Goal: Task Accomplishment & Management: Manage account settings

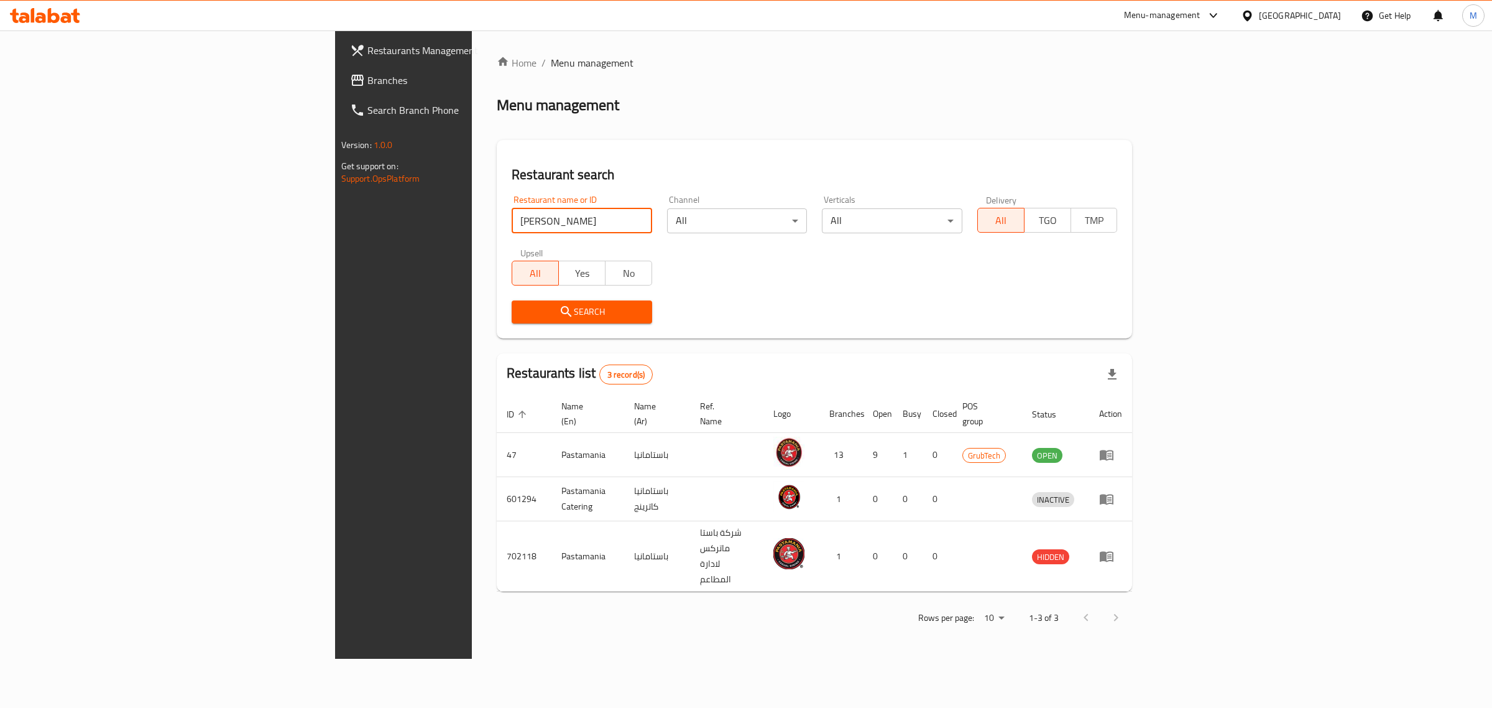
click button "Search" at bounding box center [582, 311] width 141 height 23
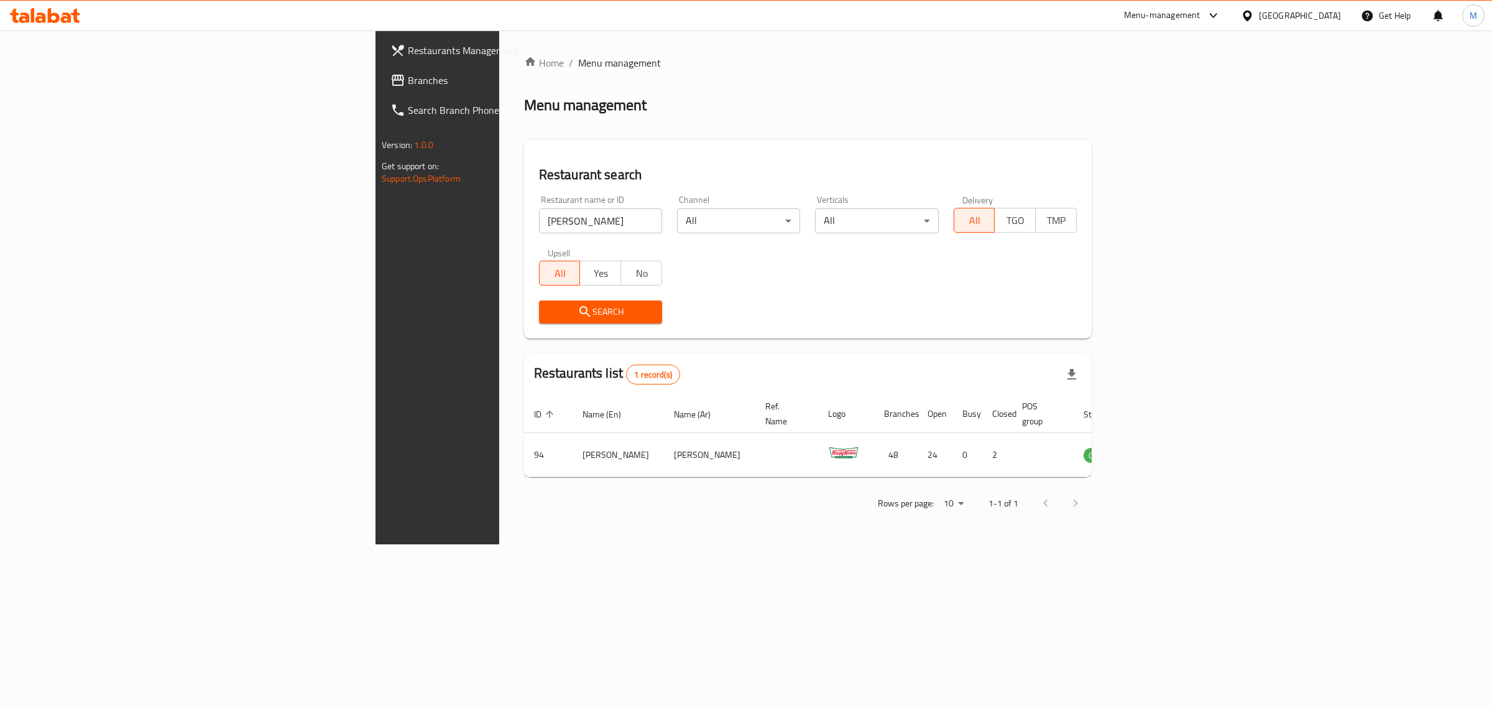
click at [539, 216] on input "[PERSON_NAME]" at bounding box center [600, 220] width 123 height 25
click at [539, 216] on input "krispy kreme" at bounding box center [600, 220] width 123 height 25
click button "Search" at bounding box center [600, 311] width 123 height 23
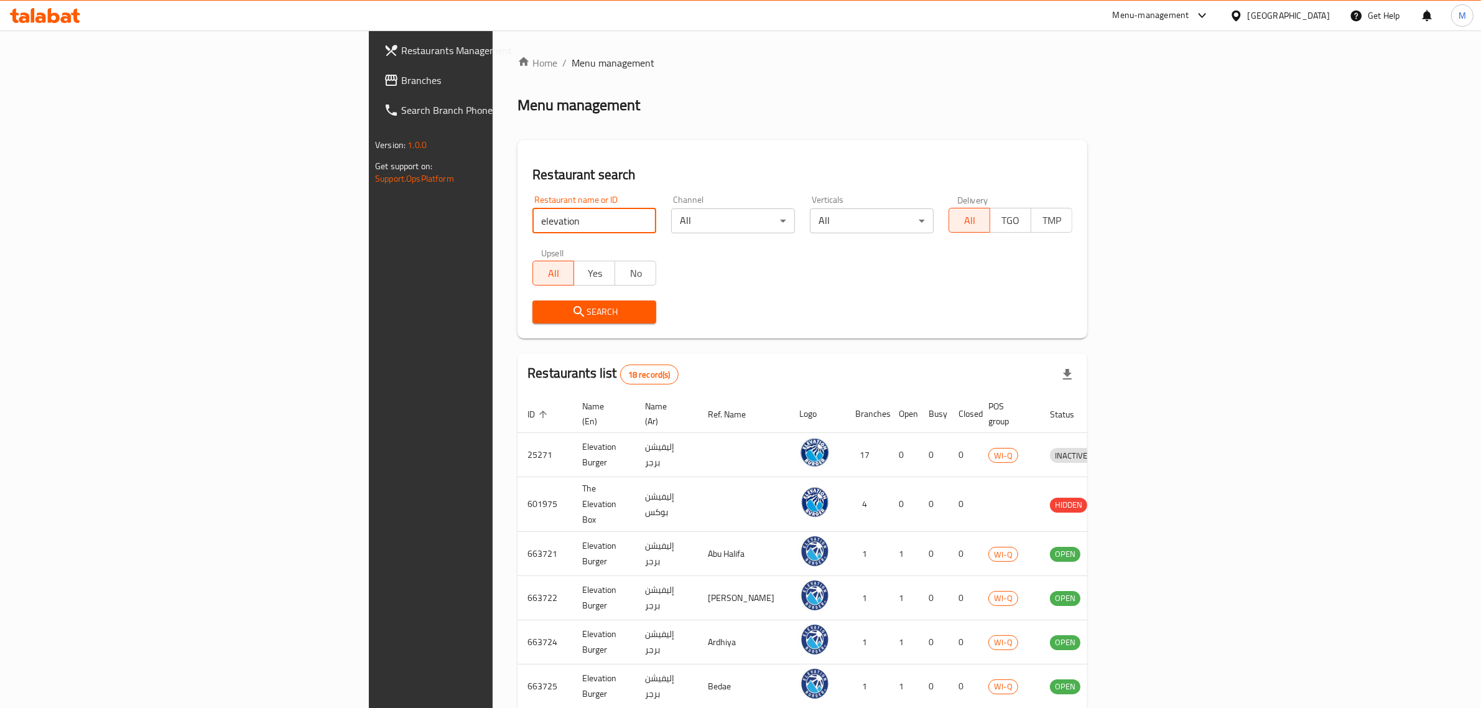
click at [532, 211] on input "elevation" at bounding box center [594, 220] width 124 height 25
click button "Search" at bounding box center [594, 311] width 124 height 23
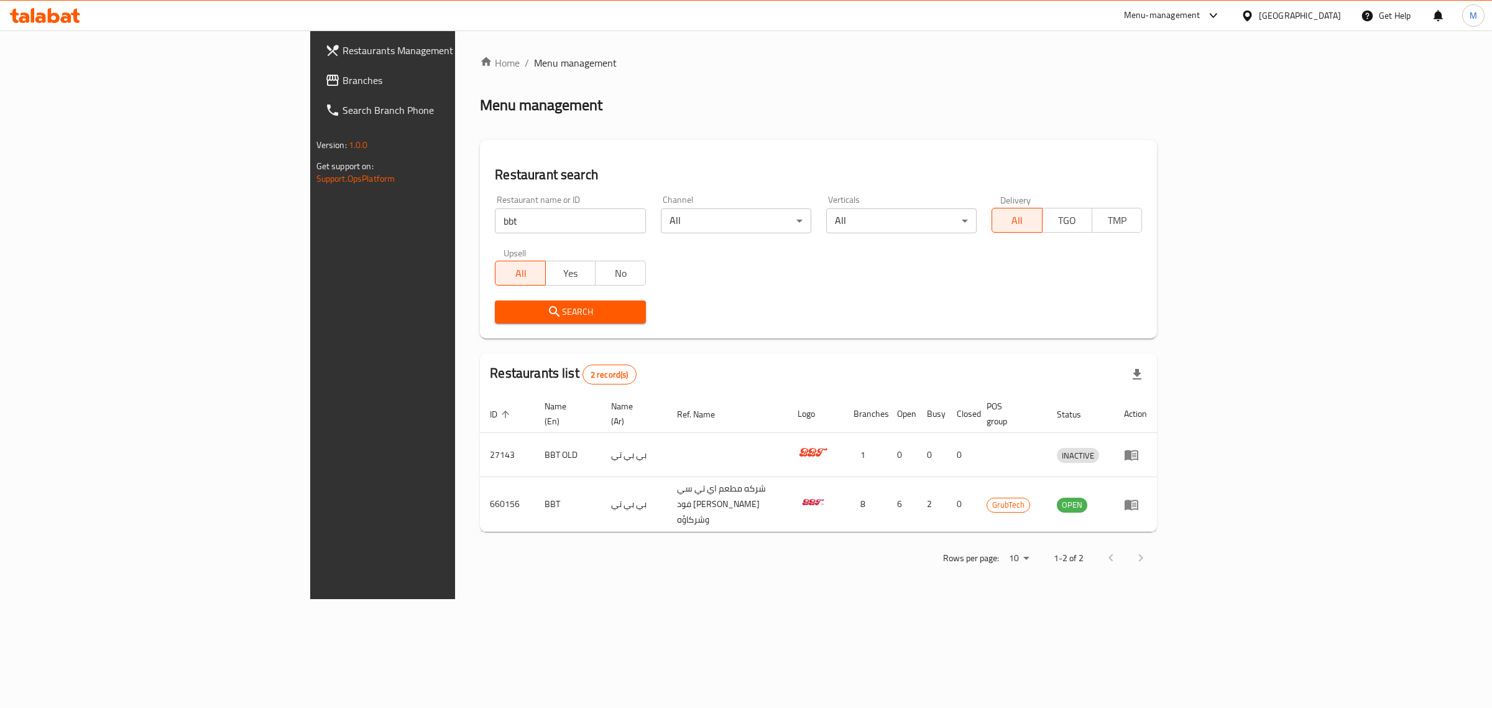
click at [495, 223] on input "bbt" at bounding box center [570, 220] width 150 height 25
paste input "Aaya sweets"
click button "Search" at bounding box center [570, 311] width 150 height 23
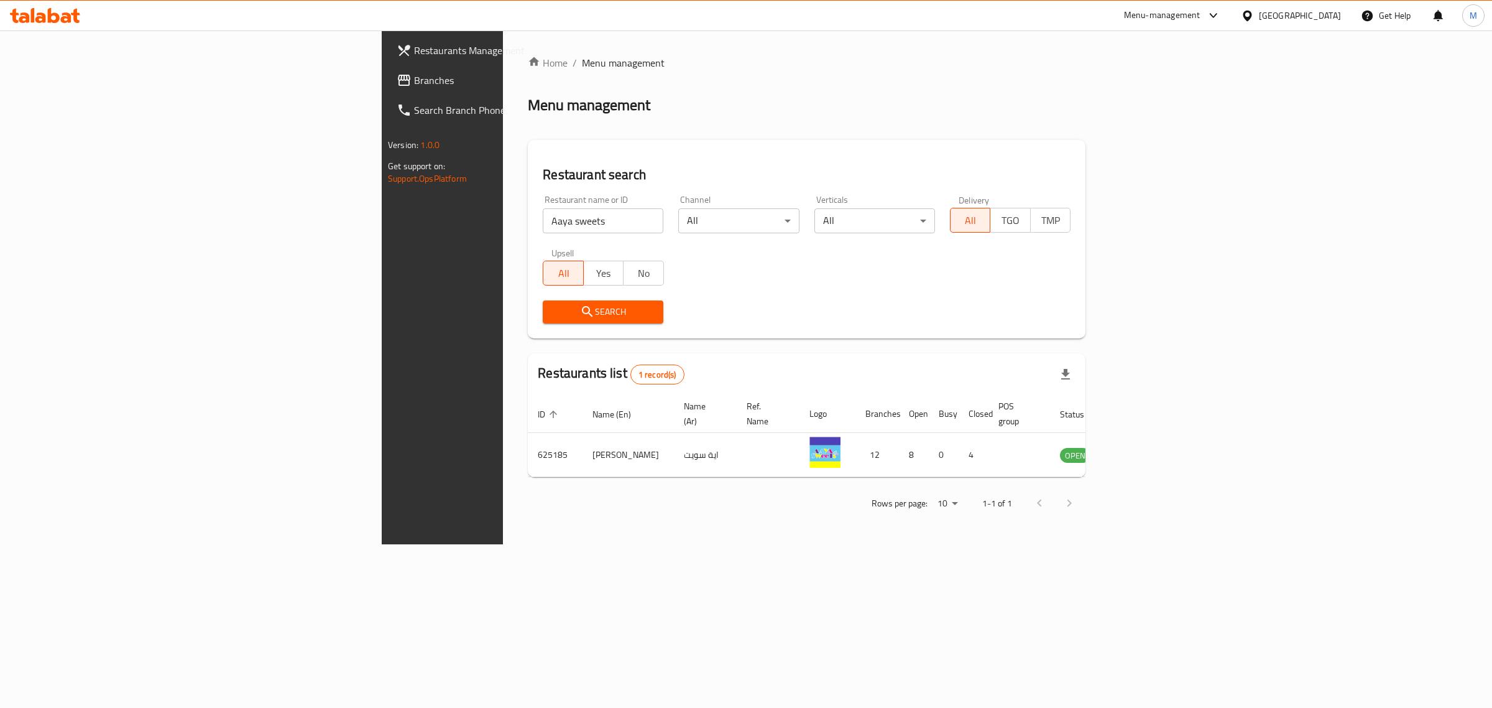
click at [543, 219] on input "Aaya sweets" at bounding box center [603, 220] width 121 height 25
paste input "Woop"
click button "Search" at bounding box center [603, 311] width 121 height 23
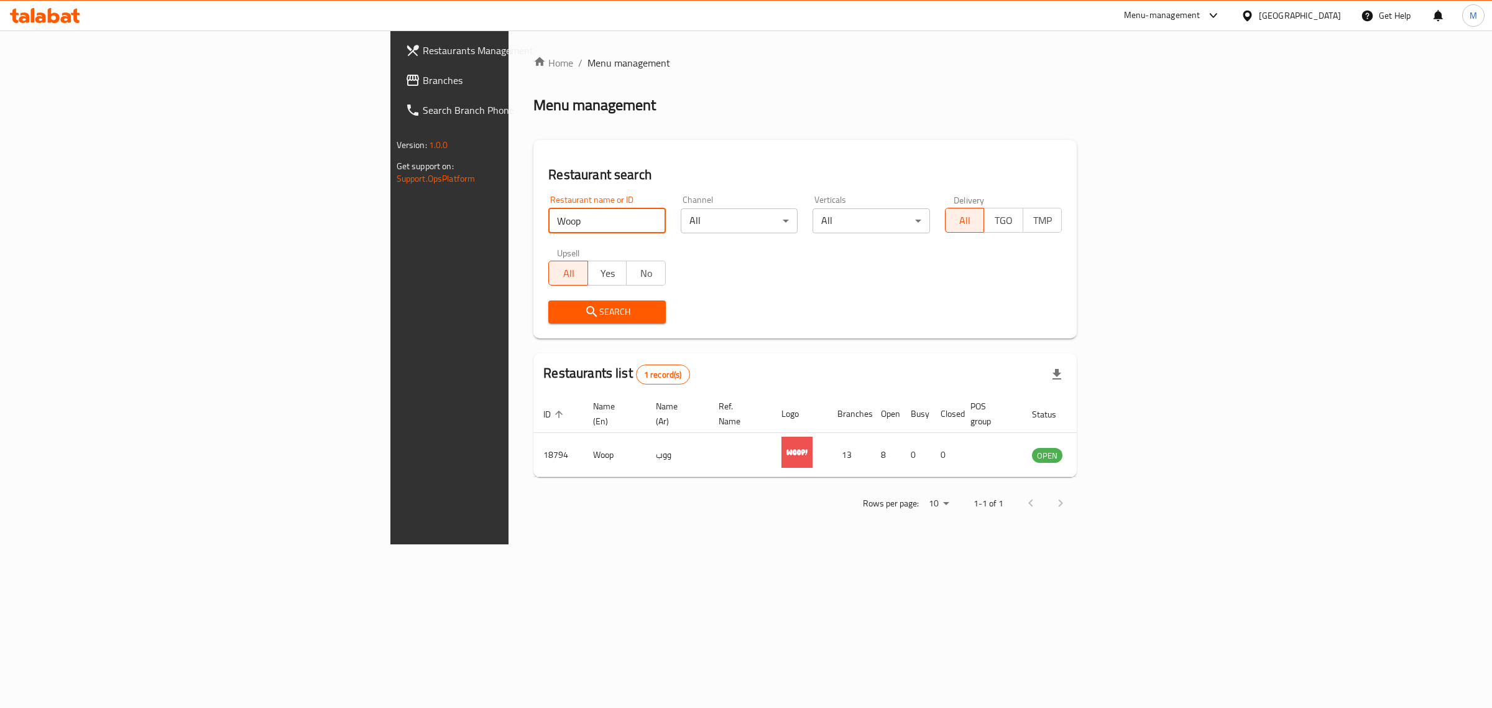
click at [548, 219] on input "Woop" at bounding box center [607, 220] width 118 height 25
click button "Search" at bounding box center [607, 311] width 118 height 23
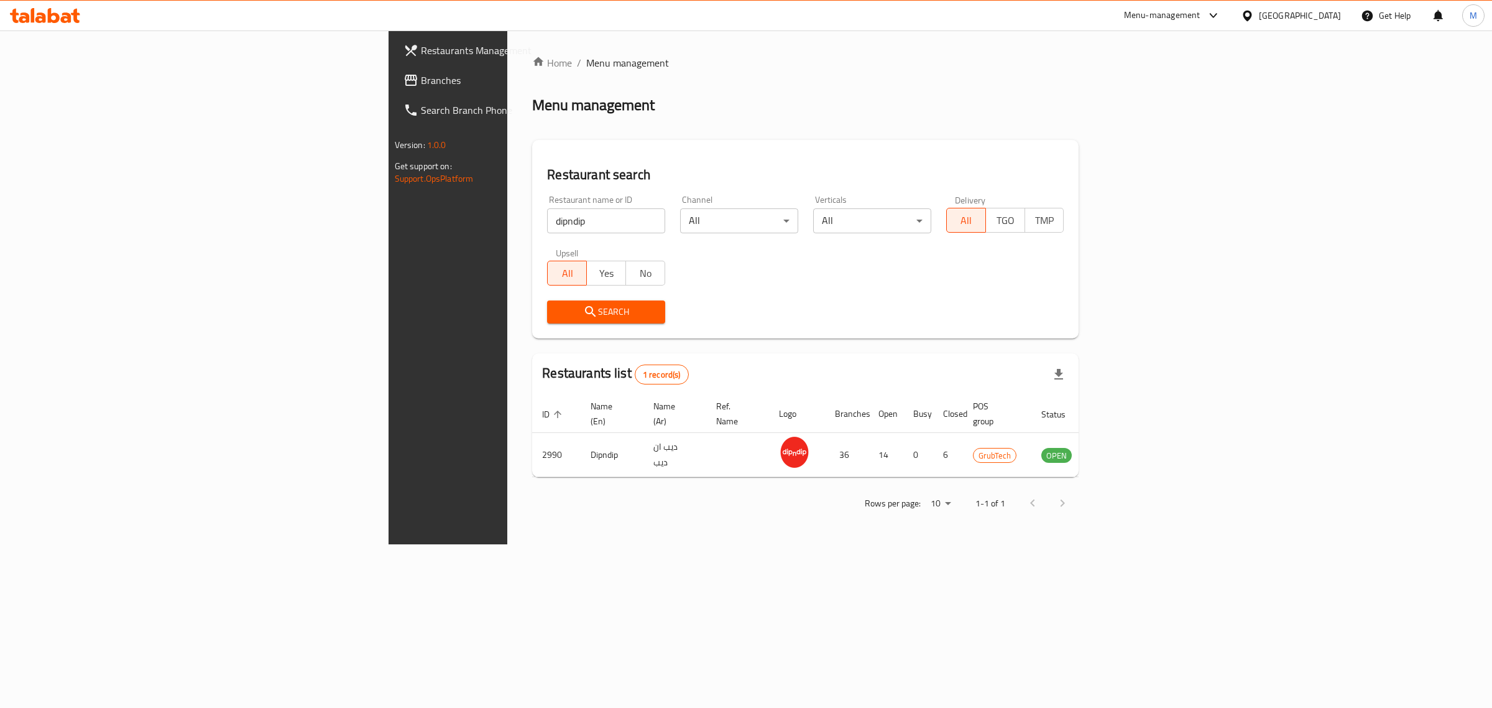
click at [547, 216] on input "dipndip" at bounding box center [606, 220] width 118 height 25
paste input "Elestez"
click button "Search" at bounding box center [606, 311] width 118 height 23
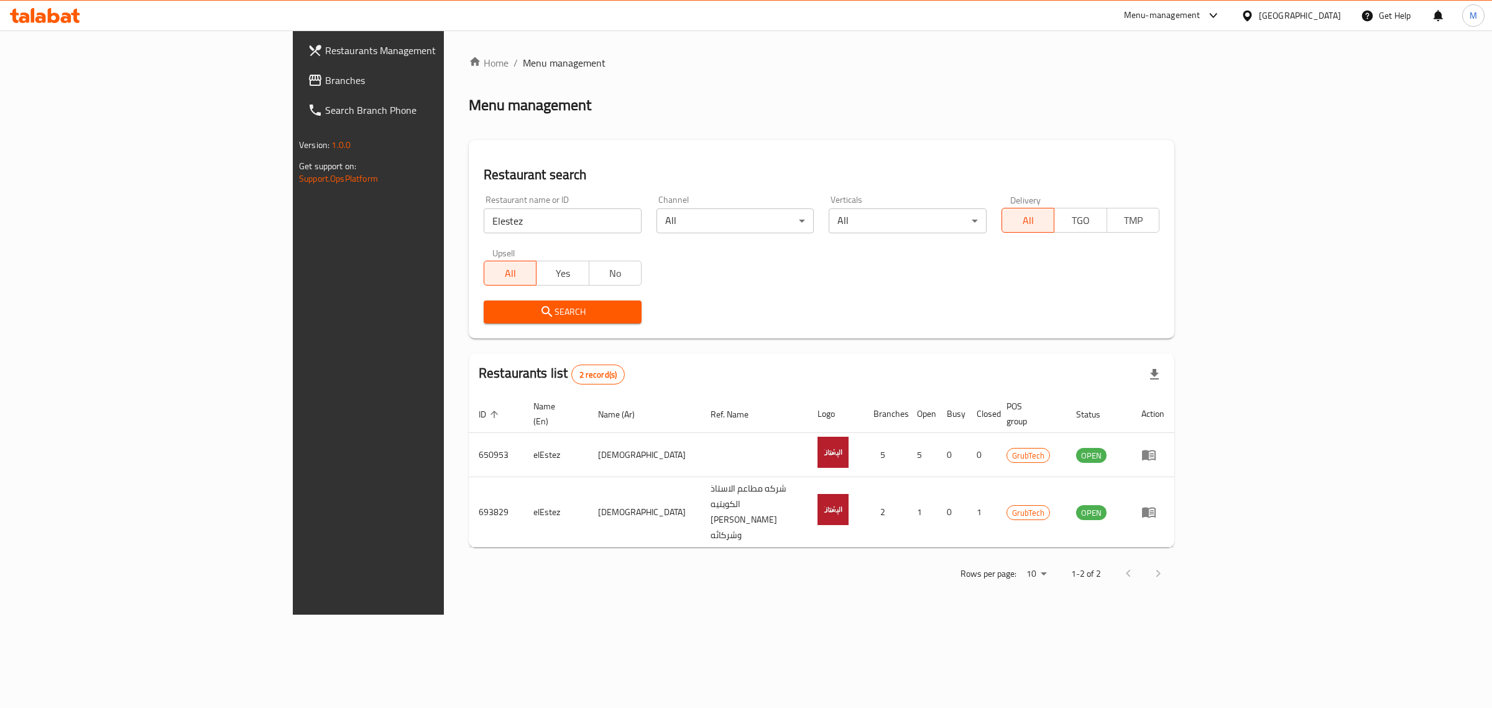
click at [476, 235] on div "Restaurant name or ID Elestez Restaurant name or ID" at bounding box center [562, 214] width 173 height 53
click at [484, 224] on input "Elestez" at bounding box center [563, 220] width 158 height 25
paste input "Milk bun"
click at [484, 224] on input "ElestezMilk bun" at bounding box center [563, 220] width 158 height 25
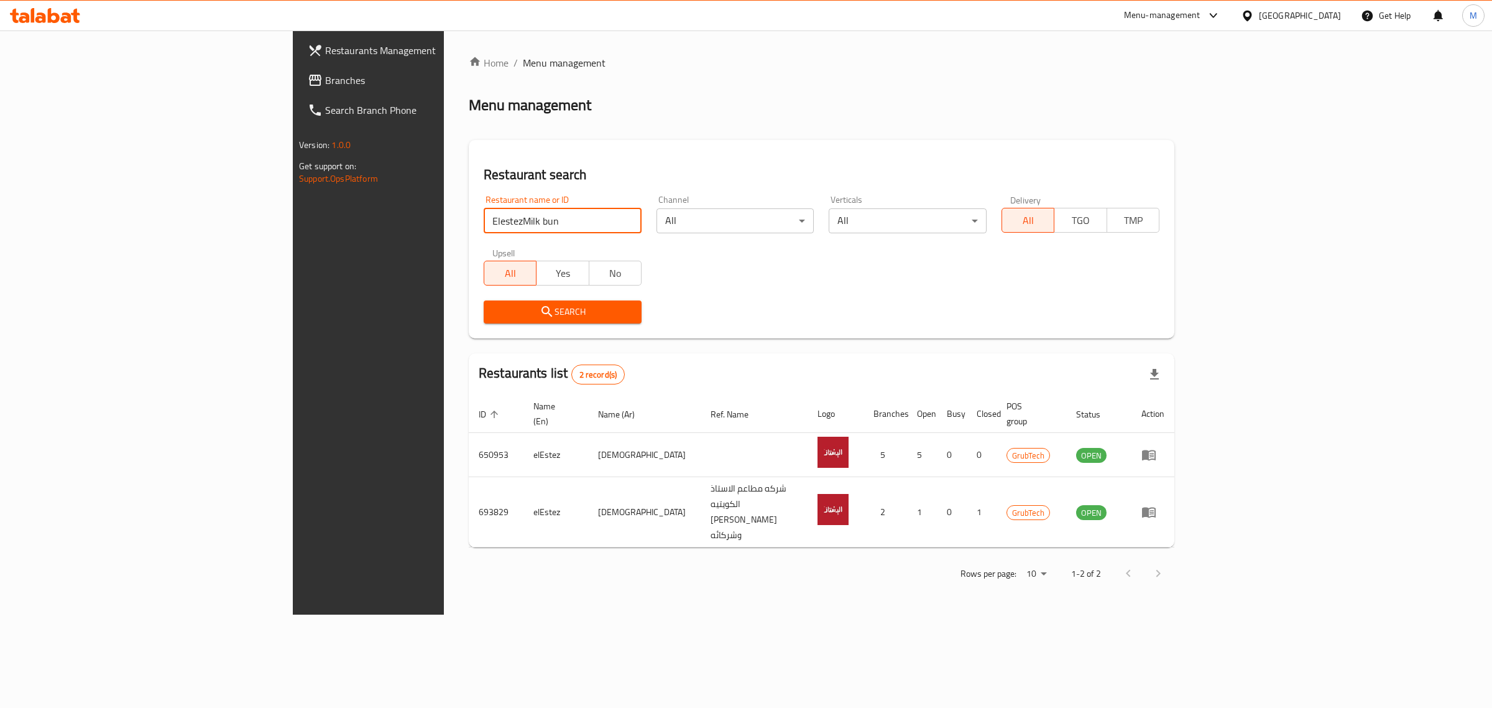
click at [484, 224] on input "ElestezMilk bun" at bounding box center [563, 220] width 158 height 25
paste input "search"
click button "Search" at bounding box center [563, 311] width 158 height 23
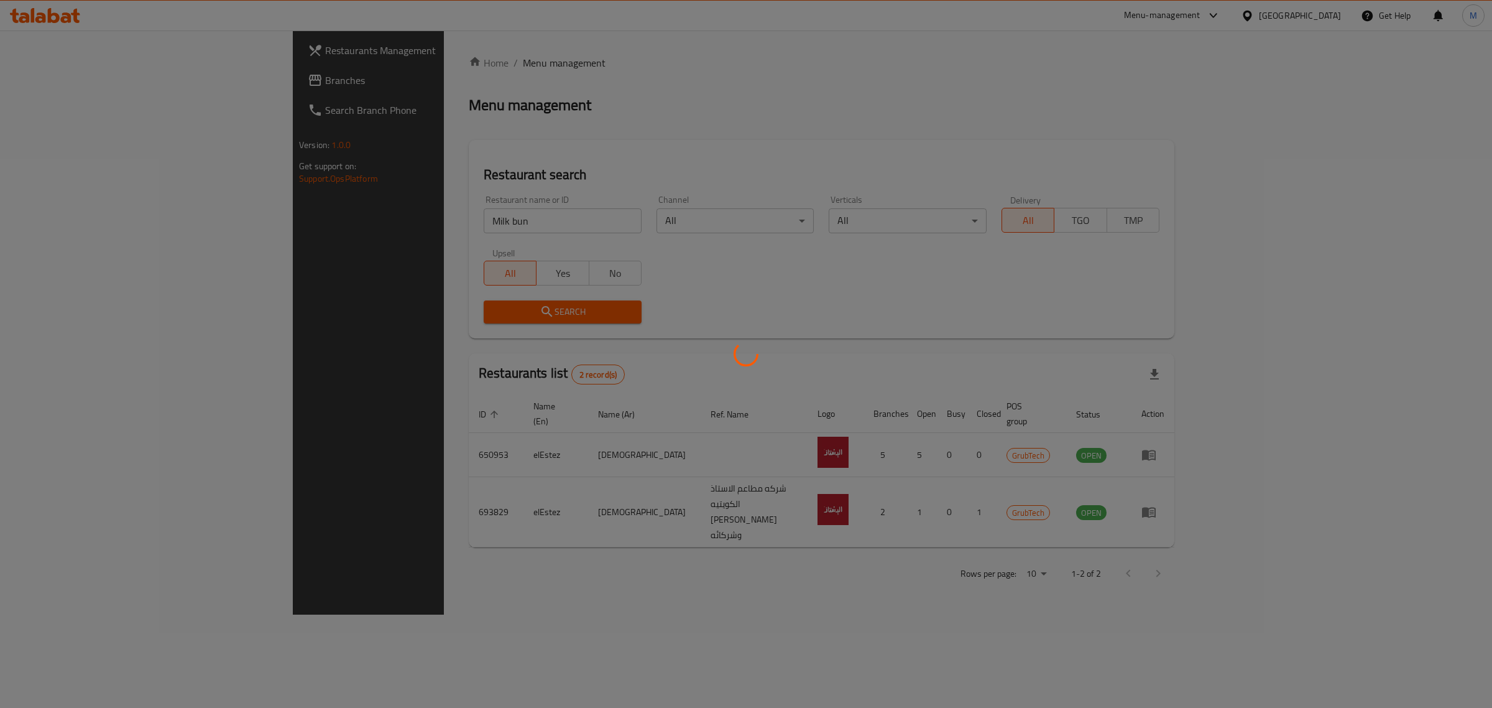
click at [1056, 335] on div at bounding box center [746, 354] width 1492 height 708
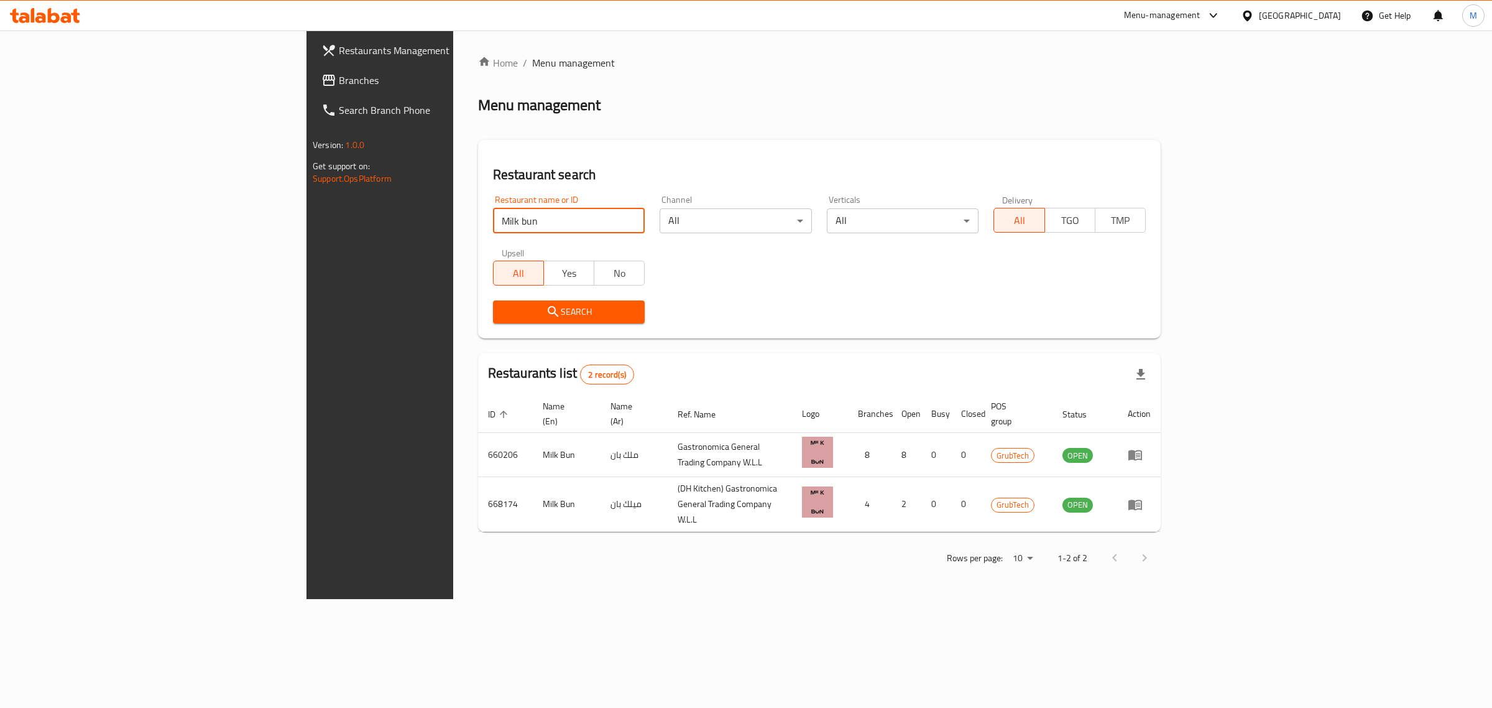
click at [493, 227] on input "Milk bun" at bounding box center [569, 220] width 152 height 25
paste input "Overjar"
click button "Search" at bounding box center [569, 311] width 152 height 23
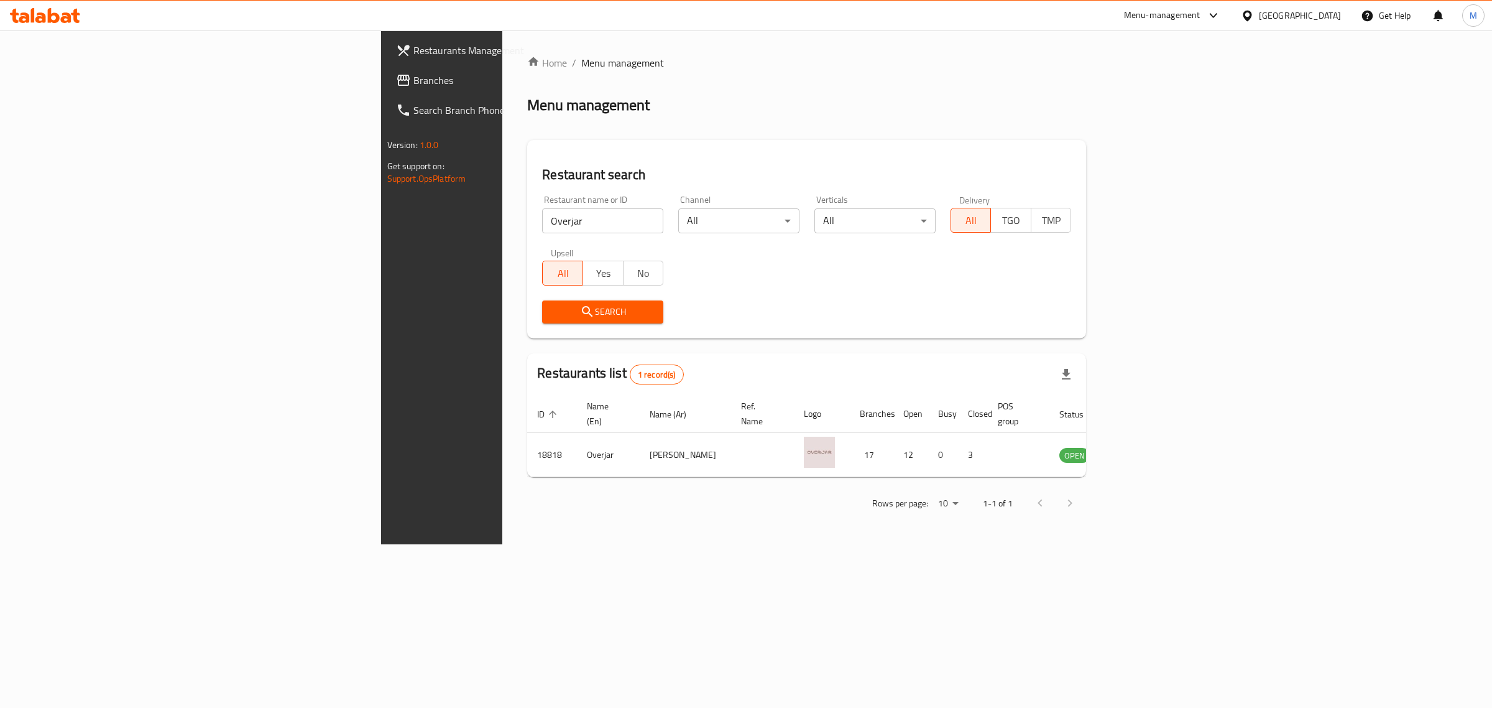
click at [542, 210] on input "Overjar" at bounding box center [602, 220] width 121 height 25
type input "aay"
click button "Search" at bounding box center [602, 311] width 121 height 23
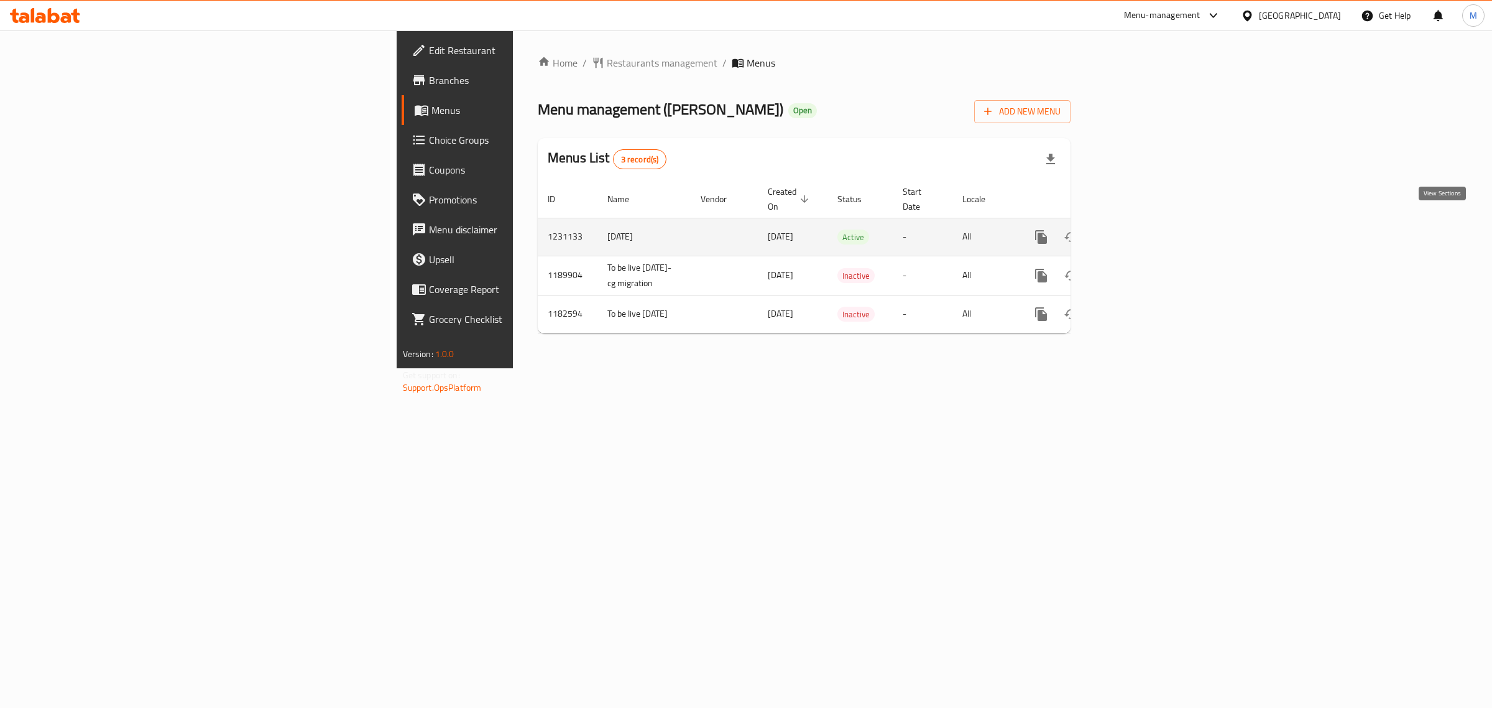
click at [1137, 231] on icon "enhanced table" at bounding box center [1131, 236] width 11 height 11
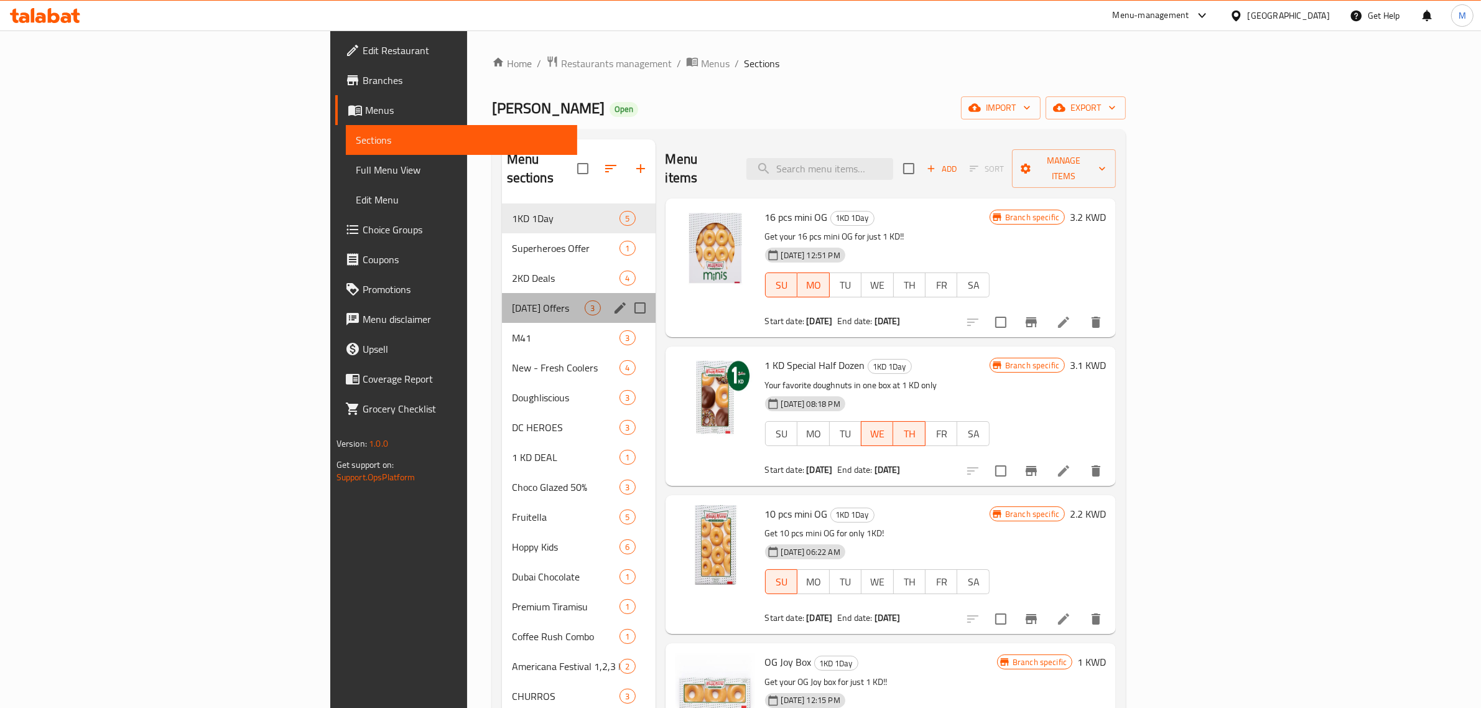
click at [502, 293] on div "Tuesday Offers 3" at bounding box center [579, 308] width 154 height 30
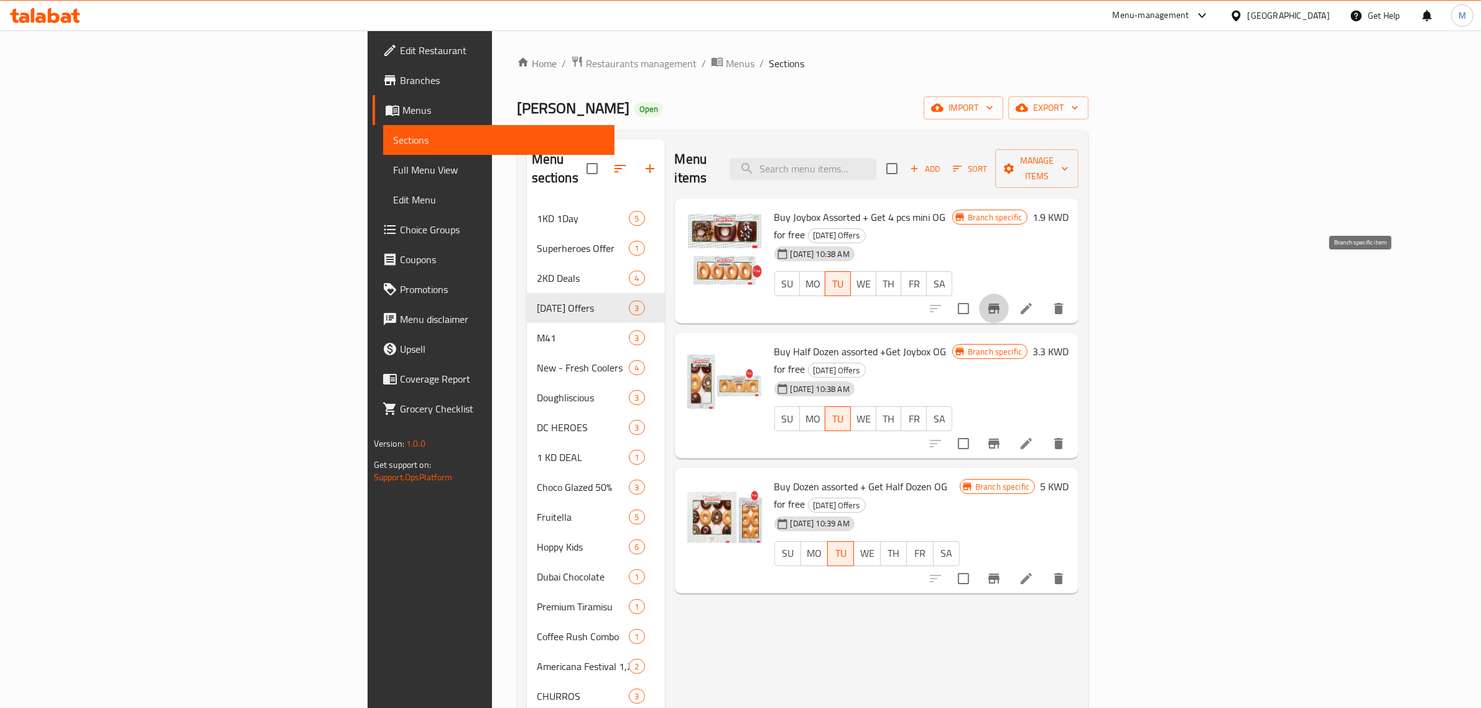
click at [1001, 301] on icon "Branch-specific-item" at bounding box center [993, 308] width 15 height 15
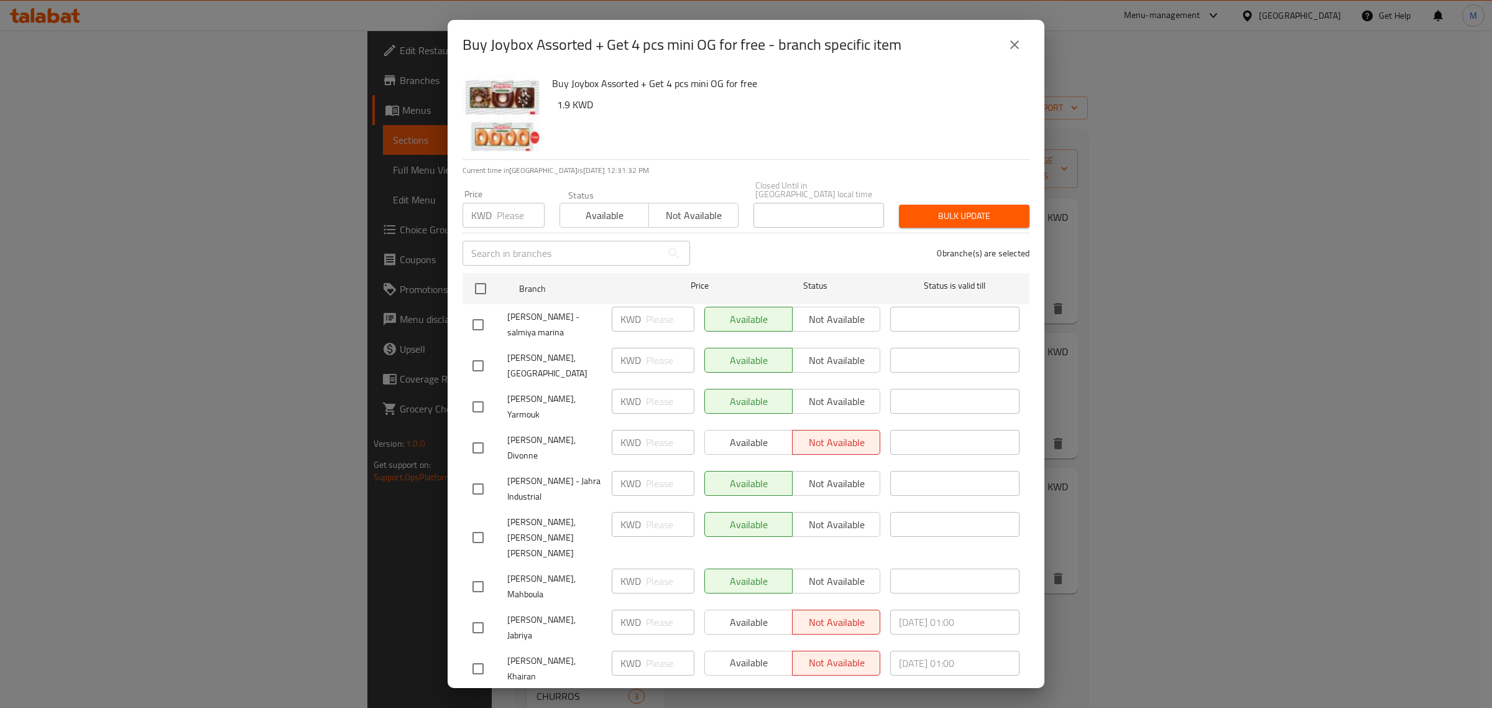
click at [1007, 47] on icon "close" at bounding box center [1014, 44] width 15 height 15
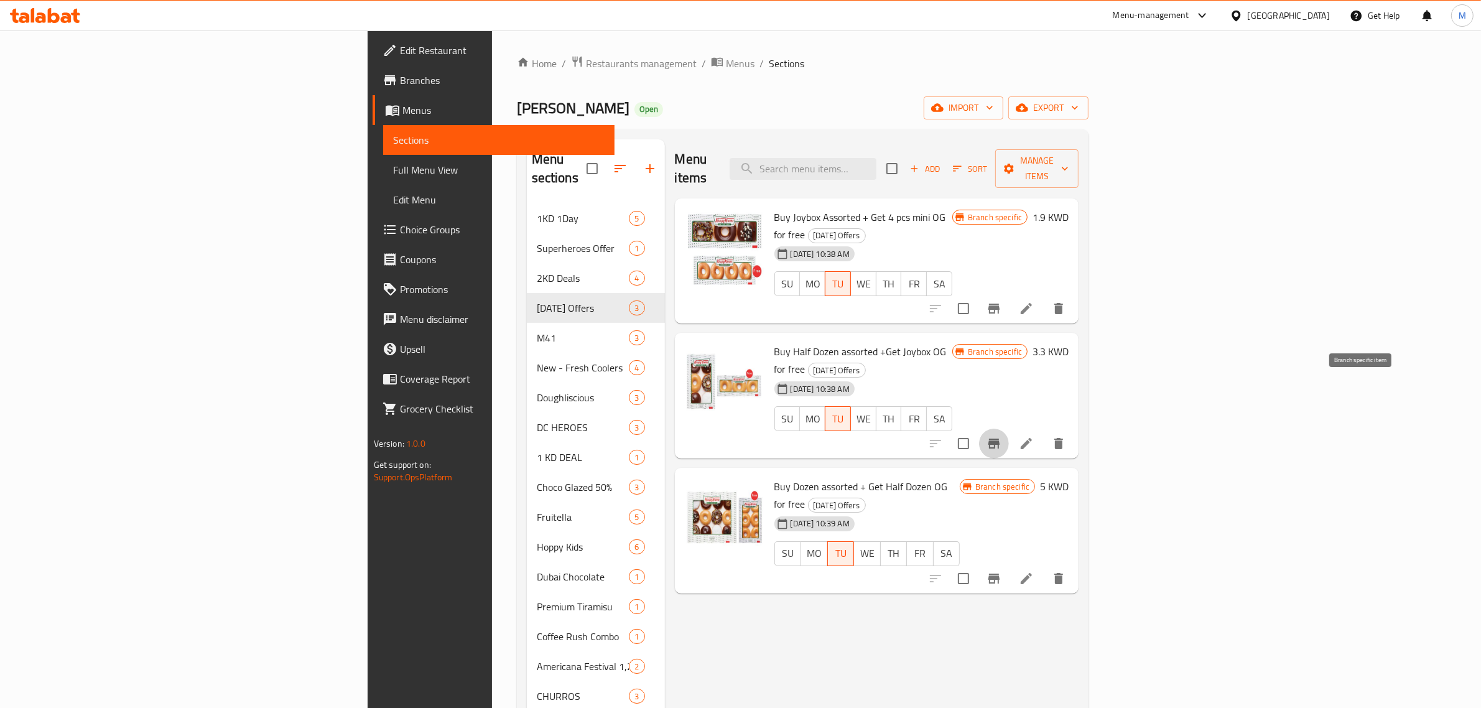
click at [1001, 436] on icon "Branch-specific-item" at bounding box center [993, 443] width 15 height 15
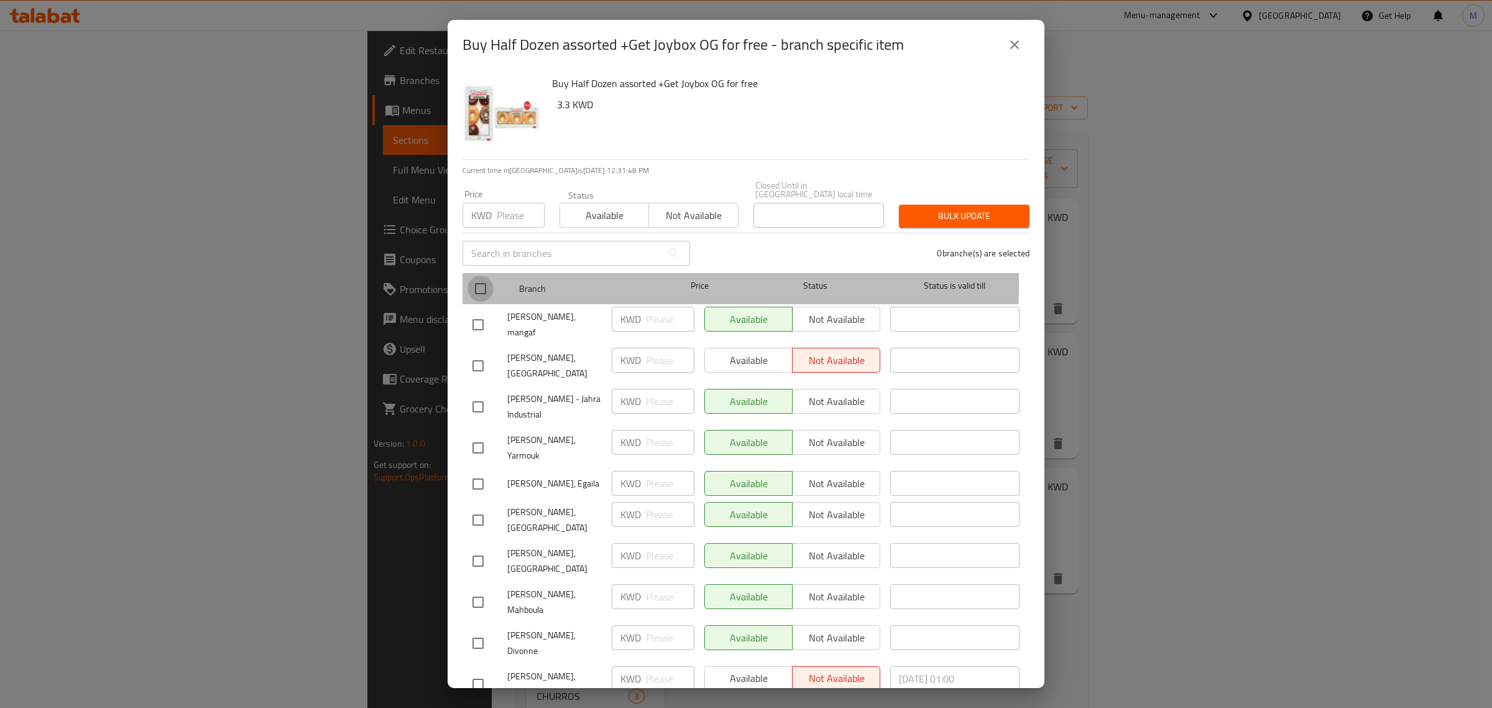
click at [473, 275] on input "checkbox" at bounding box center [481, 288] width 26 height 26
checkbox input "true"
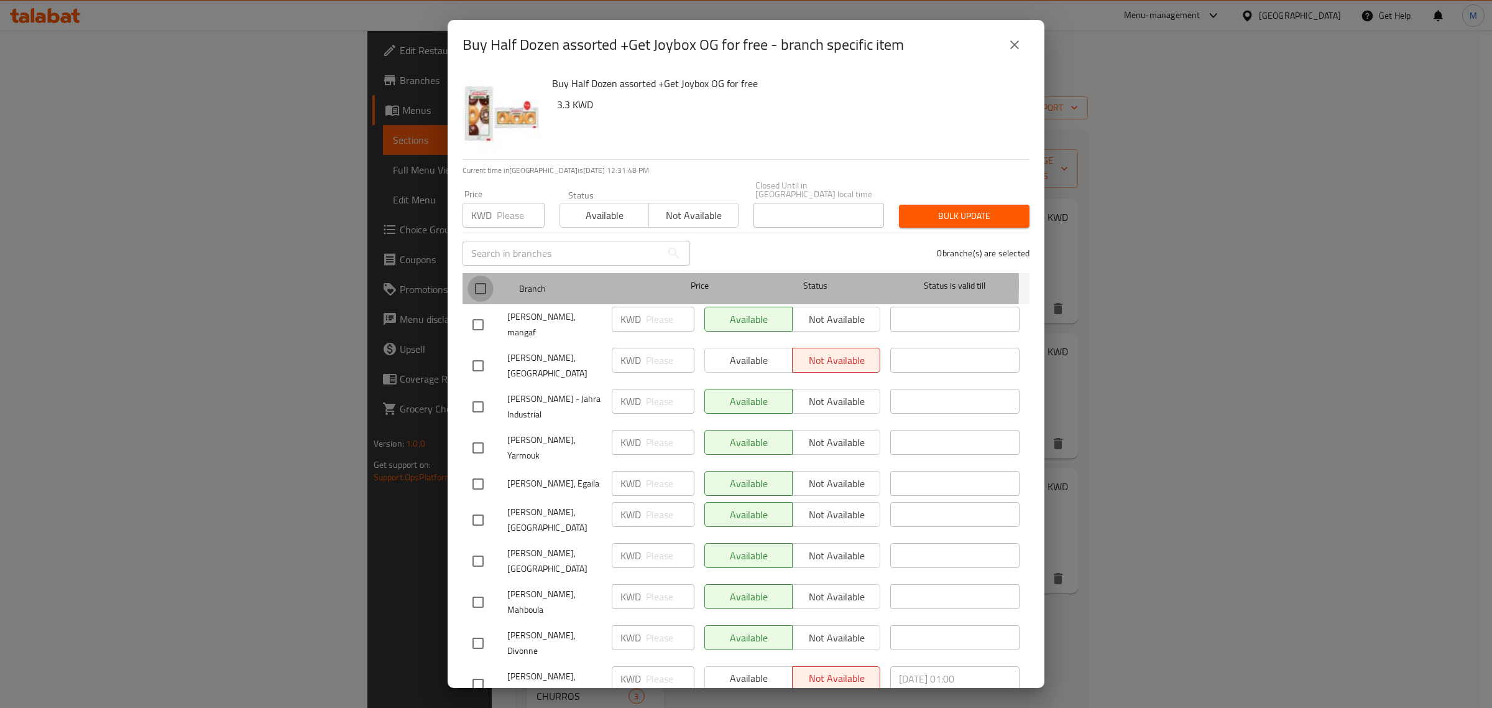
checkbox input "true"
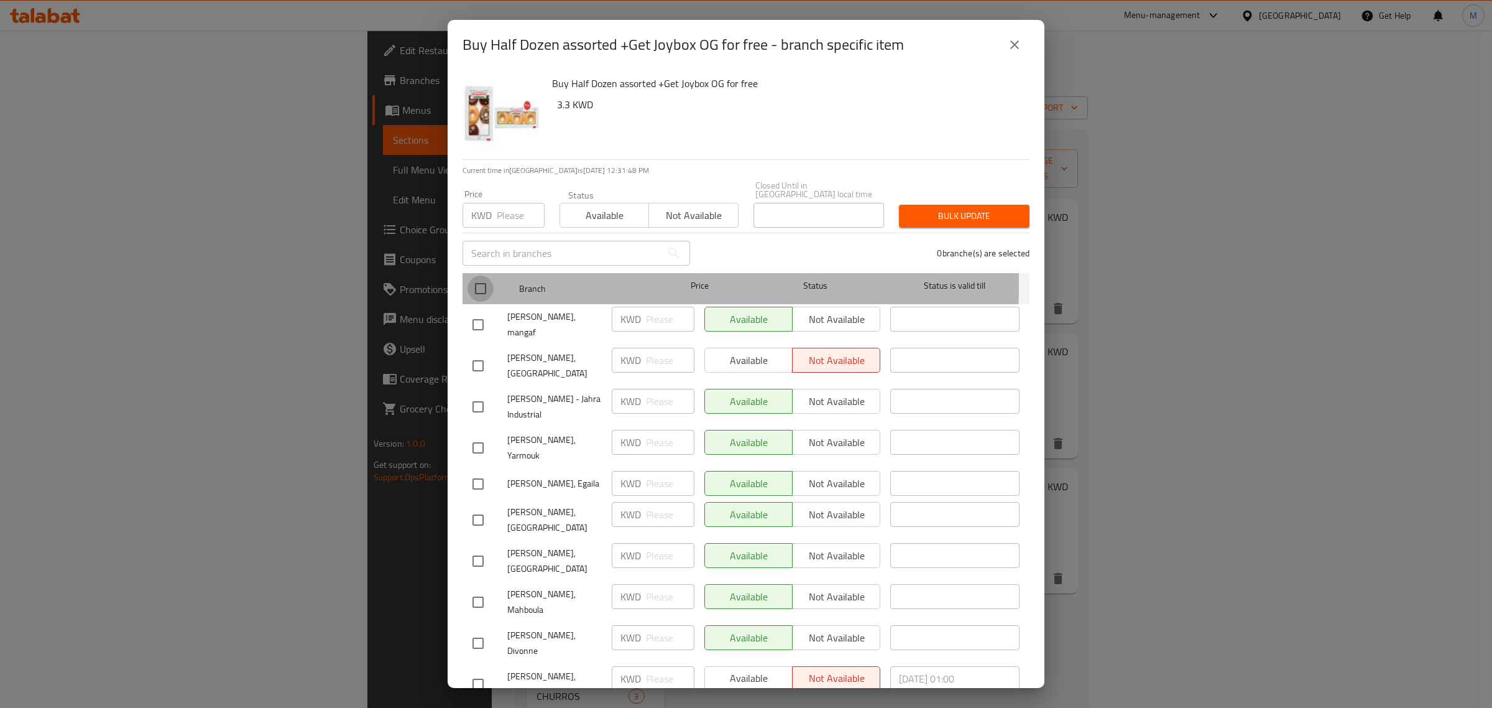
checkbox input "true"
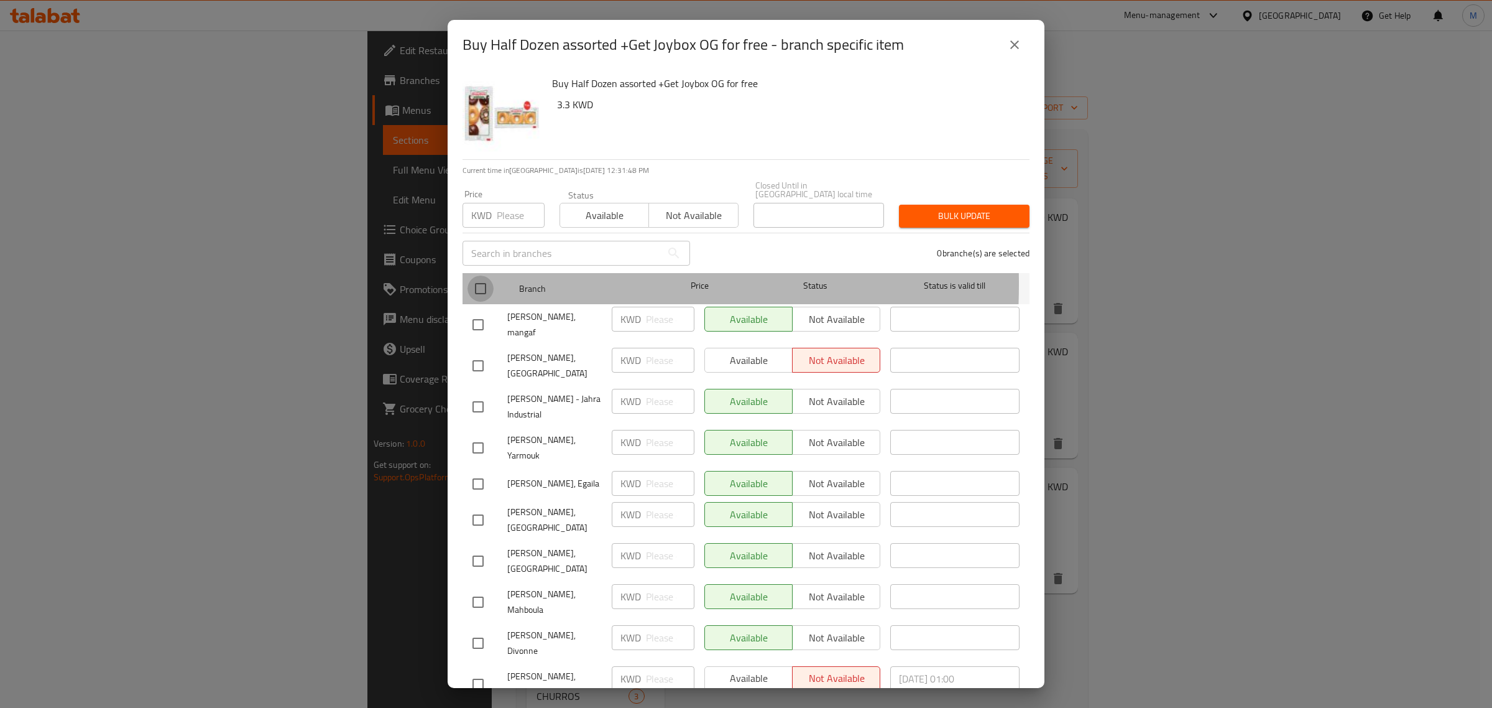
checkbox input "true"
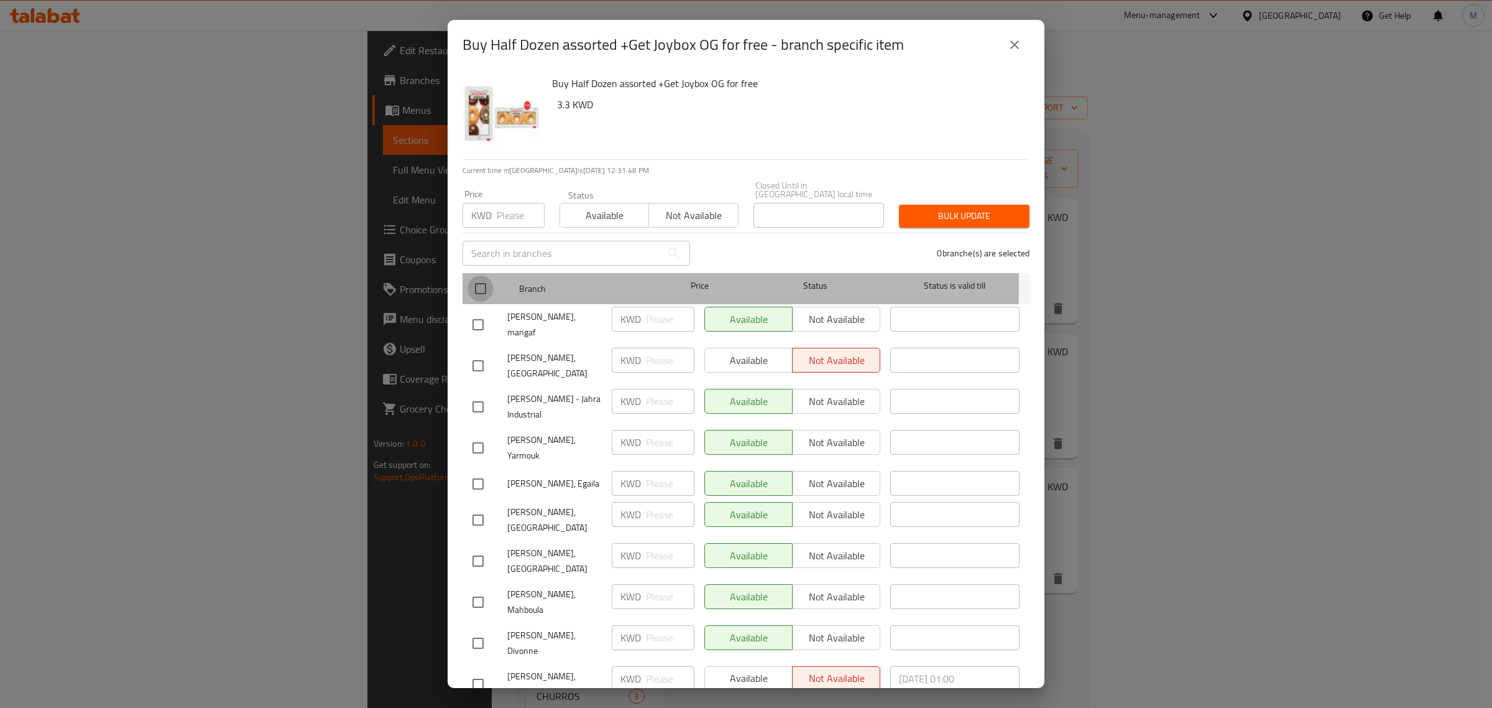
checkbox input "true"
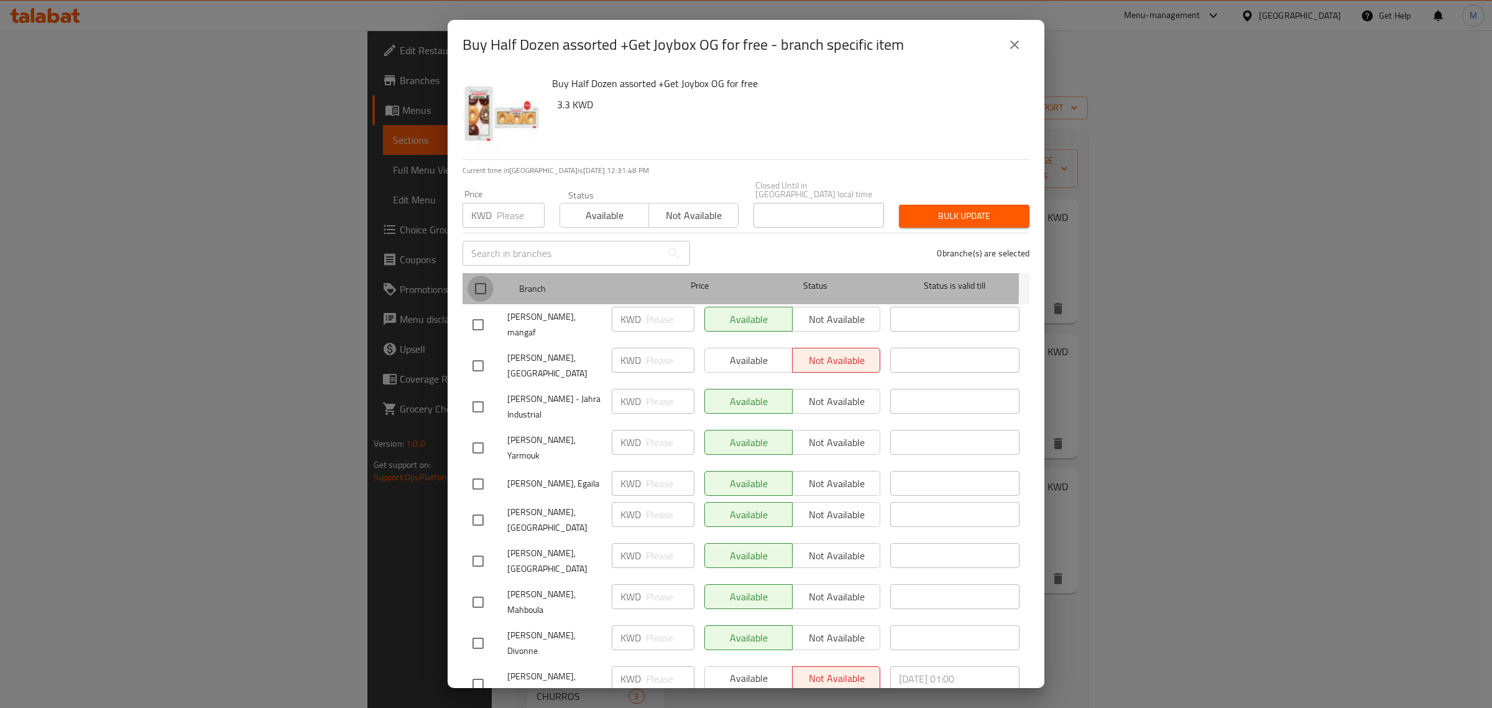
checkbox input "true"
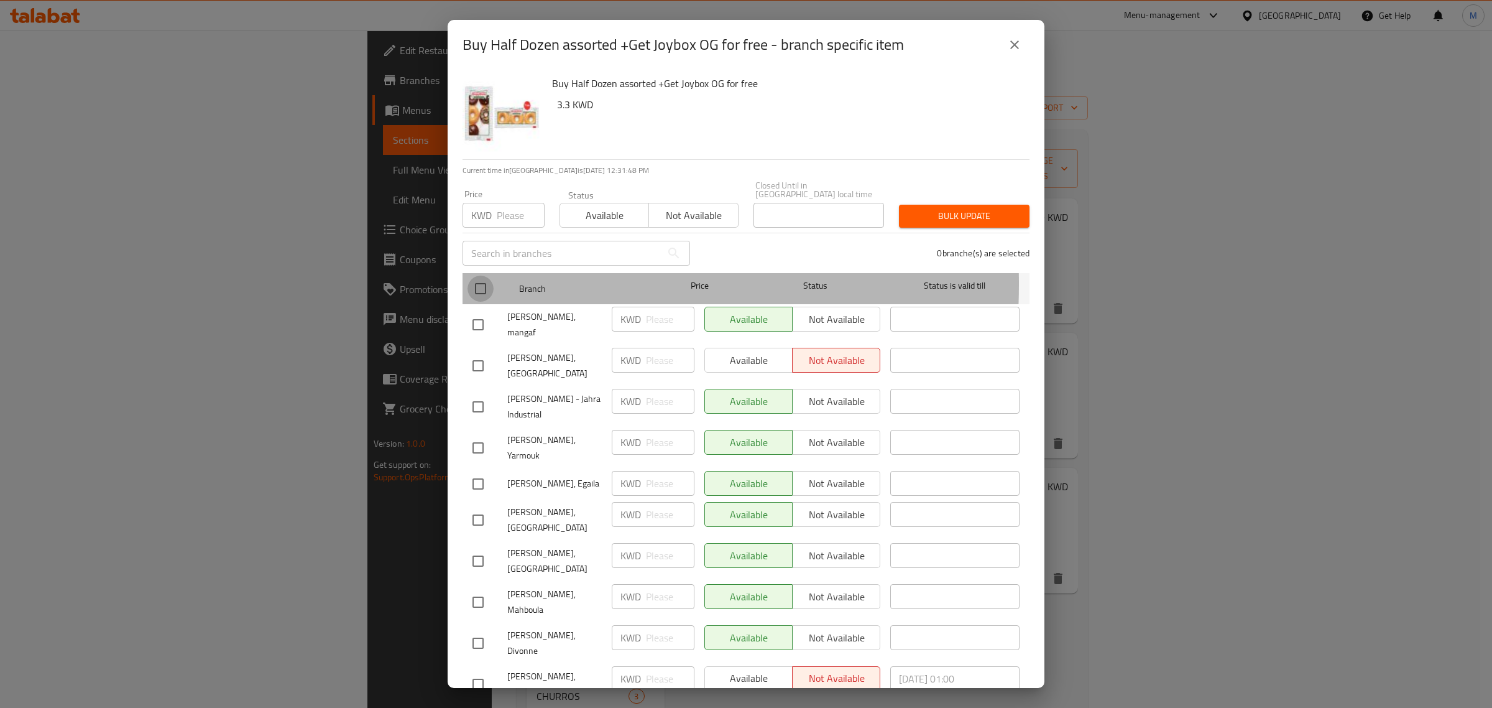
checkbox input "true"
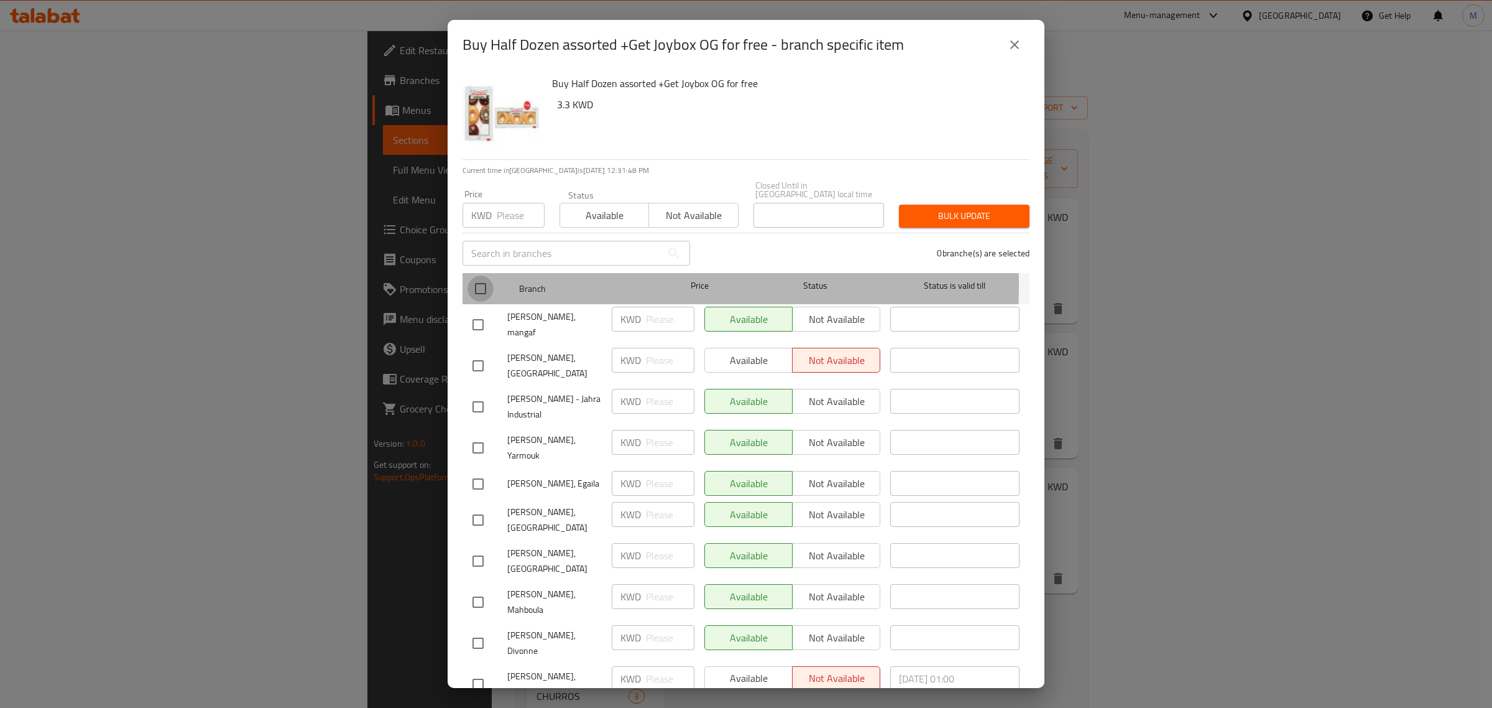
checkbox input "true"
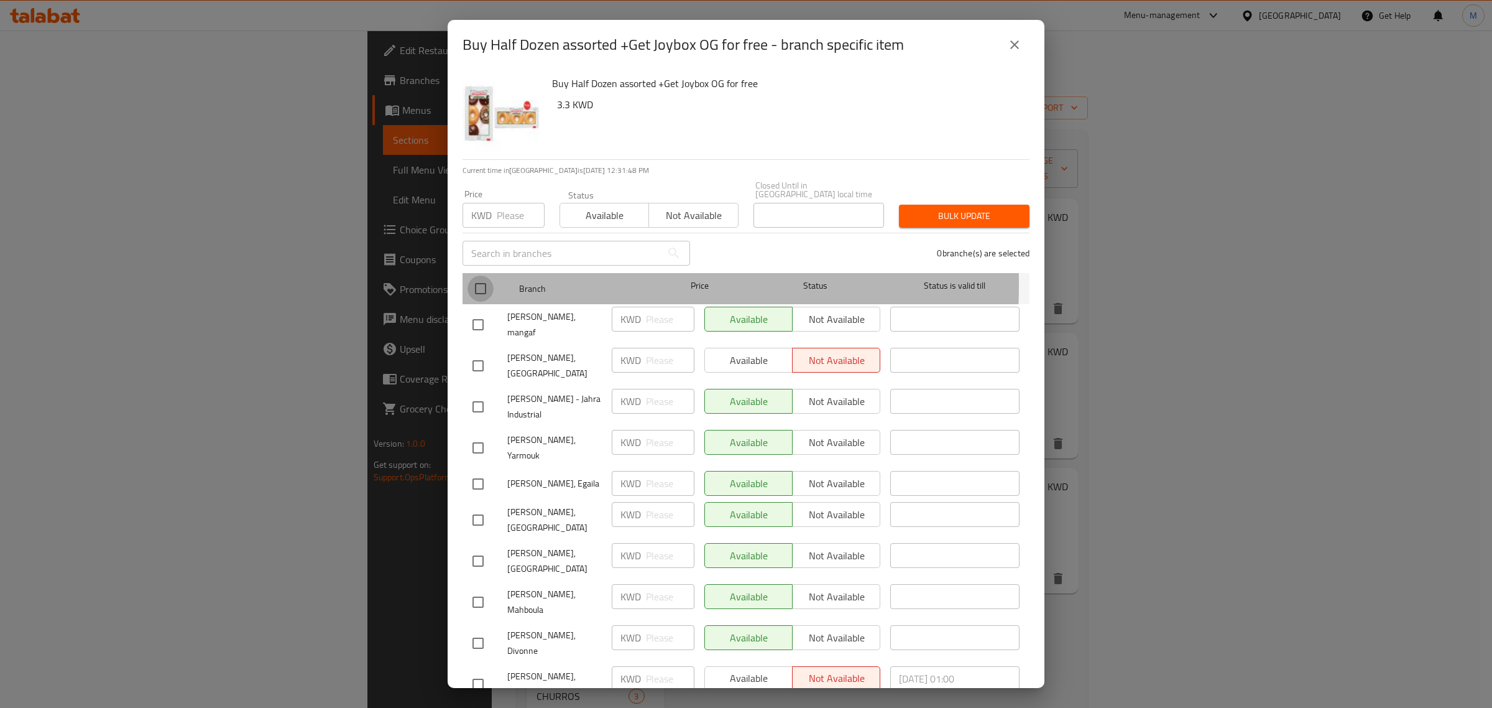
checkbox input "true"
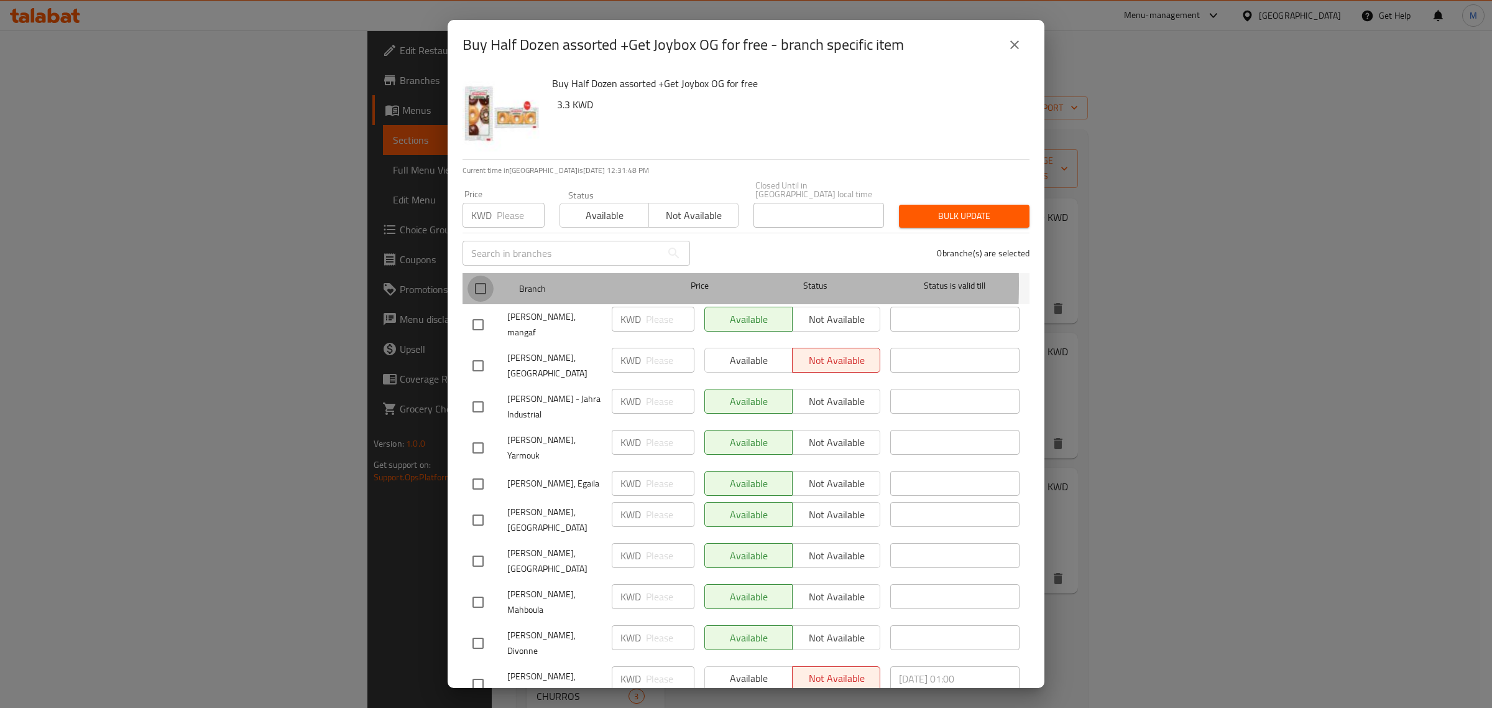
checkbox input "true"
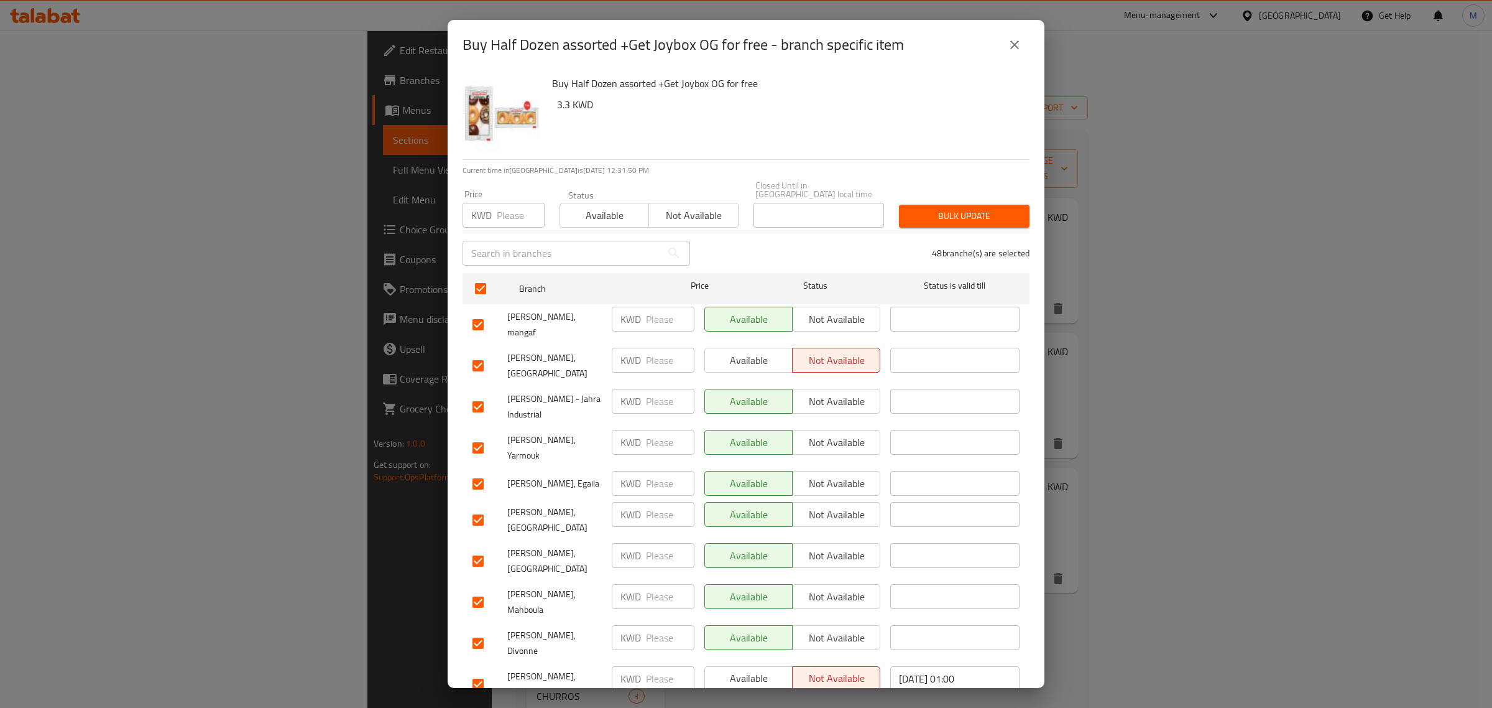
click at [570, 207] on span "Available" at bounding box center [604, 215] width 79 height 18
click at [939, 208] on span "Bulk update" at bounding box center [964, 216] width 111 height 16
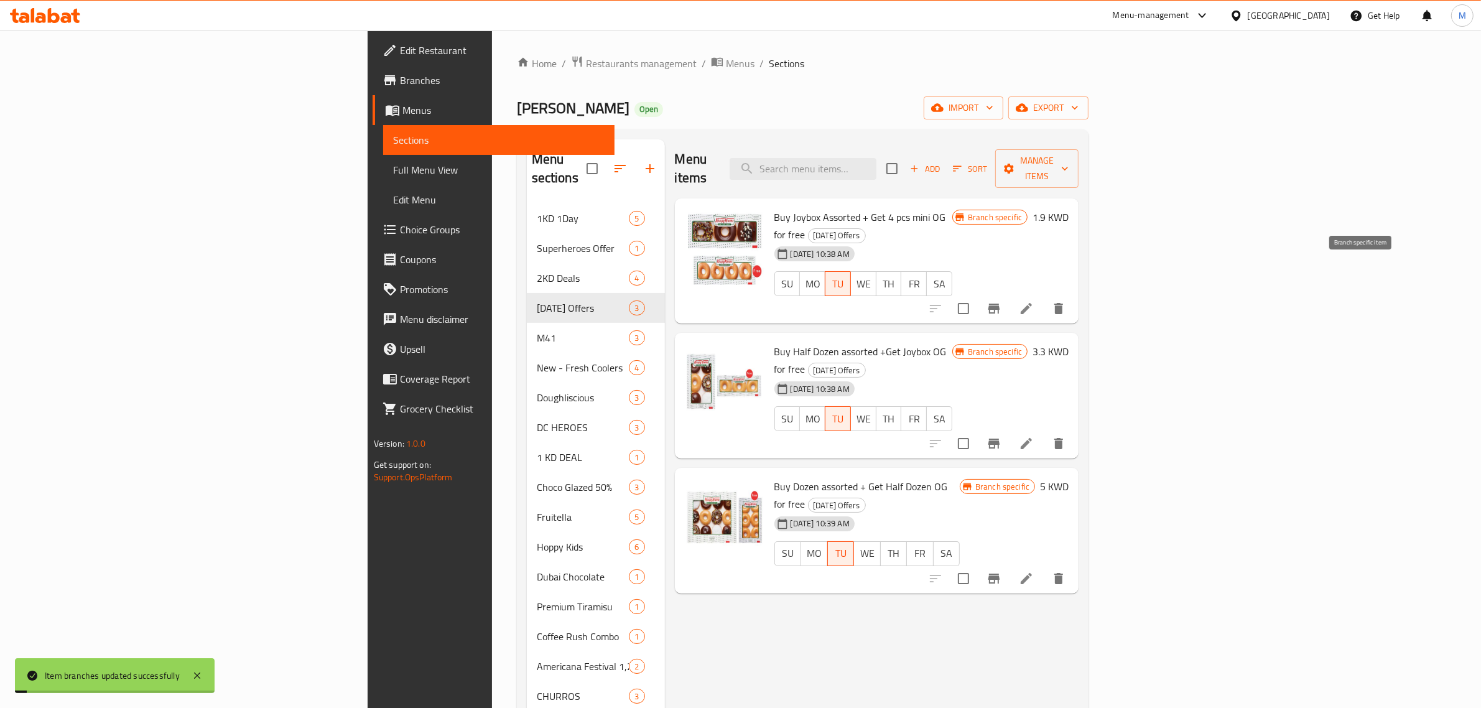
click at [999, 303] on icon "Branch-specific-item" at bounding box center [993, 308] width 11 height 10
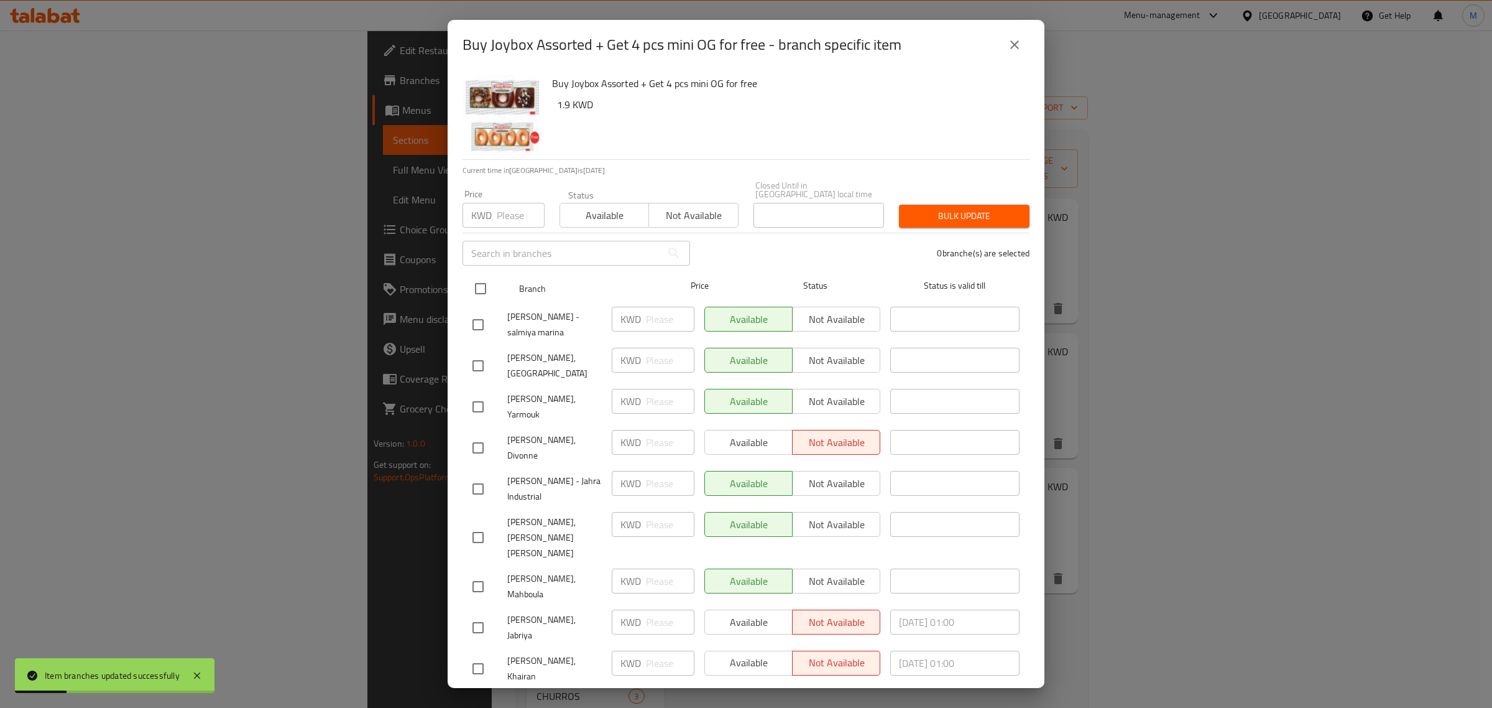
click at [483, 277] on input "checkbox" at bounding box center [481, 288] width 26 height 26
checkbox input "true"
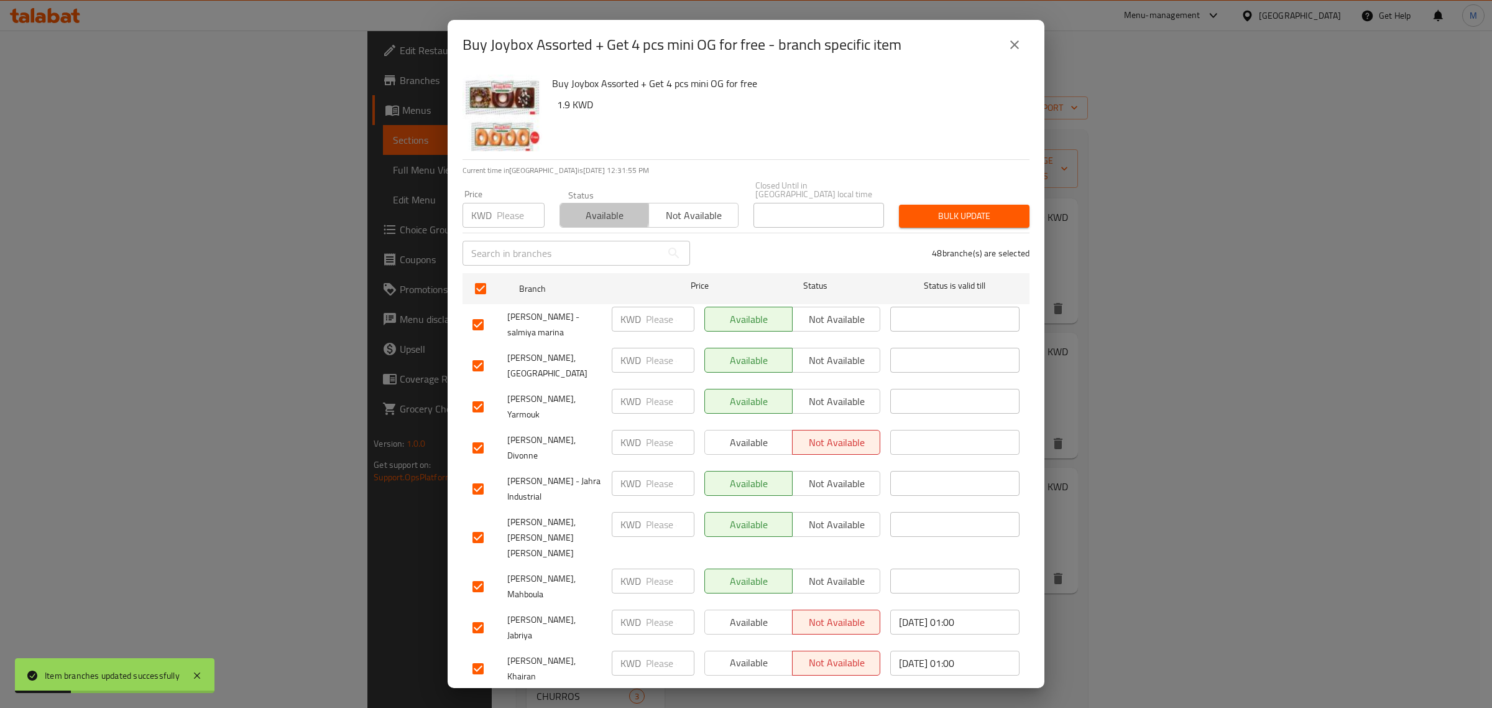
checkbox input "true"
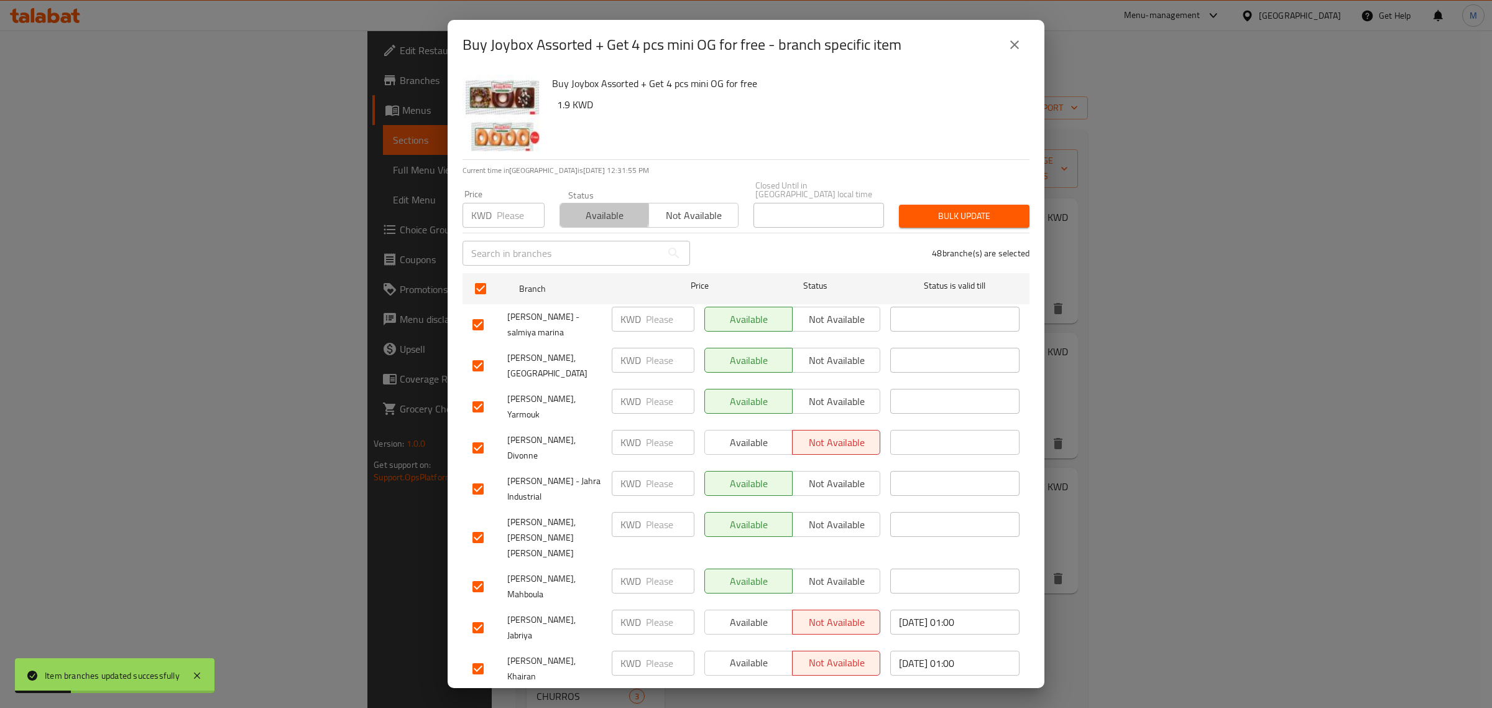
checkbox input "true"
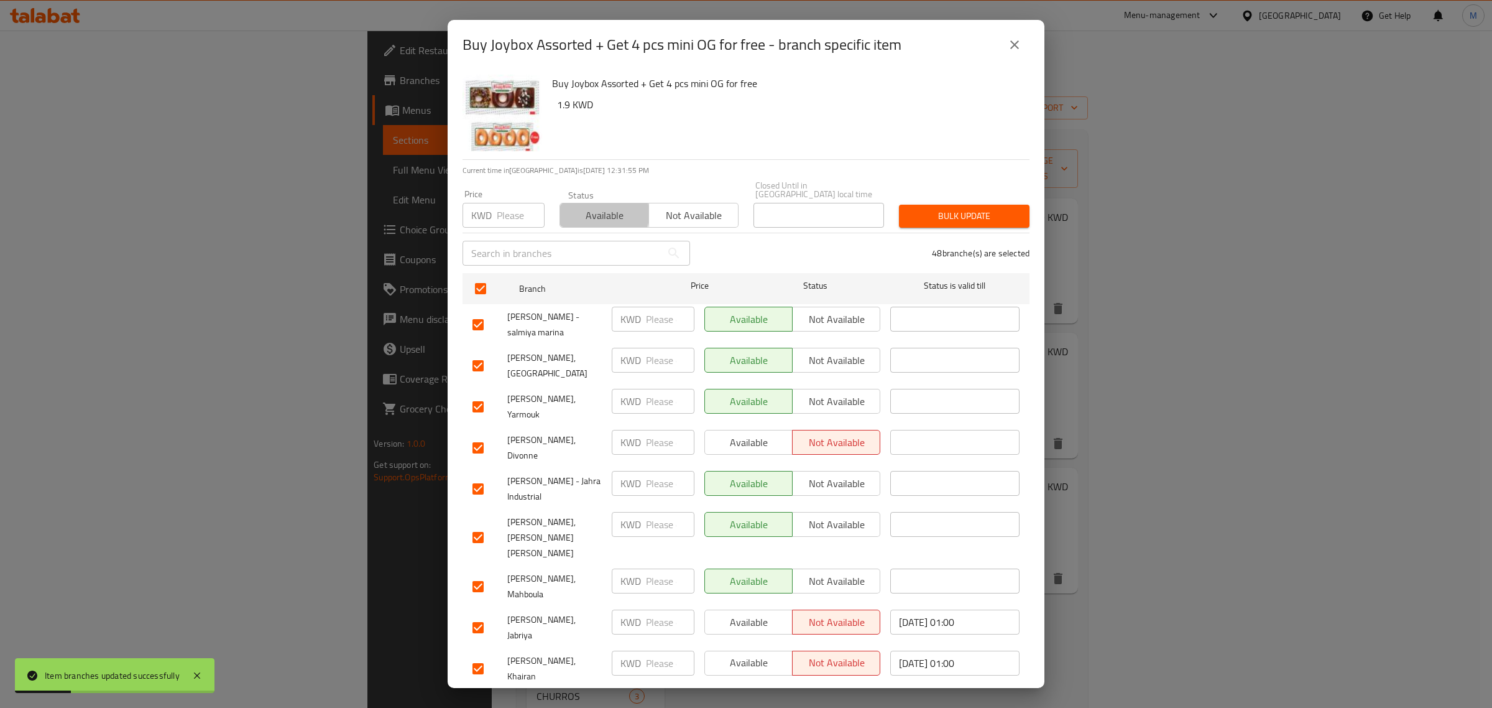
checkbox input "true"
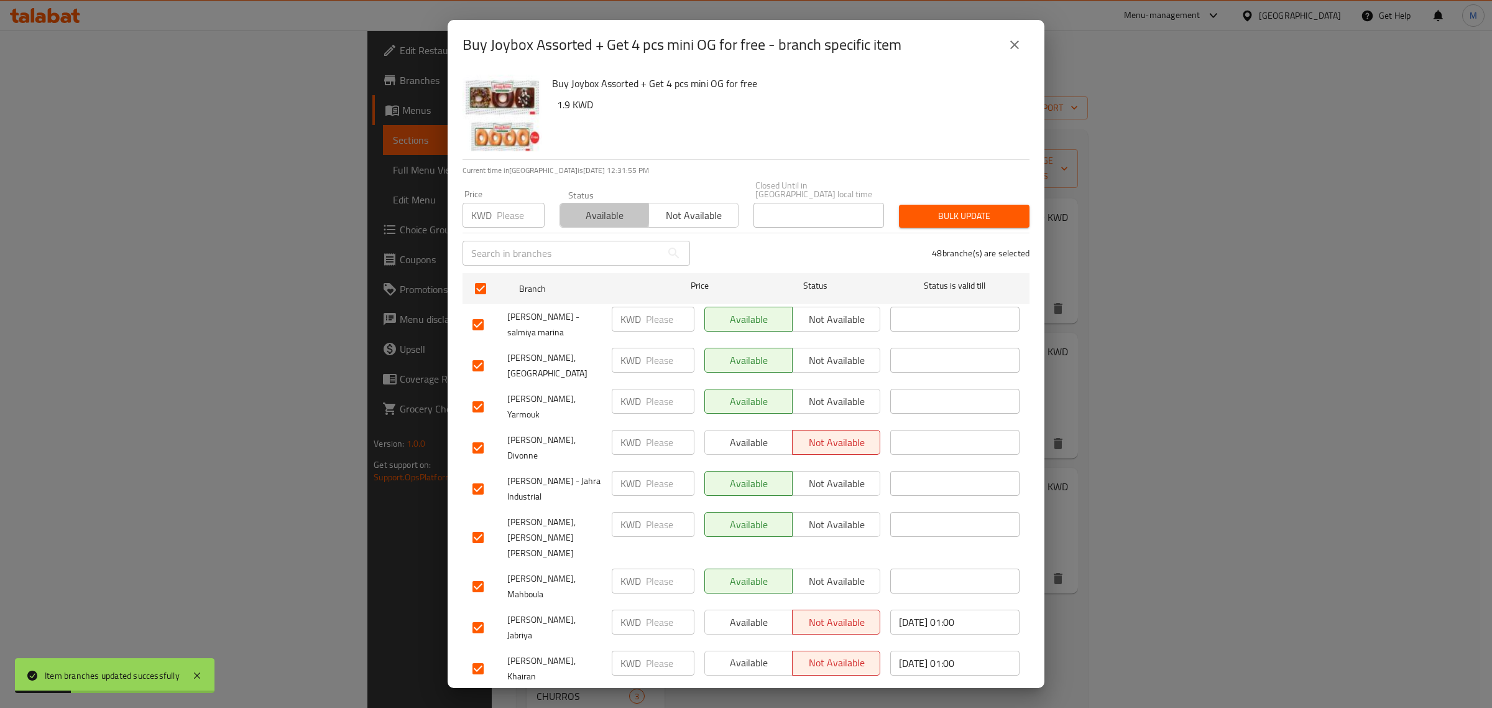
checkbox input "true"
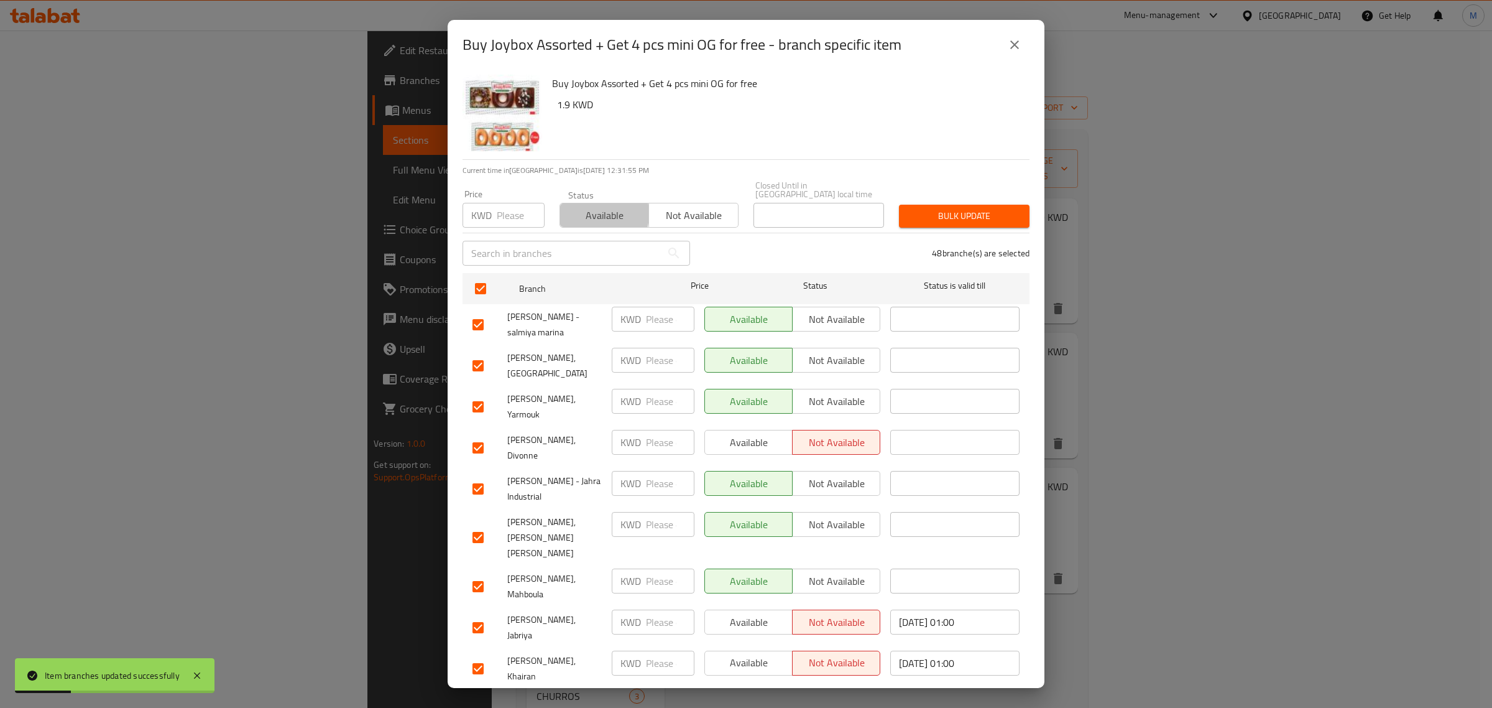
checkbox input "true"
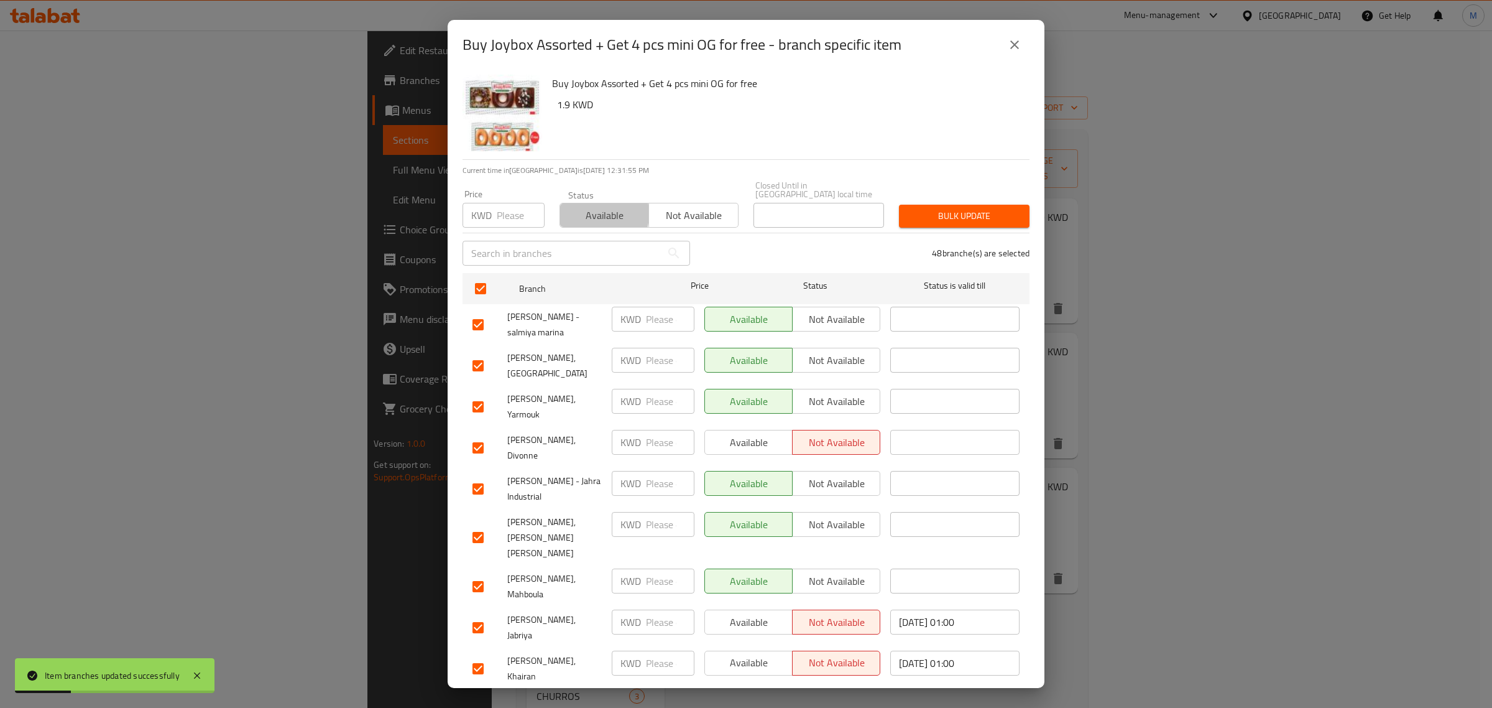
checkbox input "true"
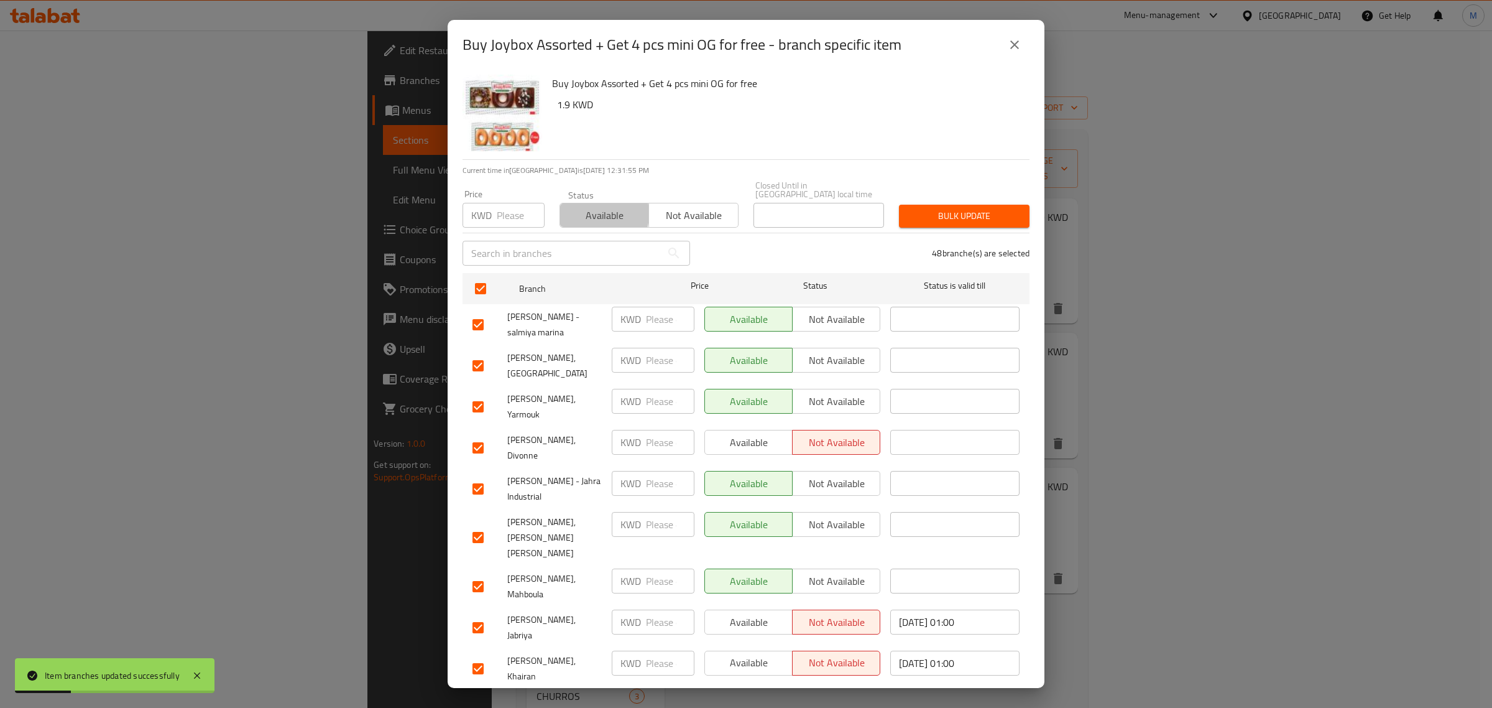
checkbox input "true"
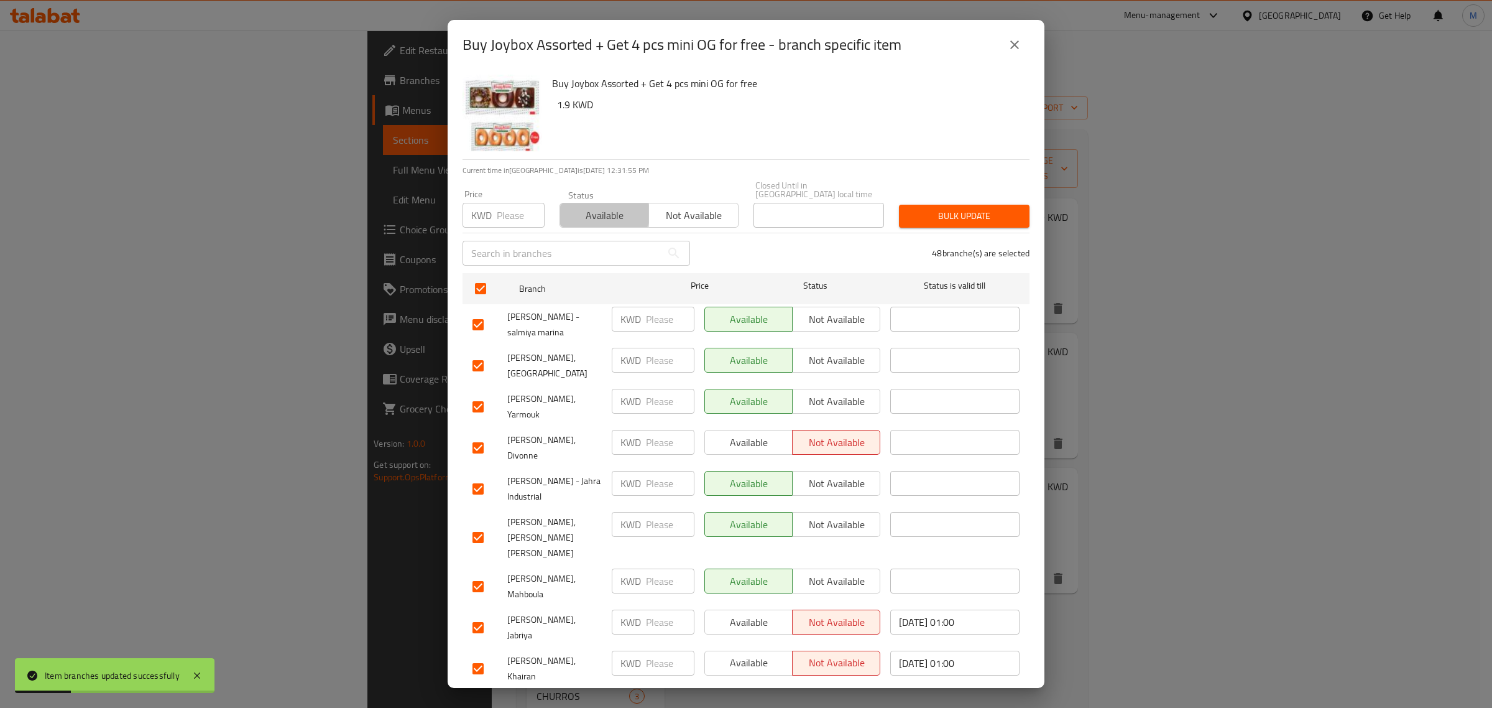
checkbox input "true"
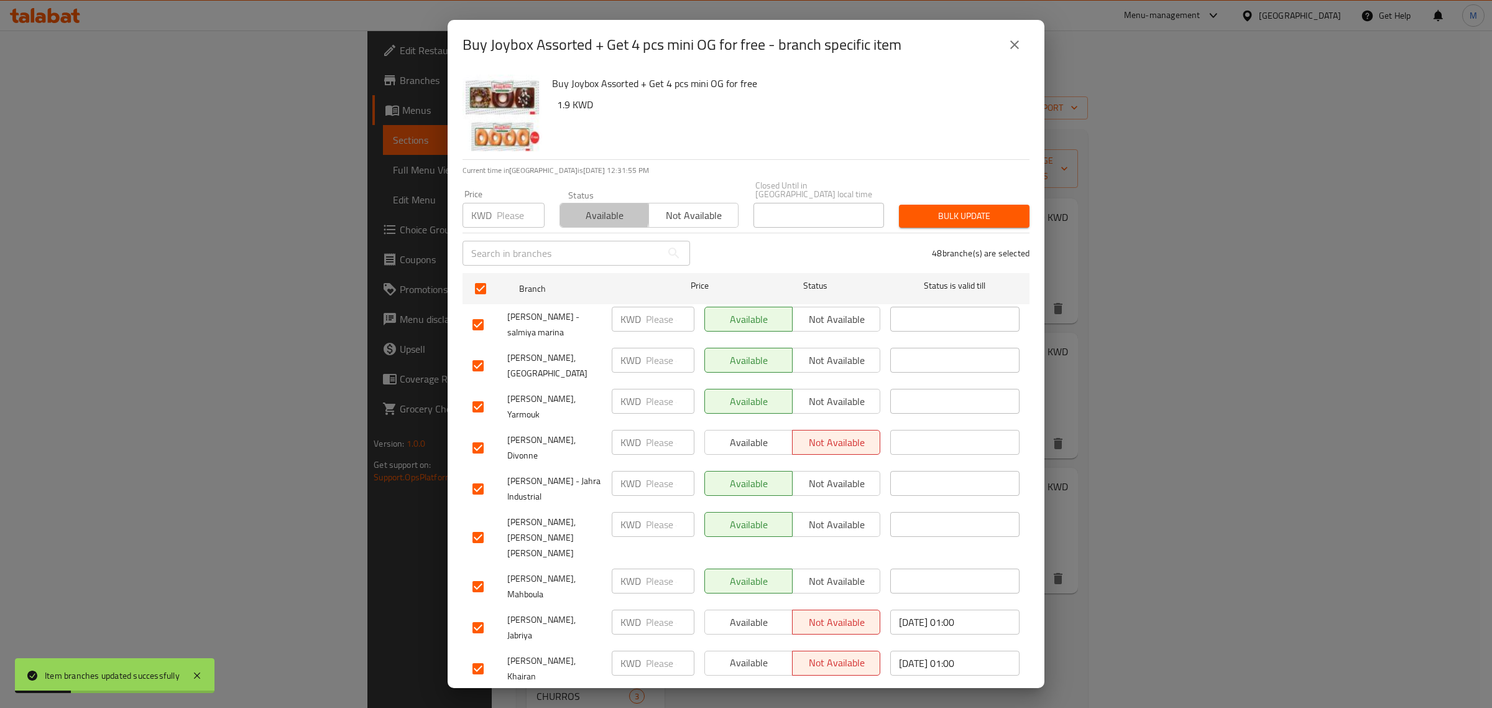
checkbox input "true"
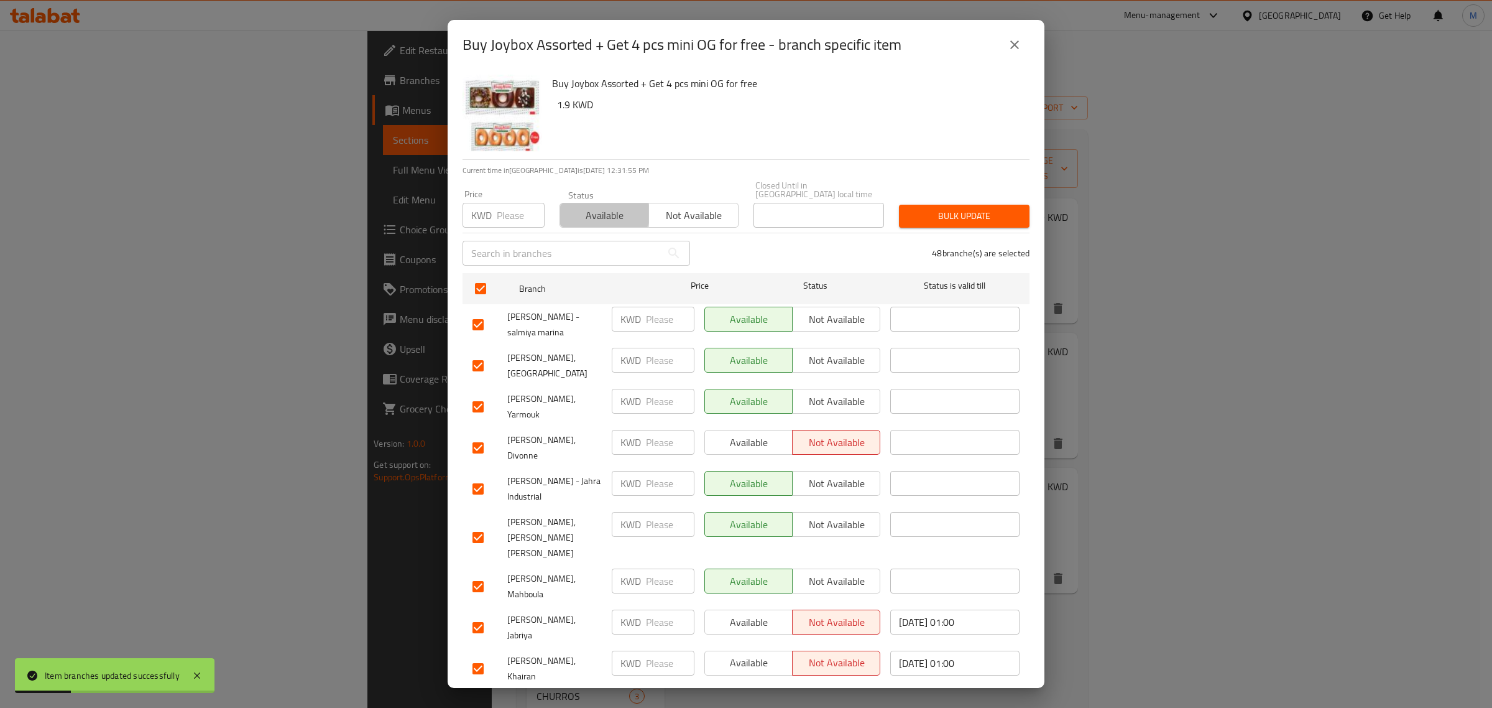
checkbox input "true"
click at [588, 206] on span "Available" at bounding box center [604, 215] width 79 height 18
click at [956, 208] on span "Bulk update" at bounding box center [964, 216] width 111 height 16
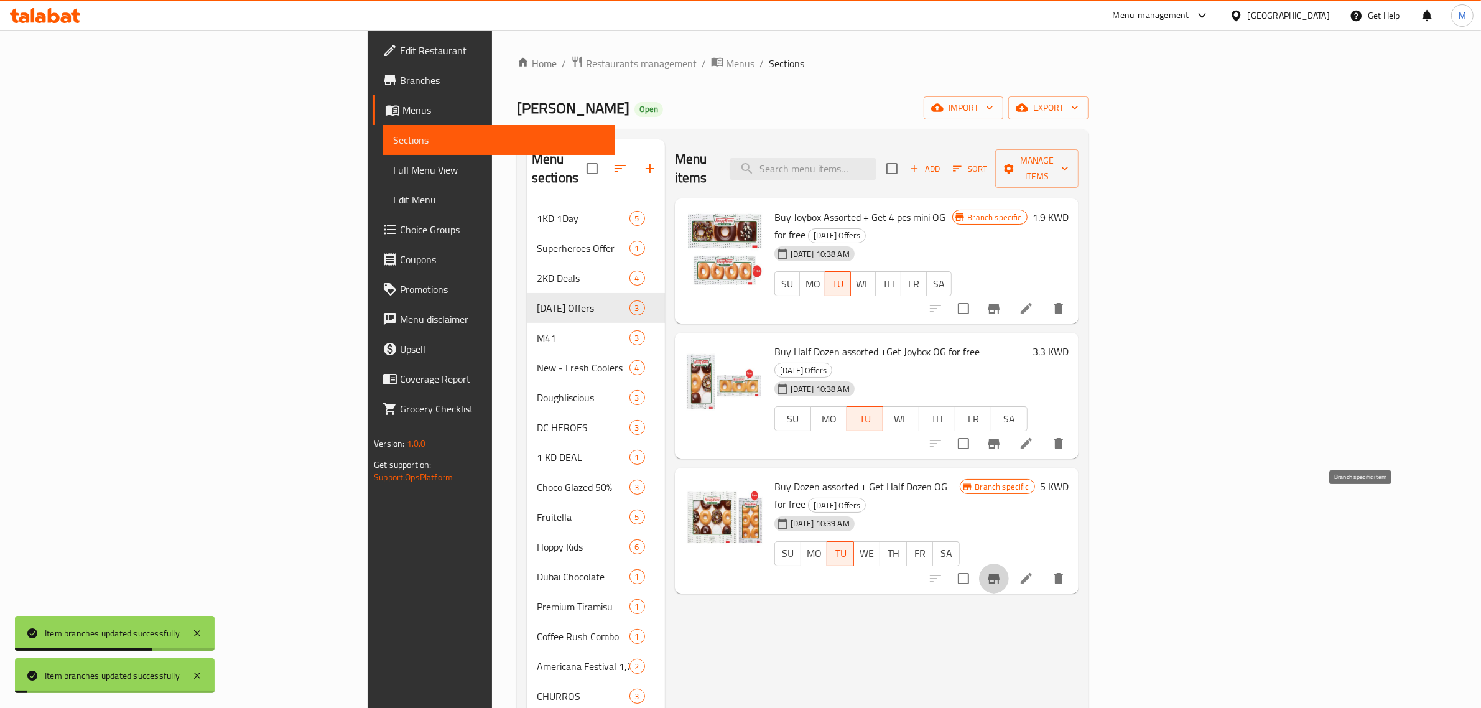
click at [999, 573] on icon "Branch-specific-item" at bounding box center [993, 578] width 11 height 10
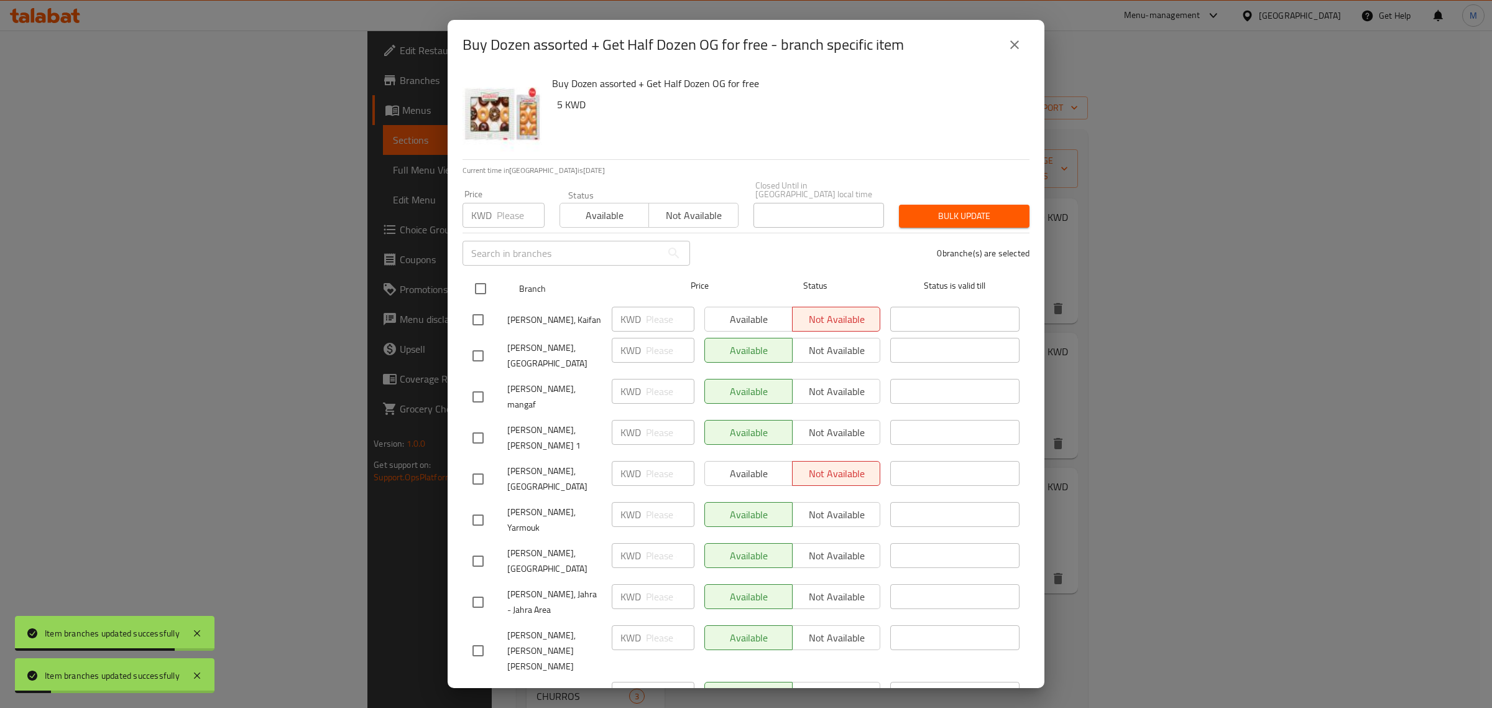
click at [486, 275] on input "checkbox" at bounding box center [481, 288] width 26 height 26
checkbox input "true"
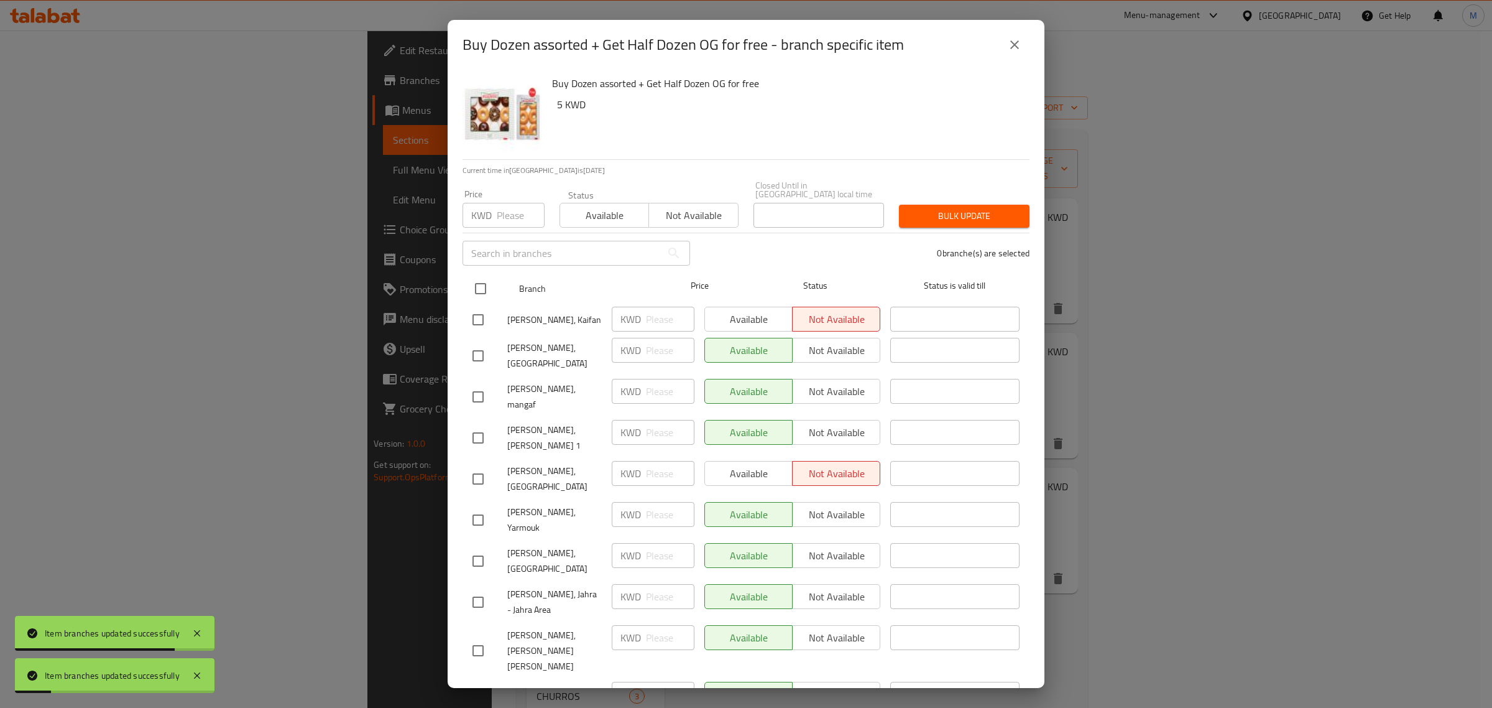
checkbox input "true"
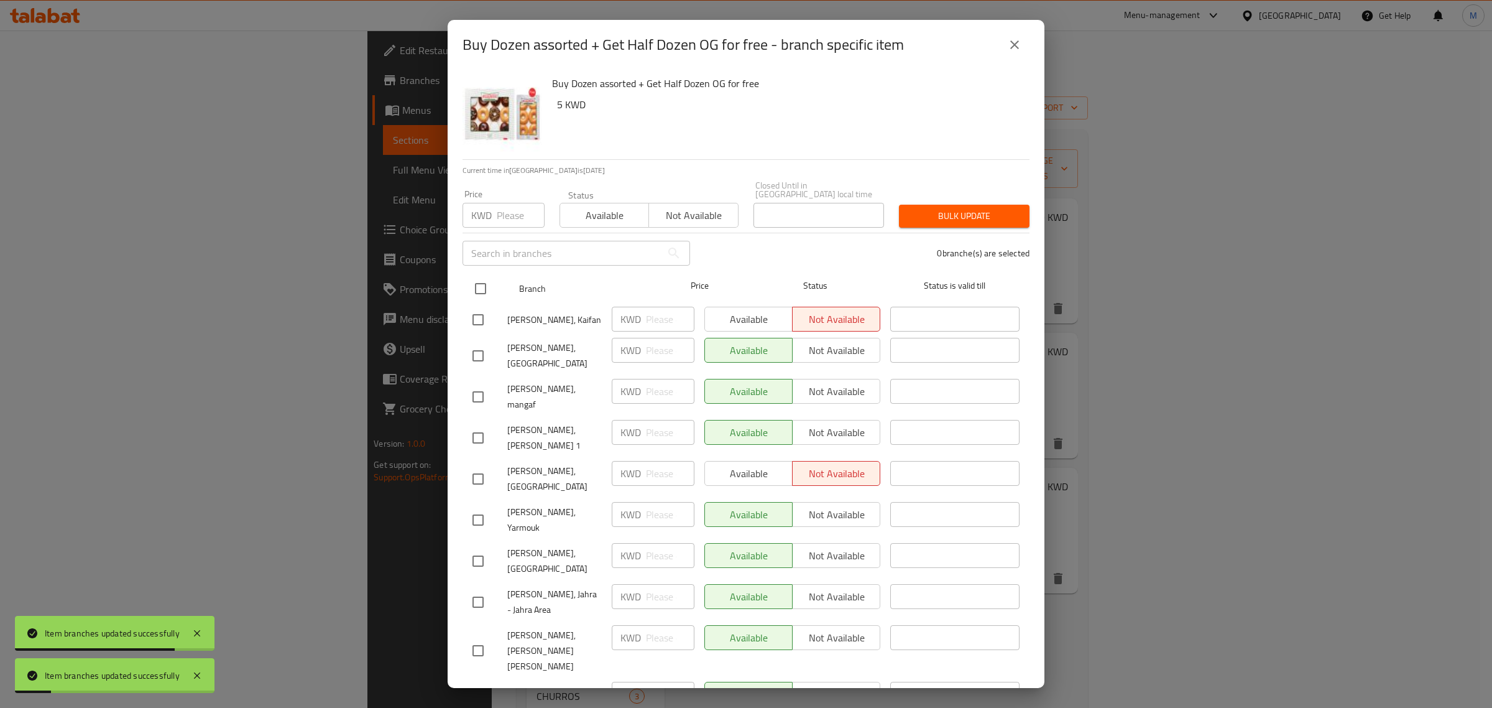
checkbox input "true"
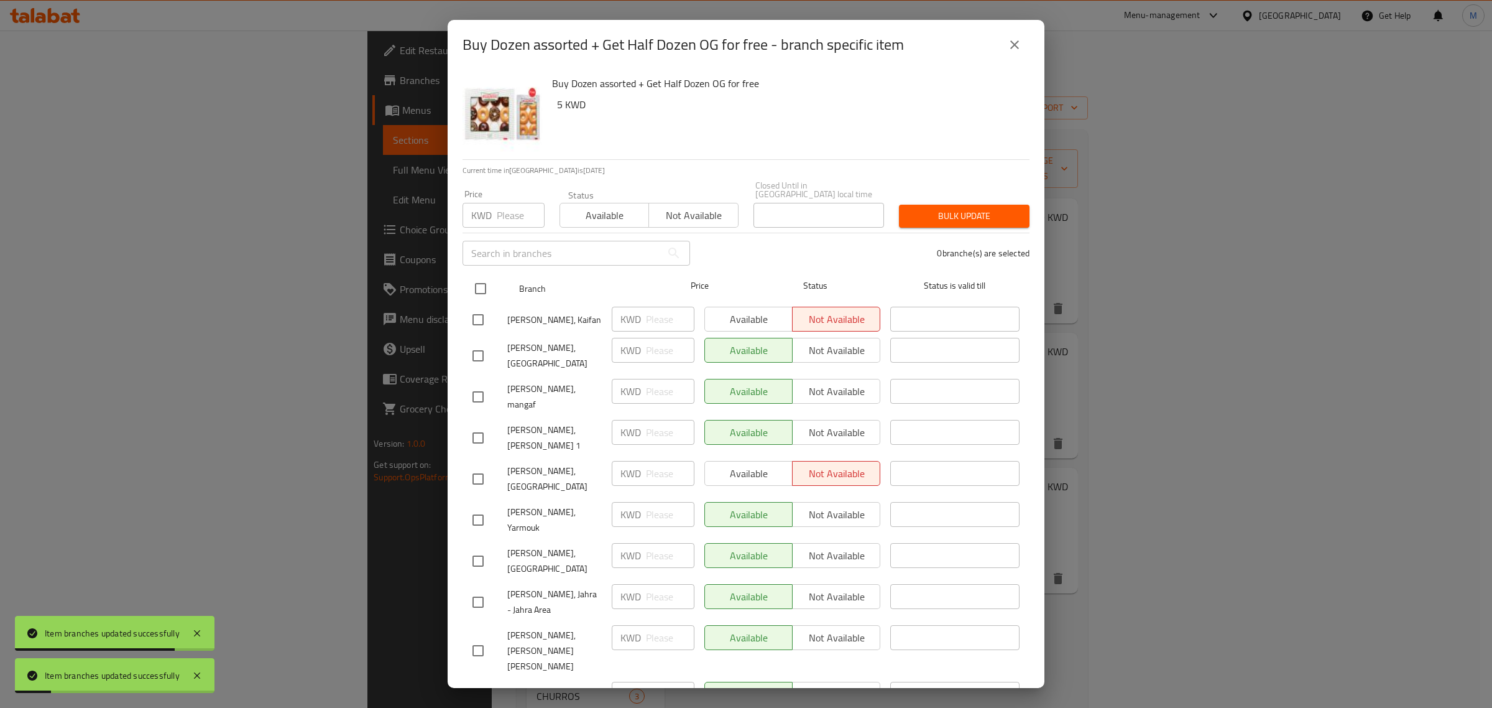
checkbox input "true"
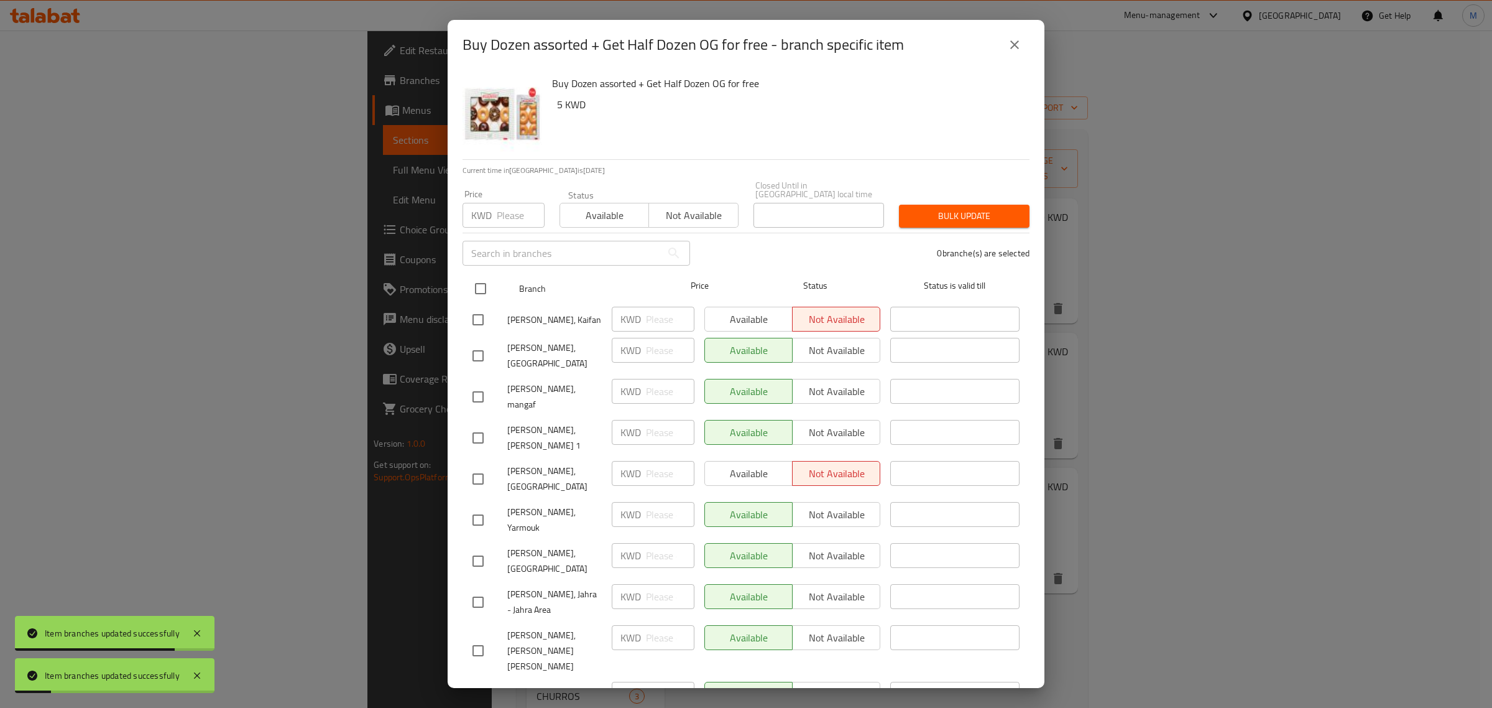
checkbox input "true"
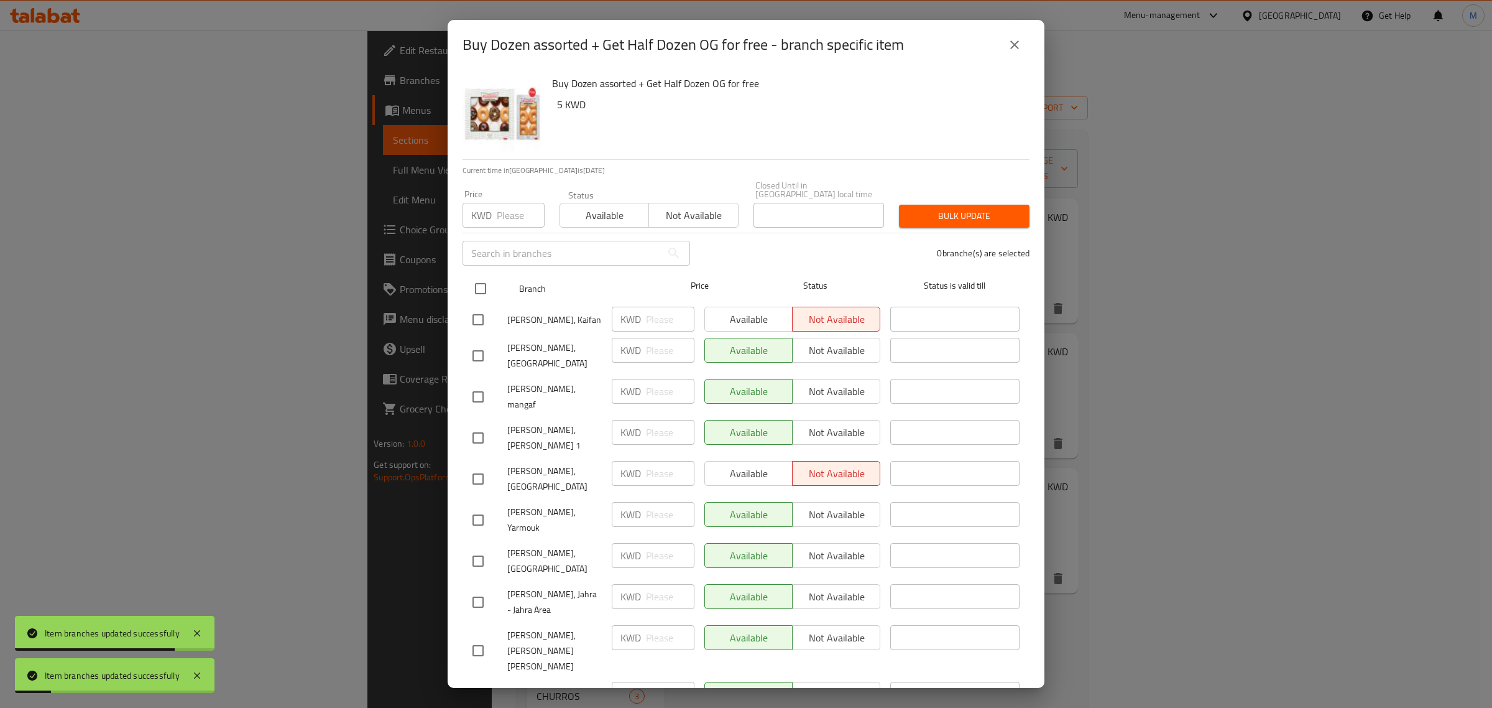
checkbox input "true"
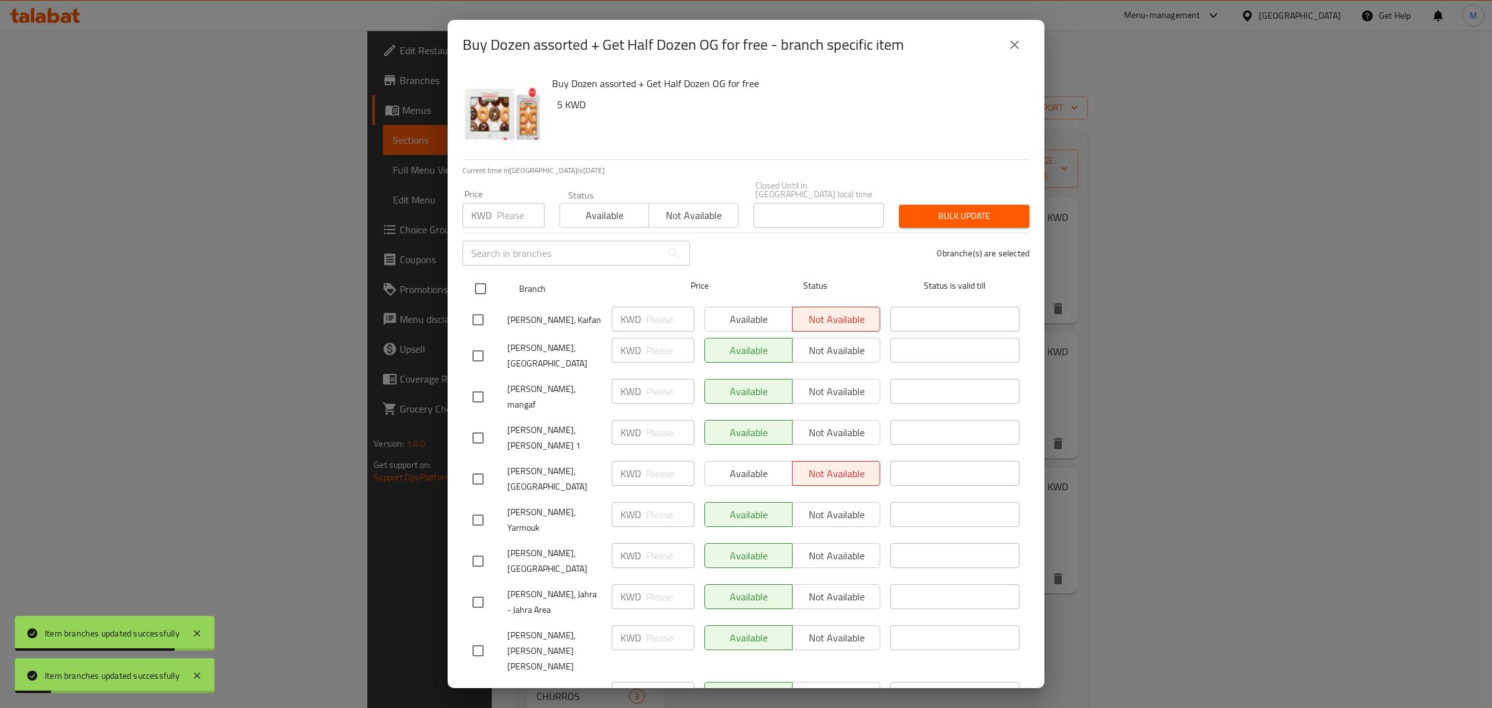
checkbox input "true"
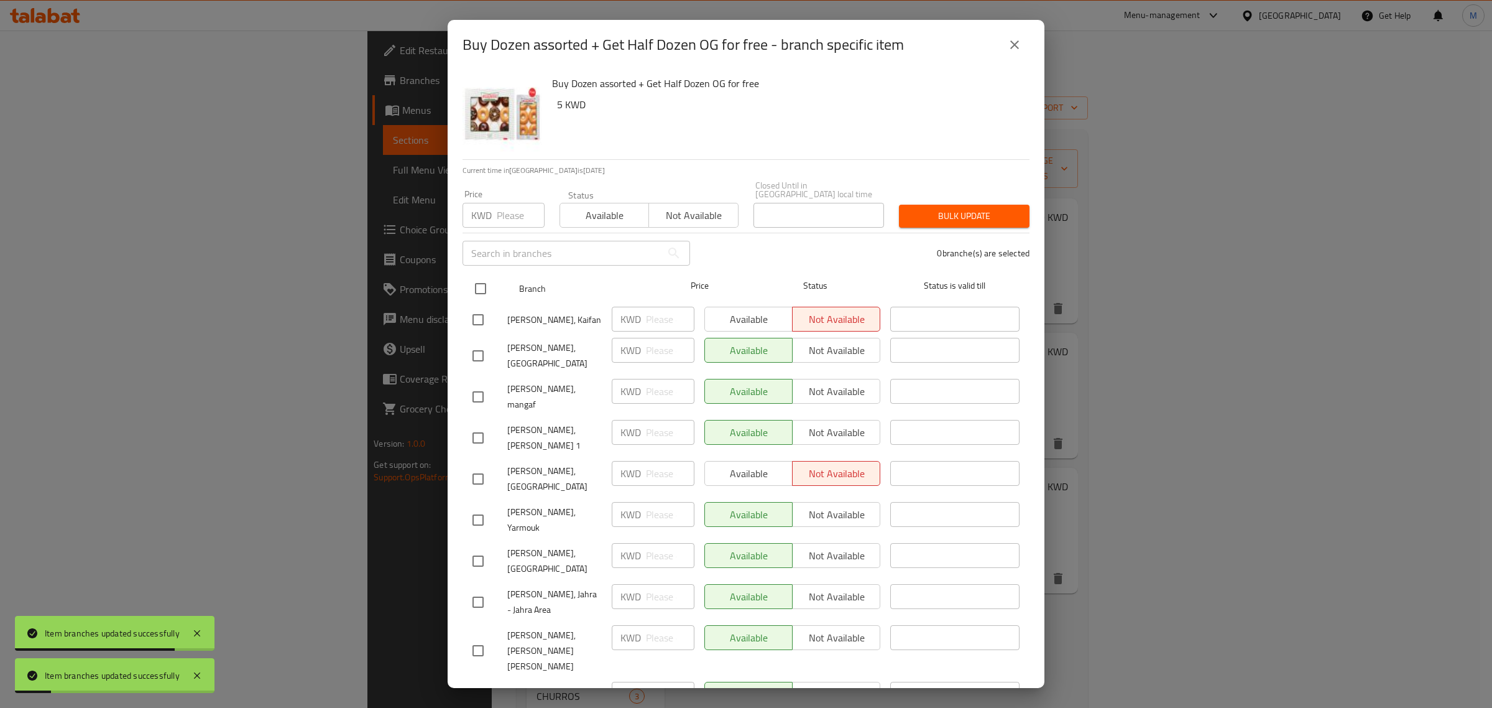
checkbox input "true"
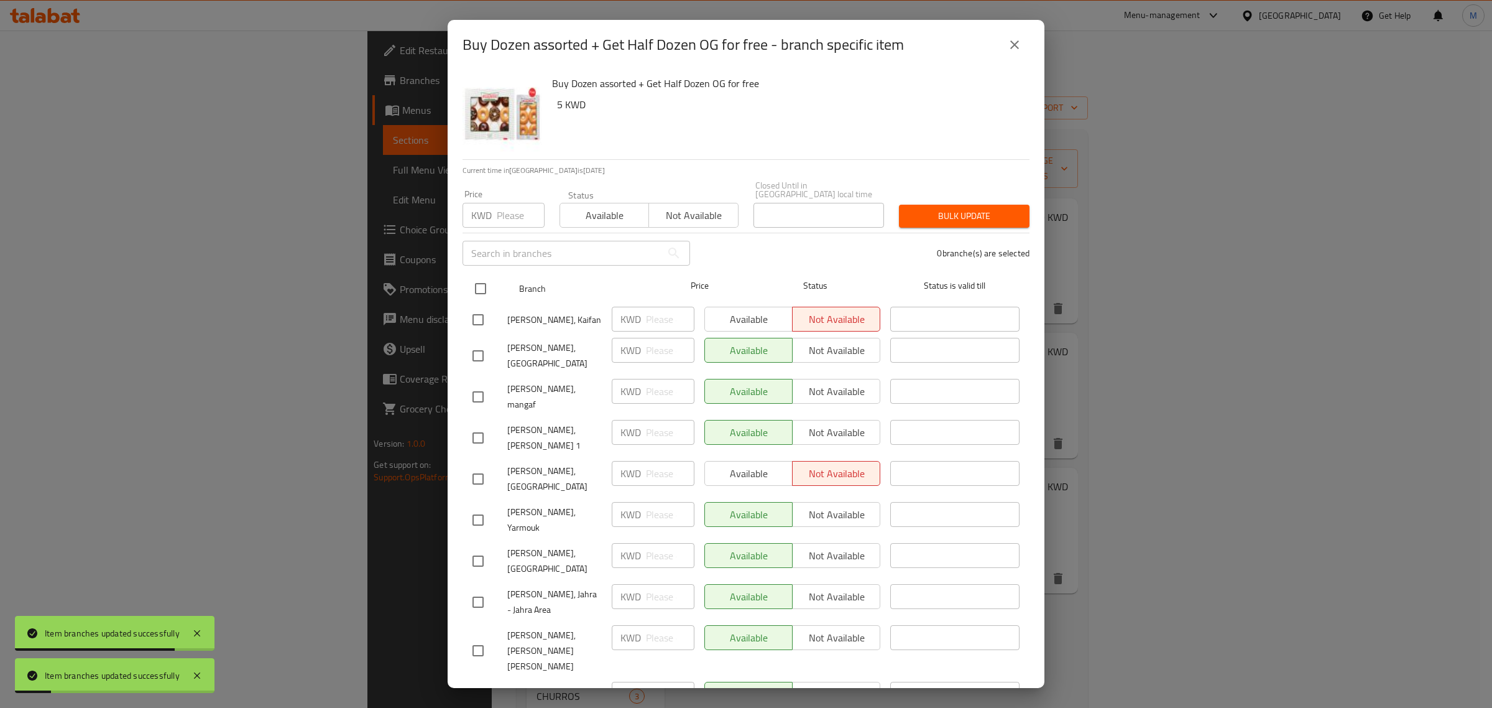
checkbox input "true"
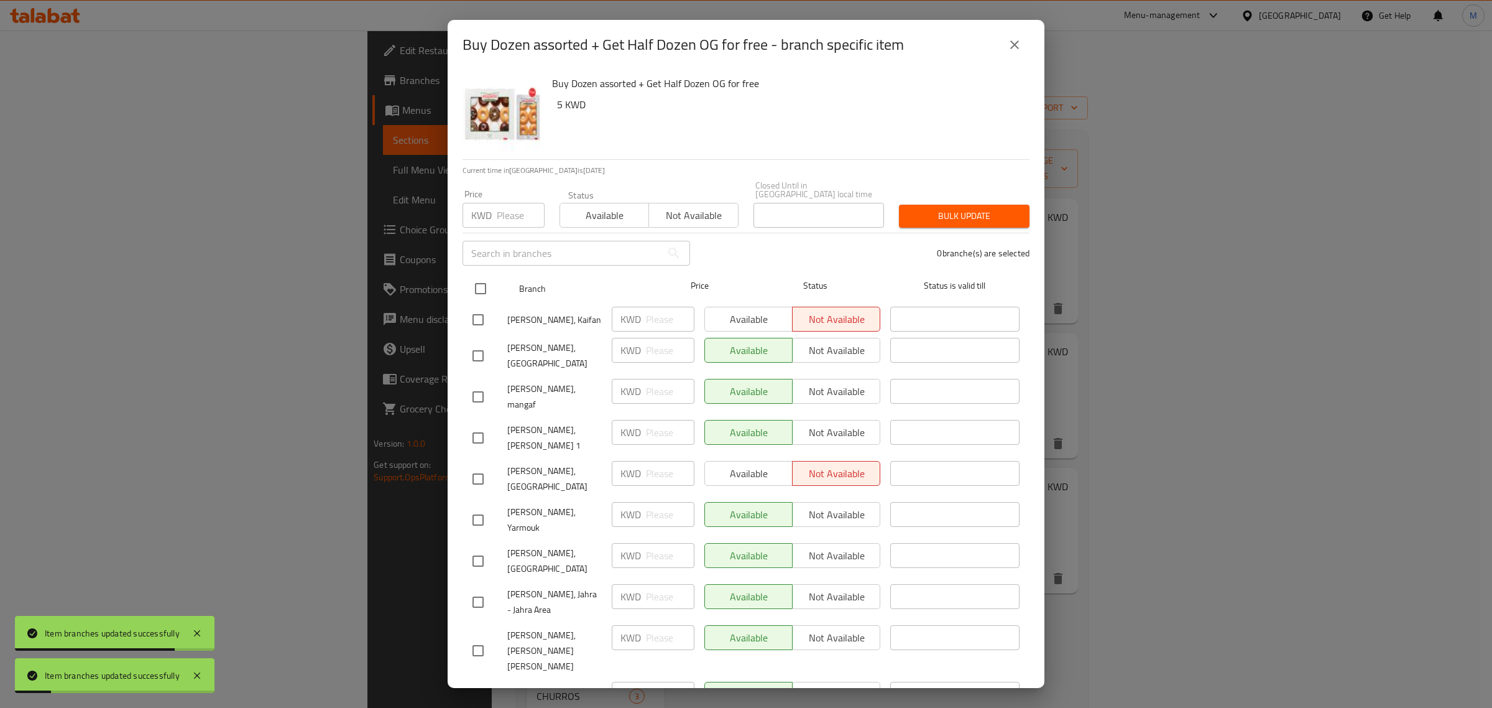
checkbox input "true"
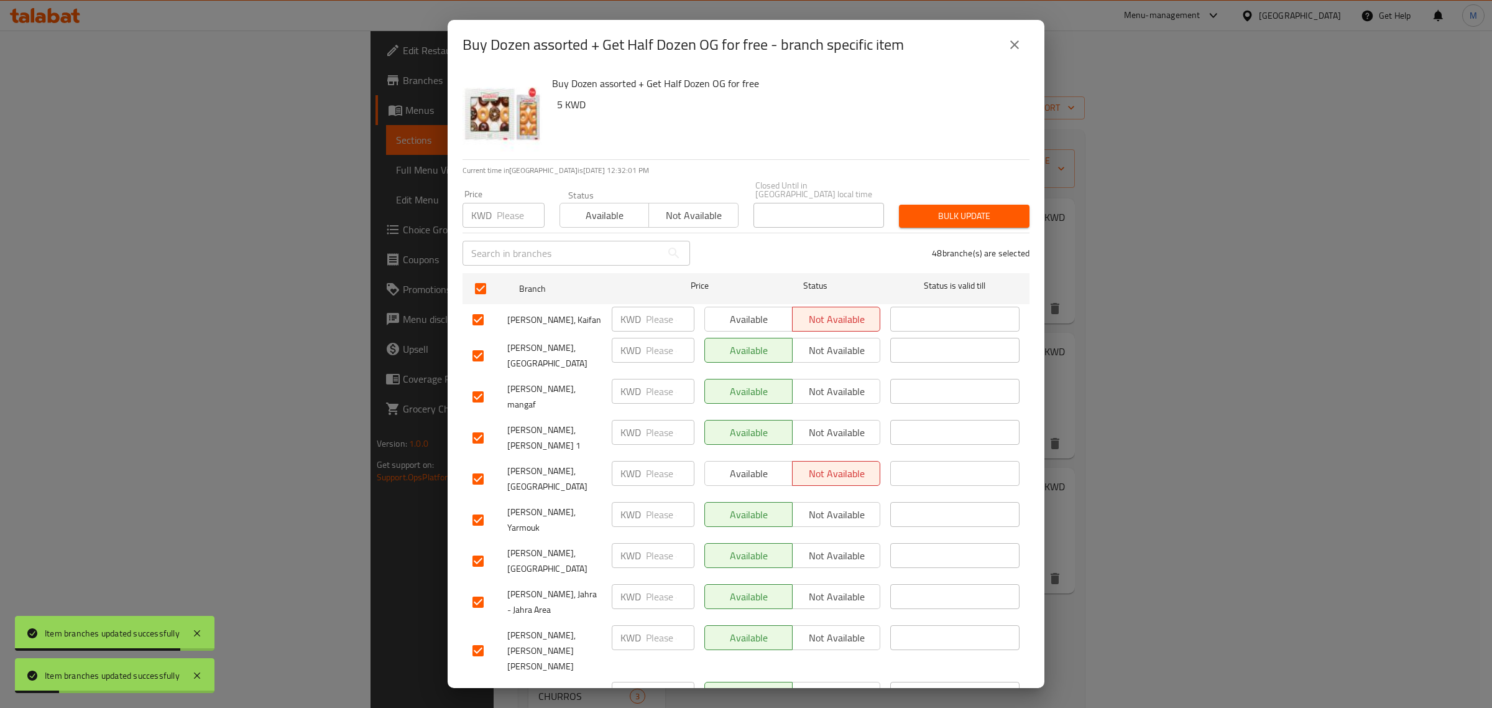
click at [588, 206] on span "Available" at bounding box center [604, 215] width 79 height 18
click at [934, 208] on span "Bulk update" at bounding box center [964, 216] width 111 height 16
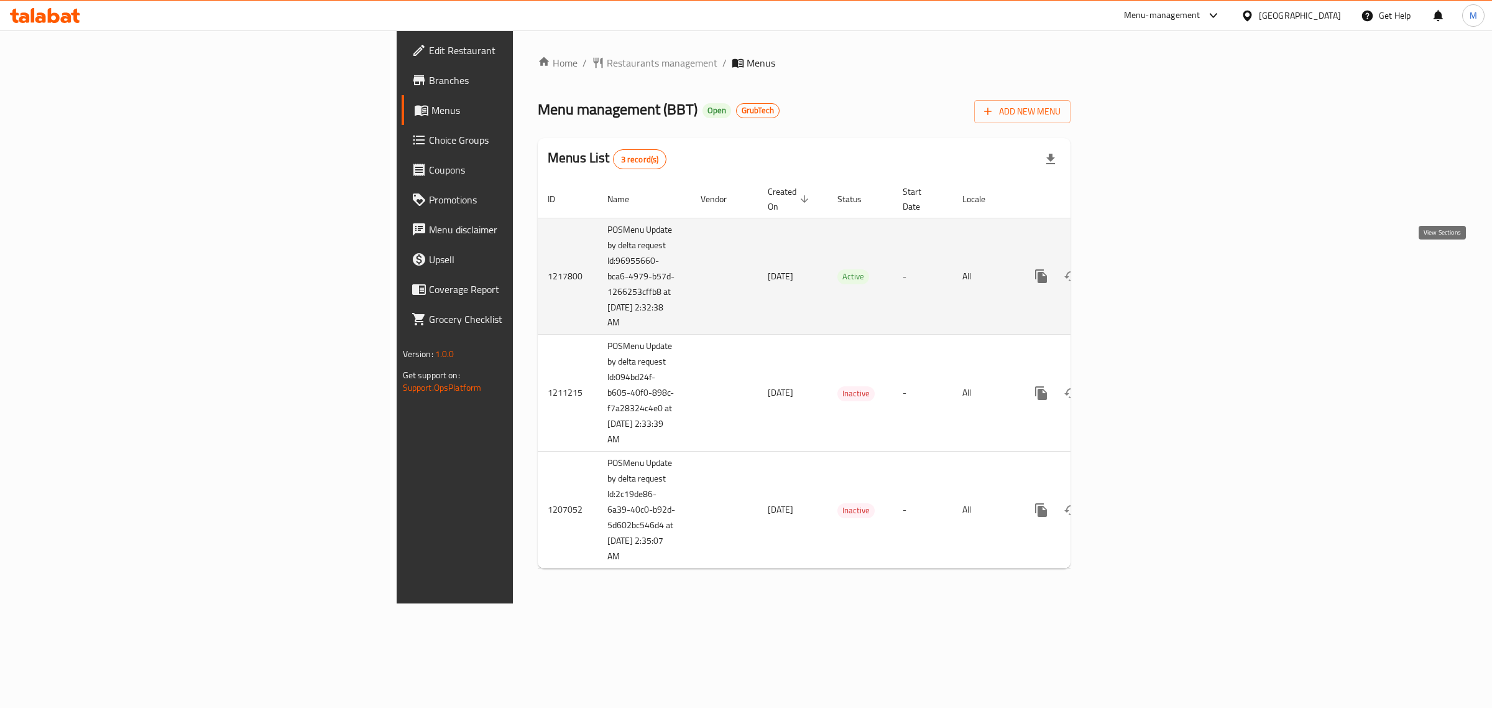
click at [1146, 269] on link "enhanced table" at bounding box center [1131, 276] width 30 height 30
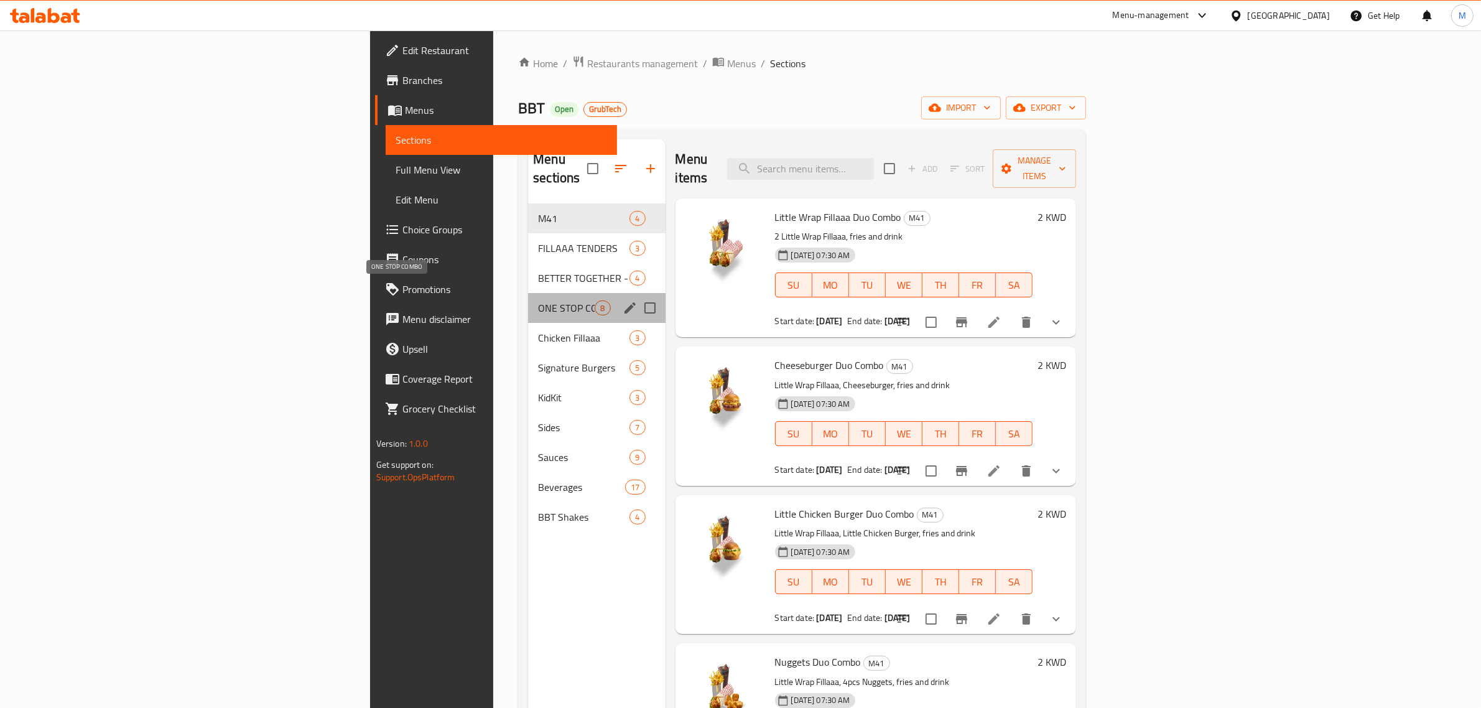
click at [538, 300] on span "ONE STOP COMBO" at bounding box center [566, 307] width 57 height 15
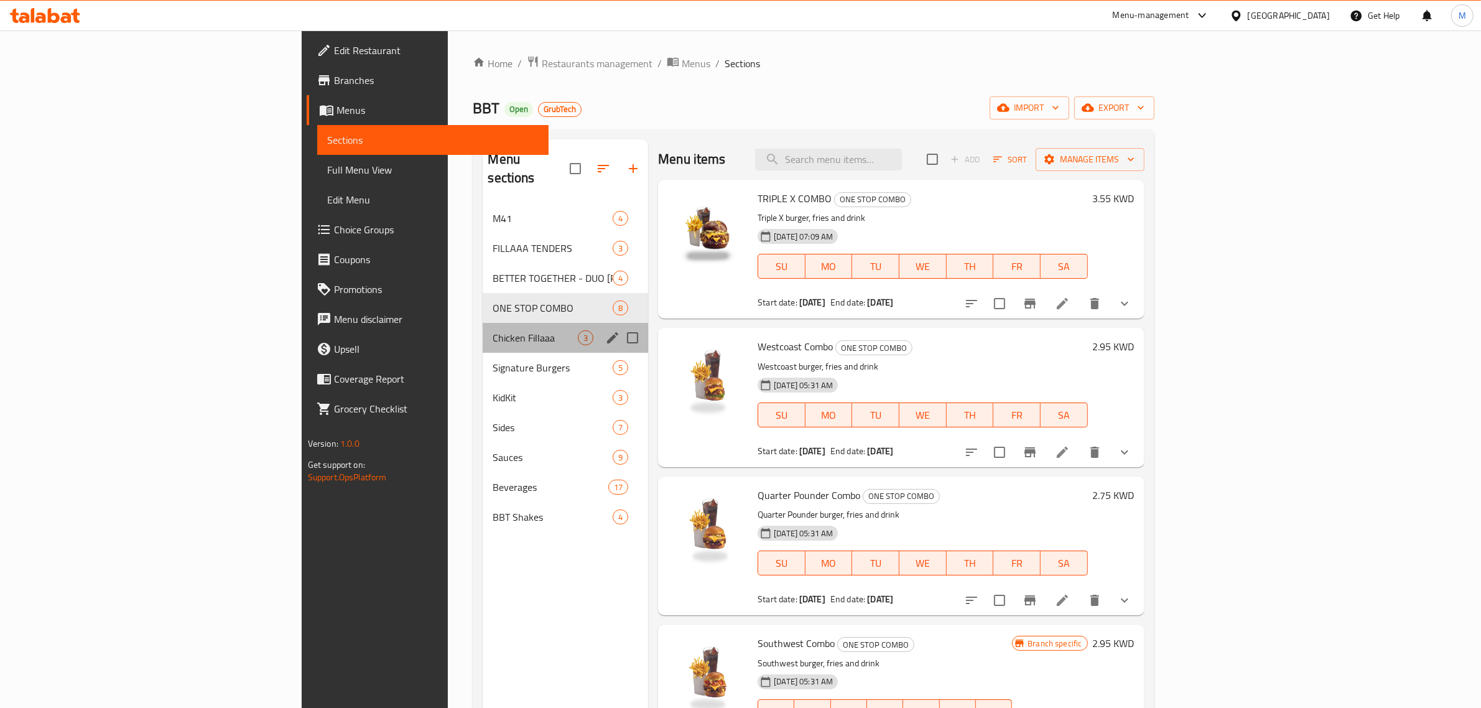
click at [483, 323] on div "Chicken Fillaaa 3" at bounding box center [565, 338] width 165 height 30
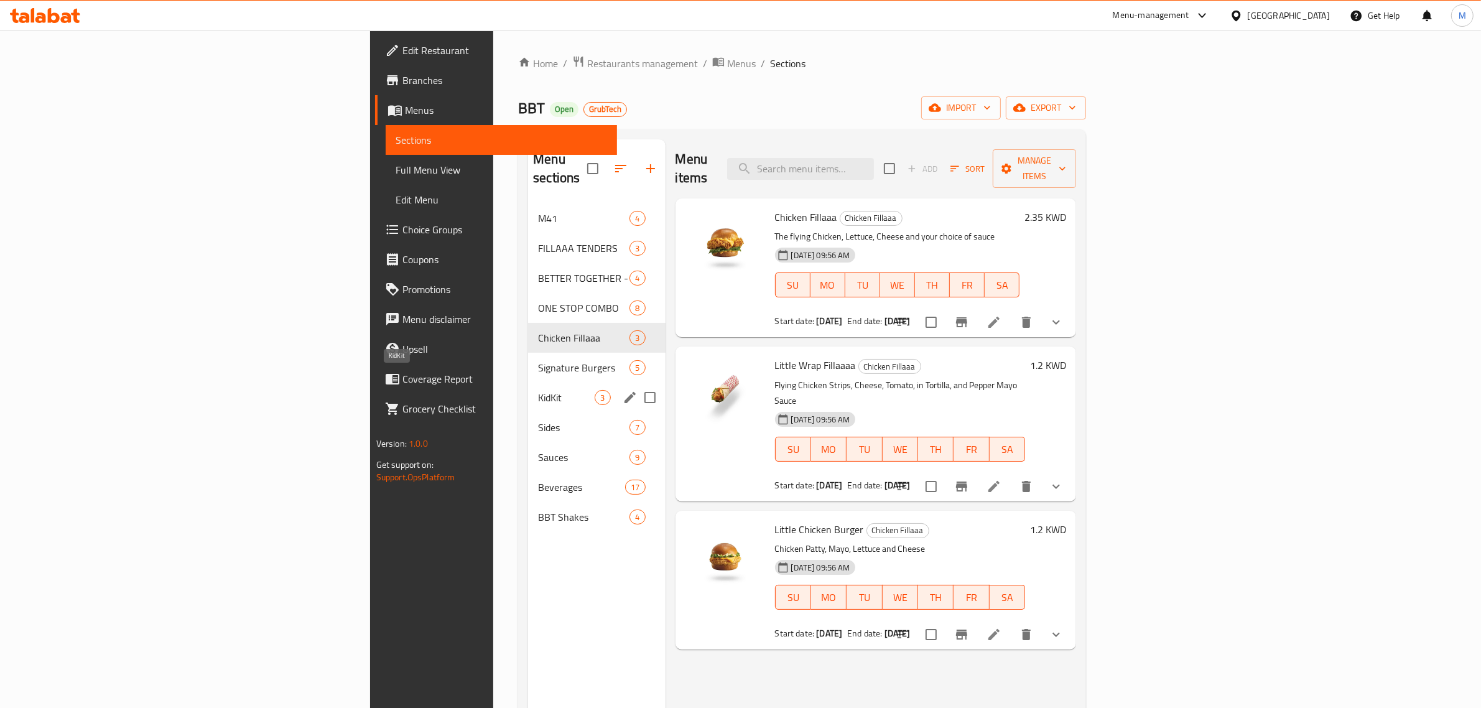
click at [538, 390] on span "KidKit" at bounding box center [566, 397] width 57 height 15
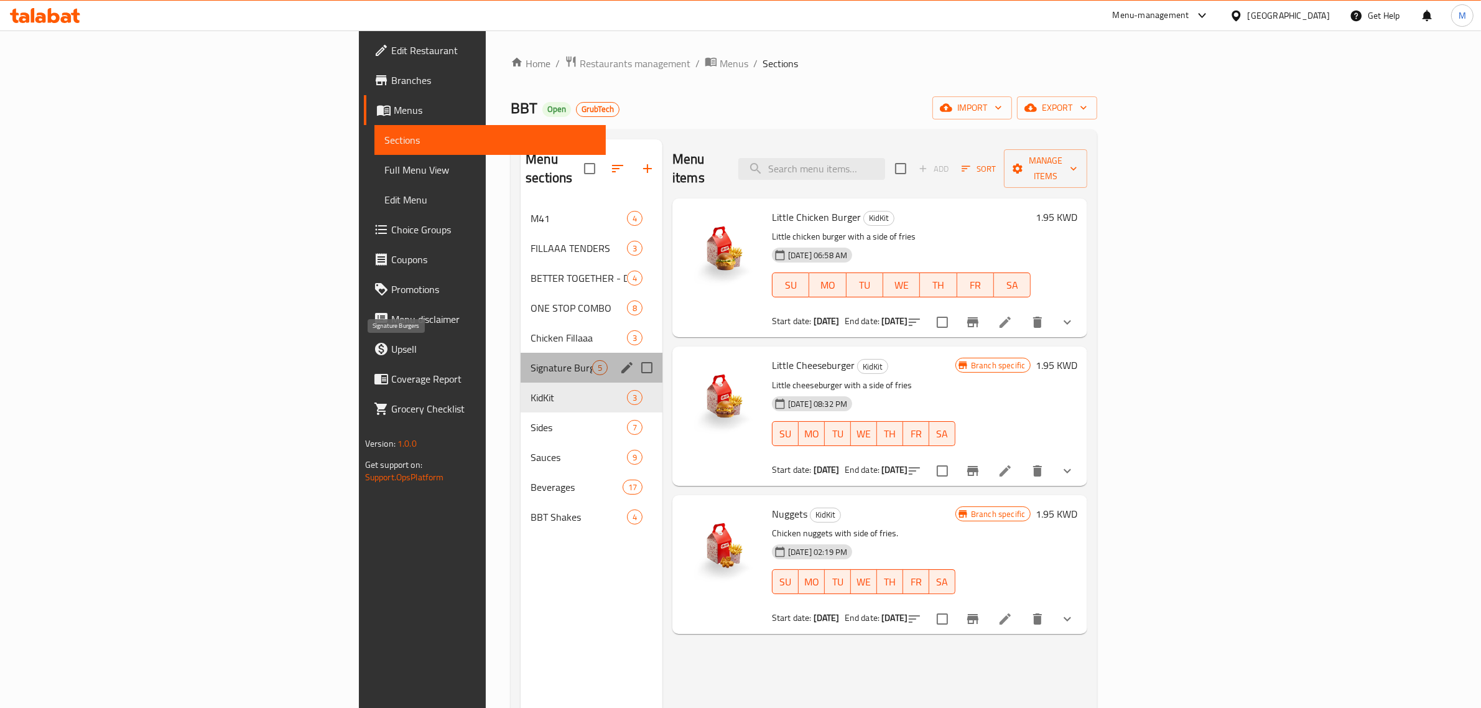
click at [530, 360] on span "Signature Burgers" at bounding box center [561, 367] width 62 height 15
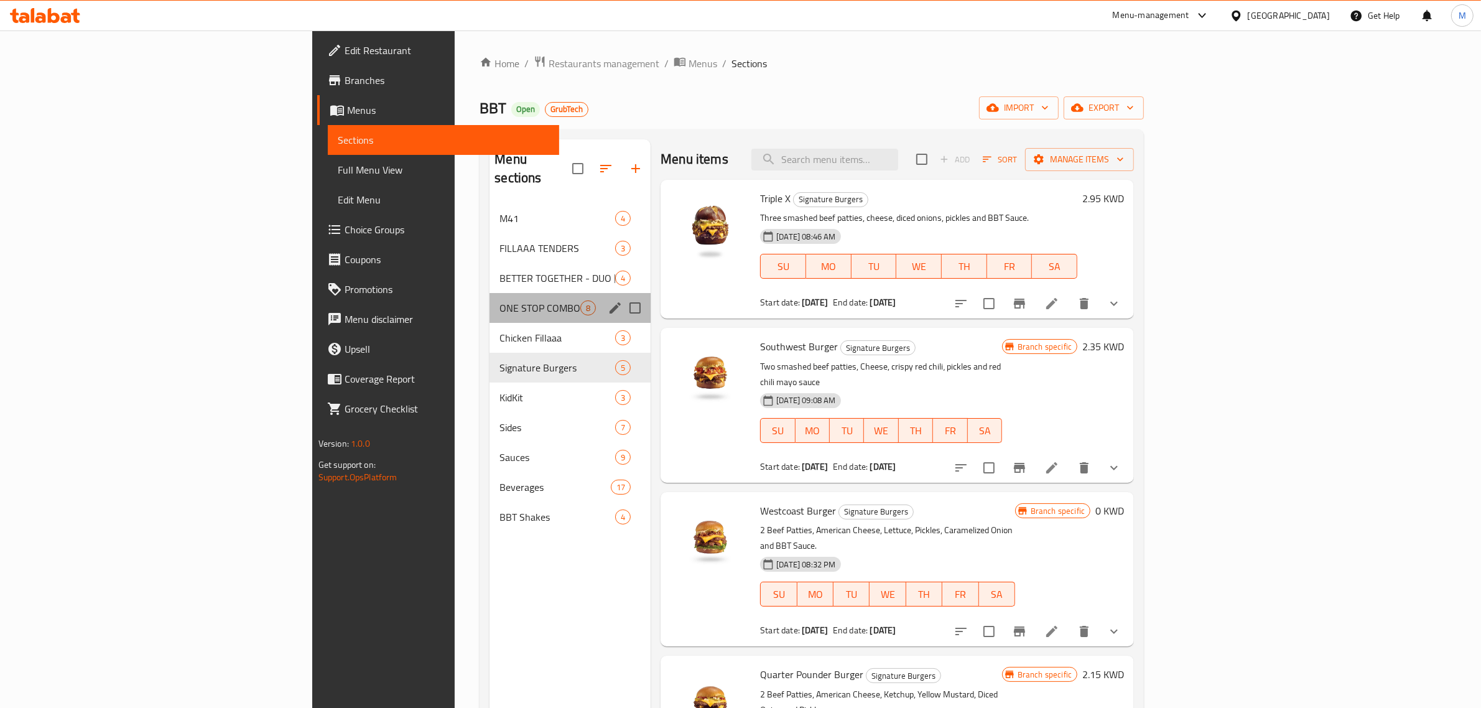
click at [489, 293] on div "ONE STOP COMBO 8" at bounding box center [569, 308] width 161 height 30
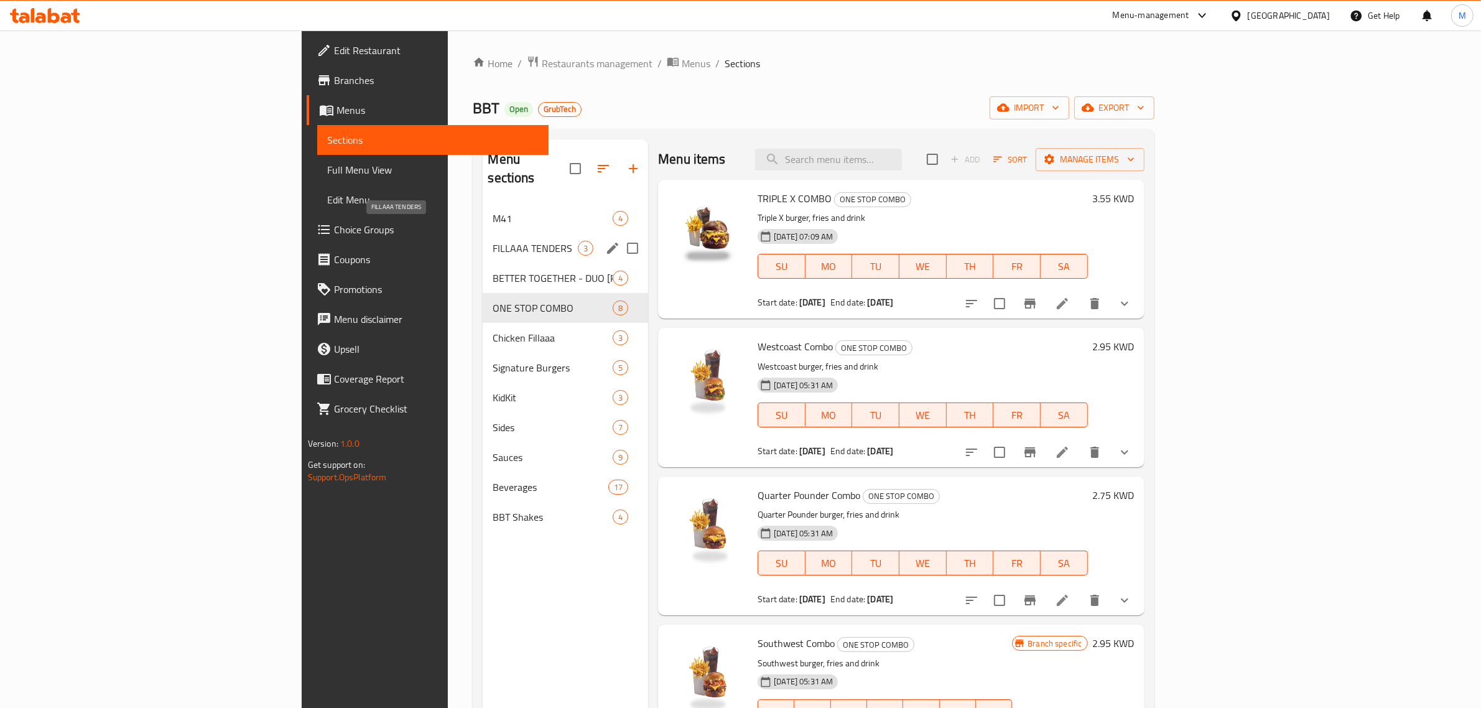
click at [493, 241] on span "FILLAAA TENDERS" at bounding box center [535, 248] width 85 height 15
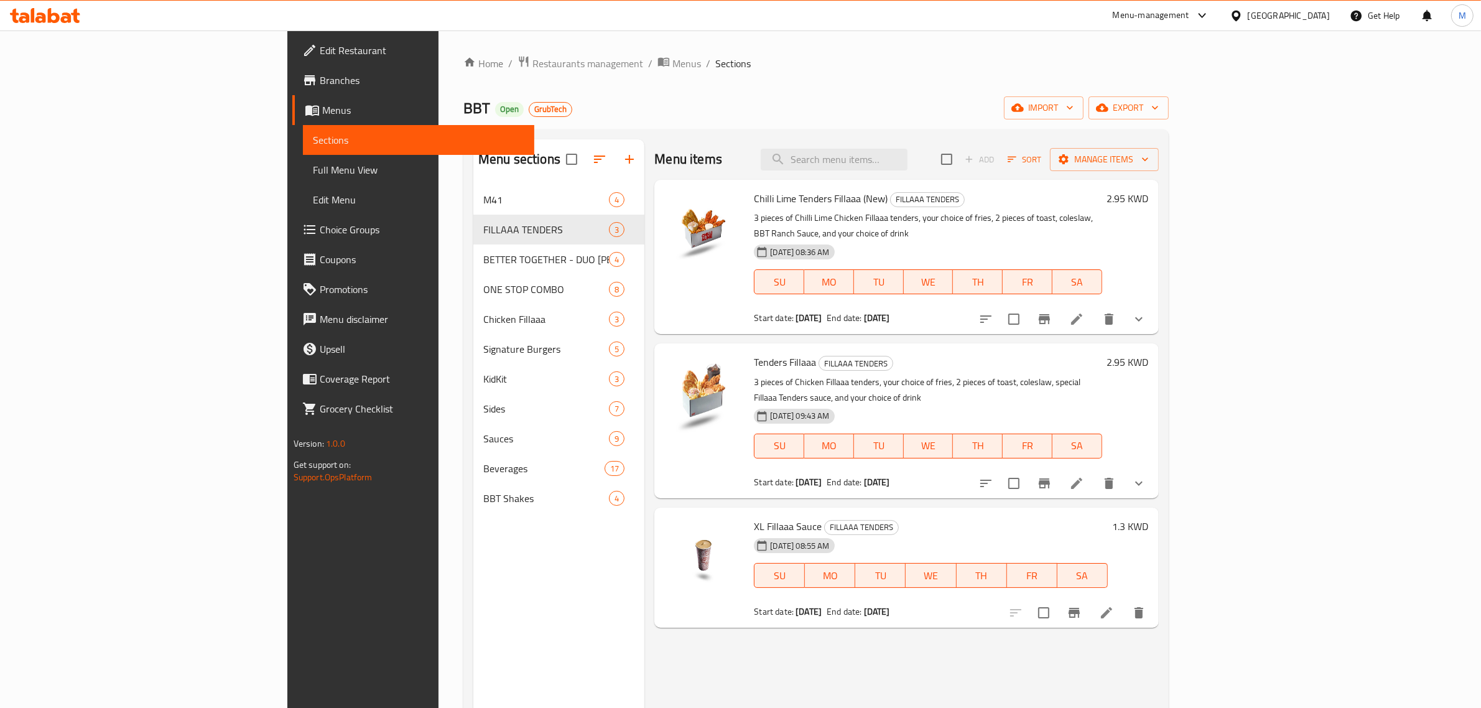
click at [473, 168] on div "Menu sections" at bounding box center [558, 159] width 171 height 40
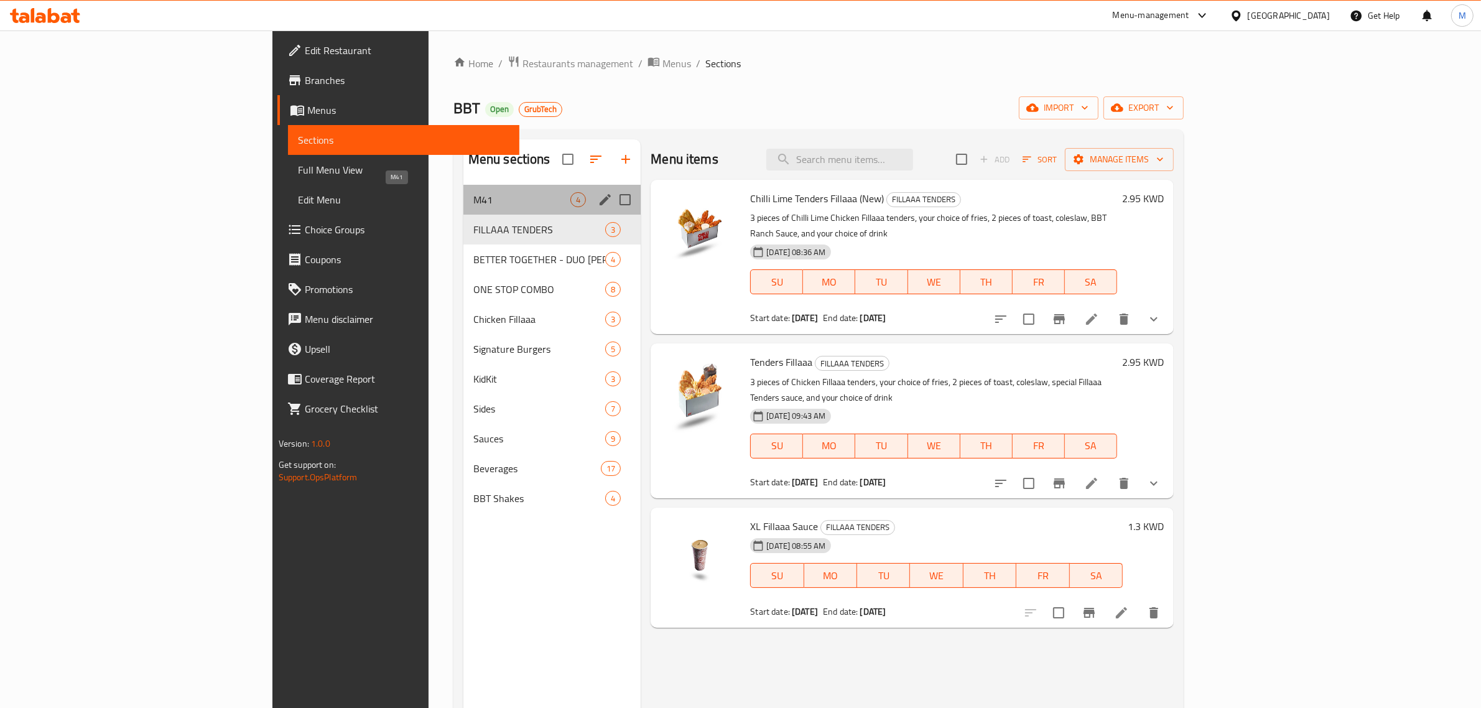
click at [473, 193] on span "M41" at bounding box center [521, 199] width 97 height 15
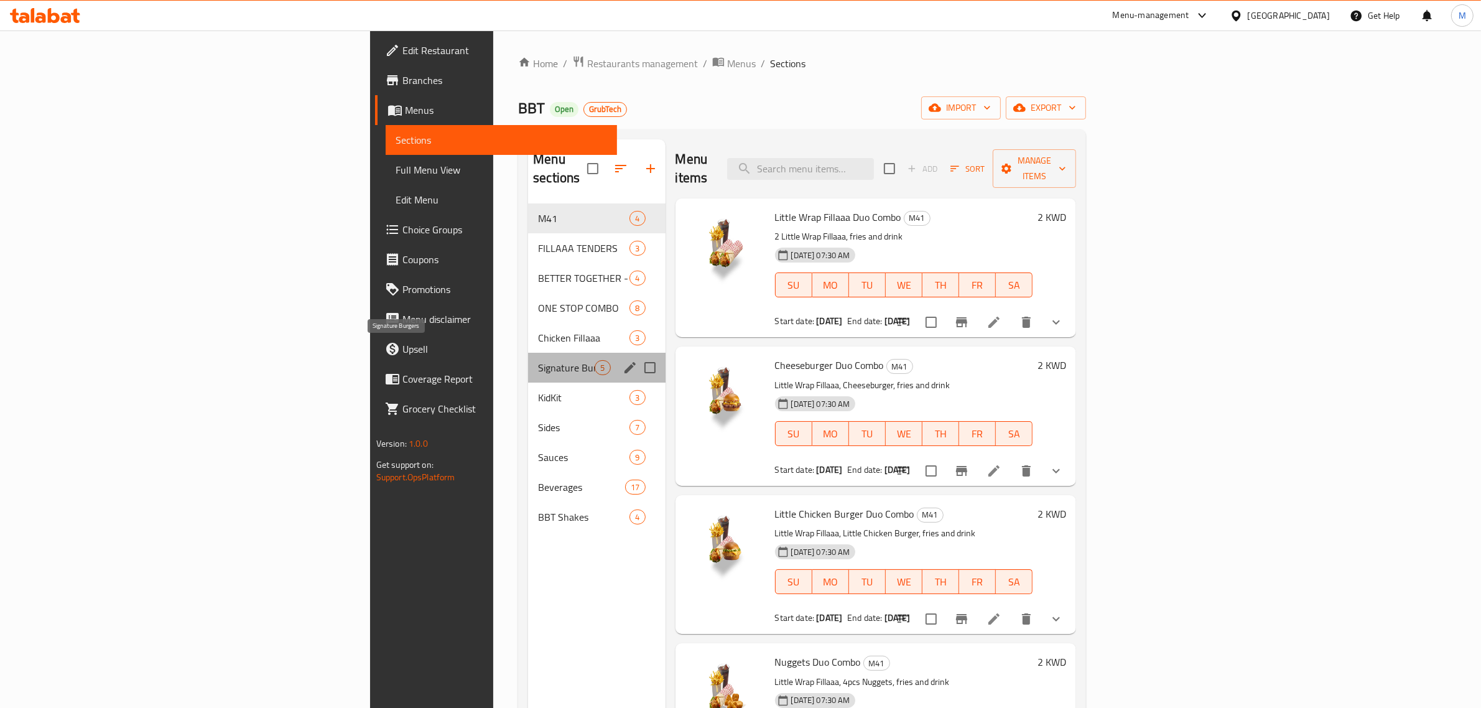
click at [538, 360] on span "Signature Burgers" at bounding box center [566, 367] width 57 height 15
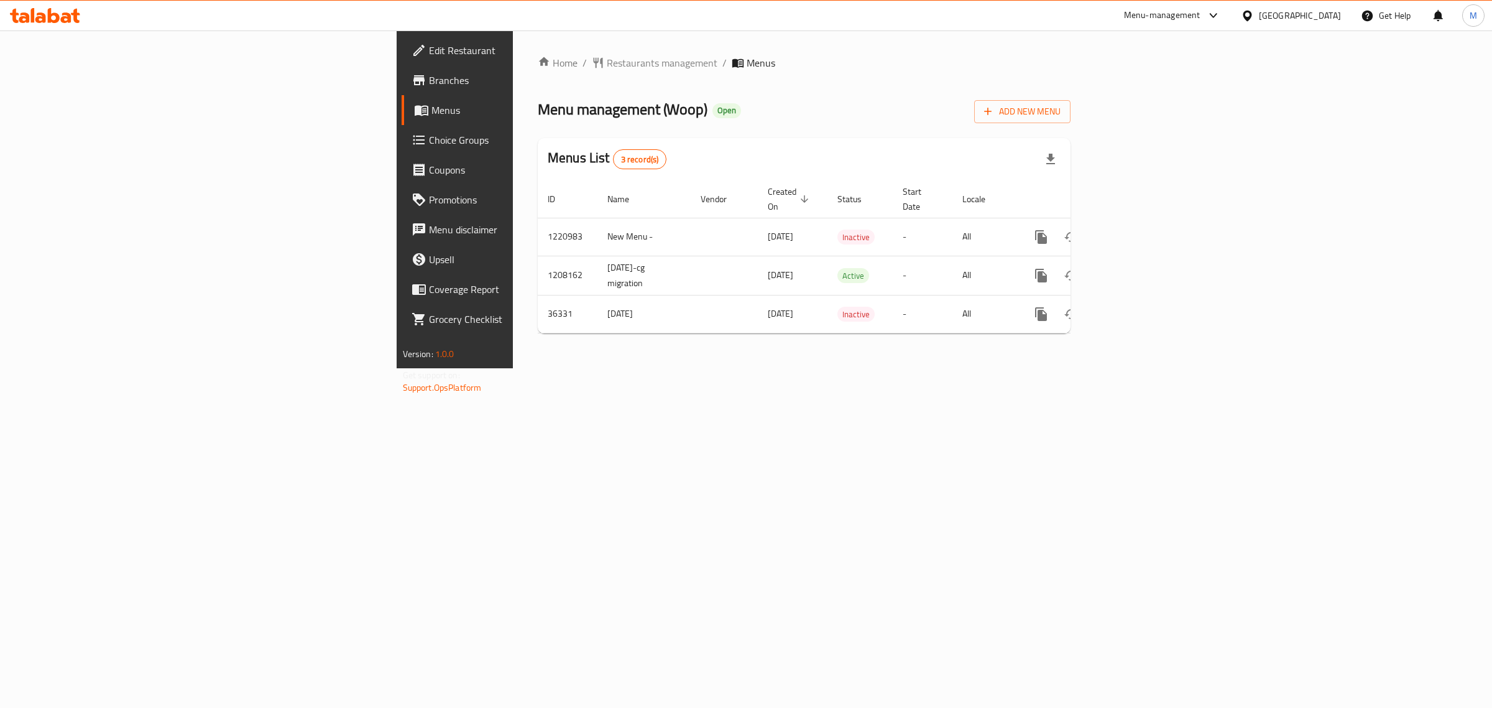
click at [429, 76] on span "Branches" at bounding box center [532, 80] width 207 height 15
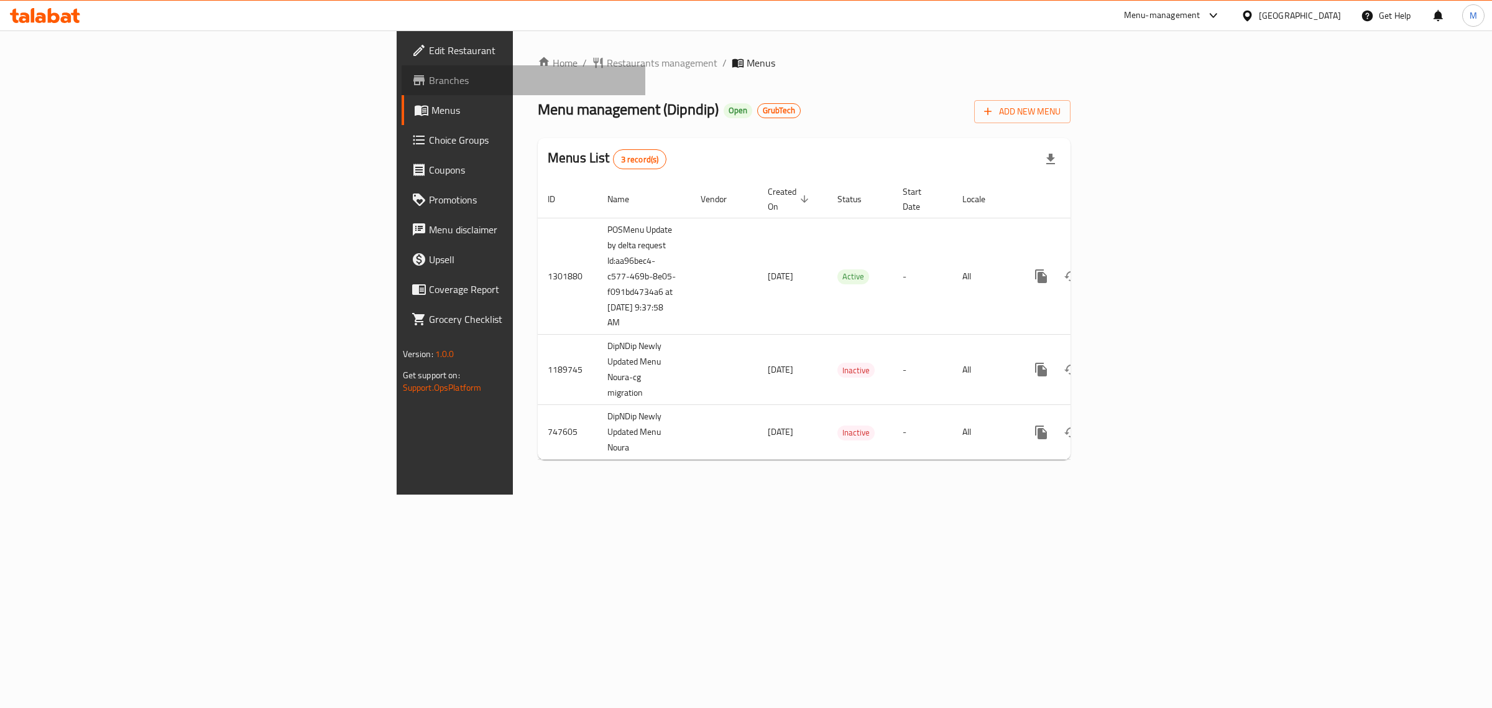
click at [402, 66] on link "Branches" at bounding box center [524, 80] width 244 height 30
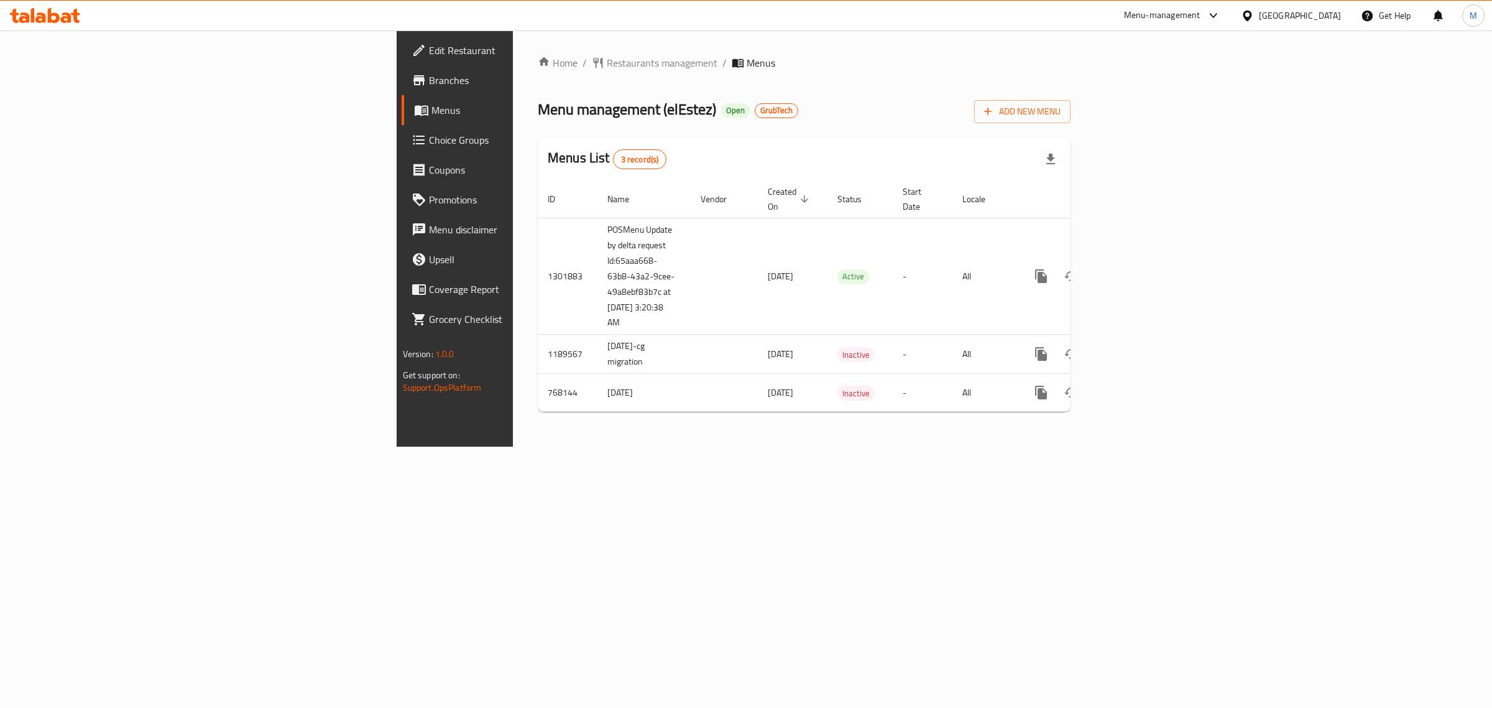
click at [429, 75] on span "Branches" at bounding box center [532, 80] width 207 height 15
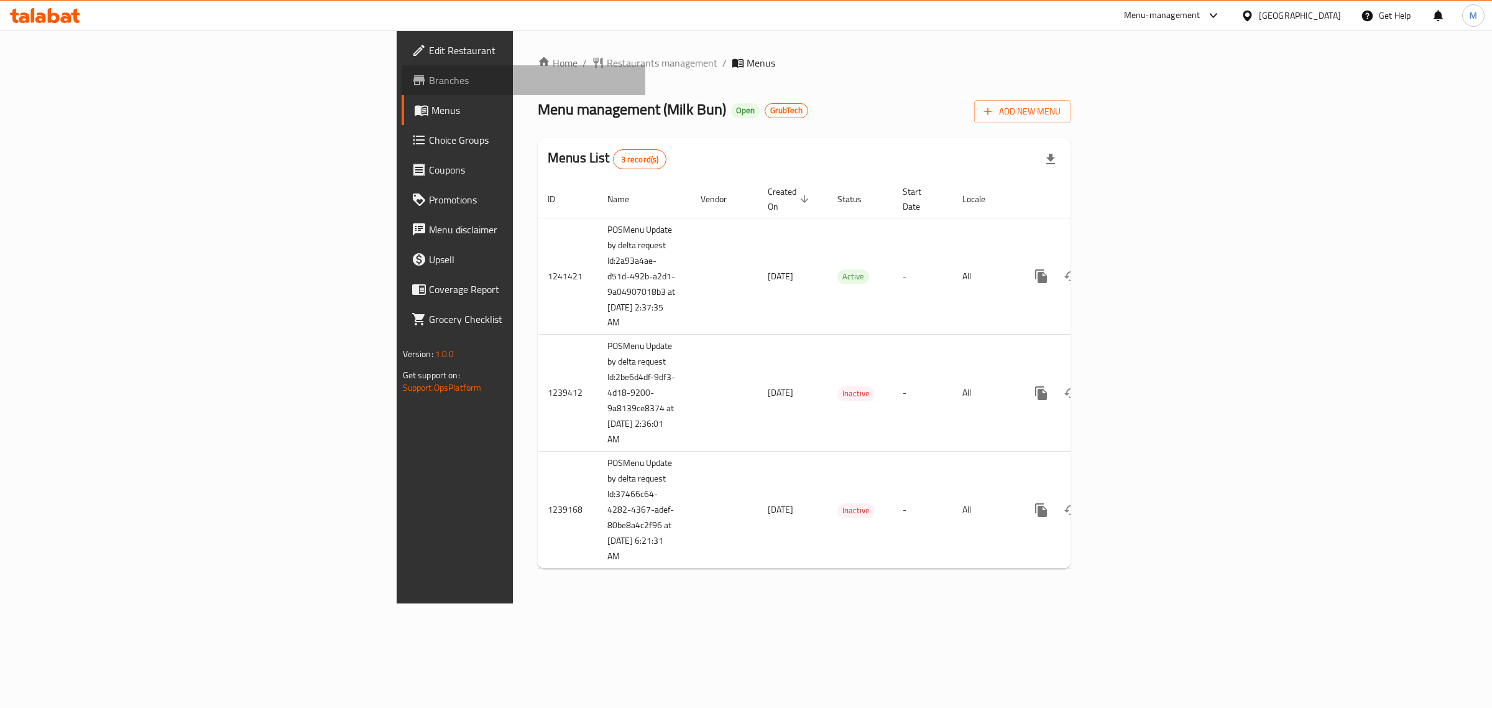
click at [429, 76] on span "Branches" at bounding box center [532, 80] width 207 height 15
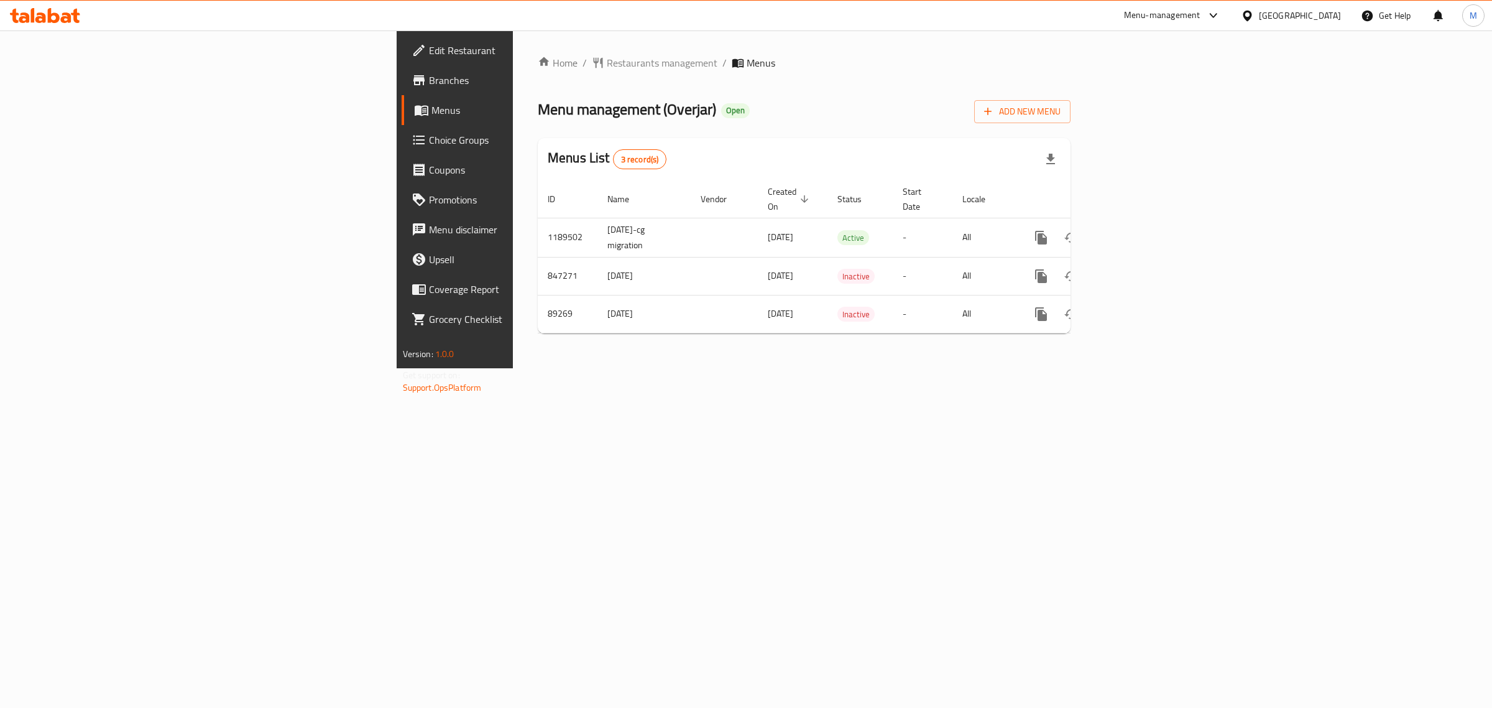
click at [429, 76] on span "Branches" at bounding box center [532, 80] width 207 height 15
